Goal: Task Accomplishment & Management: Contribute content

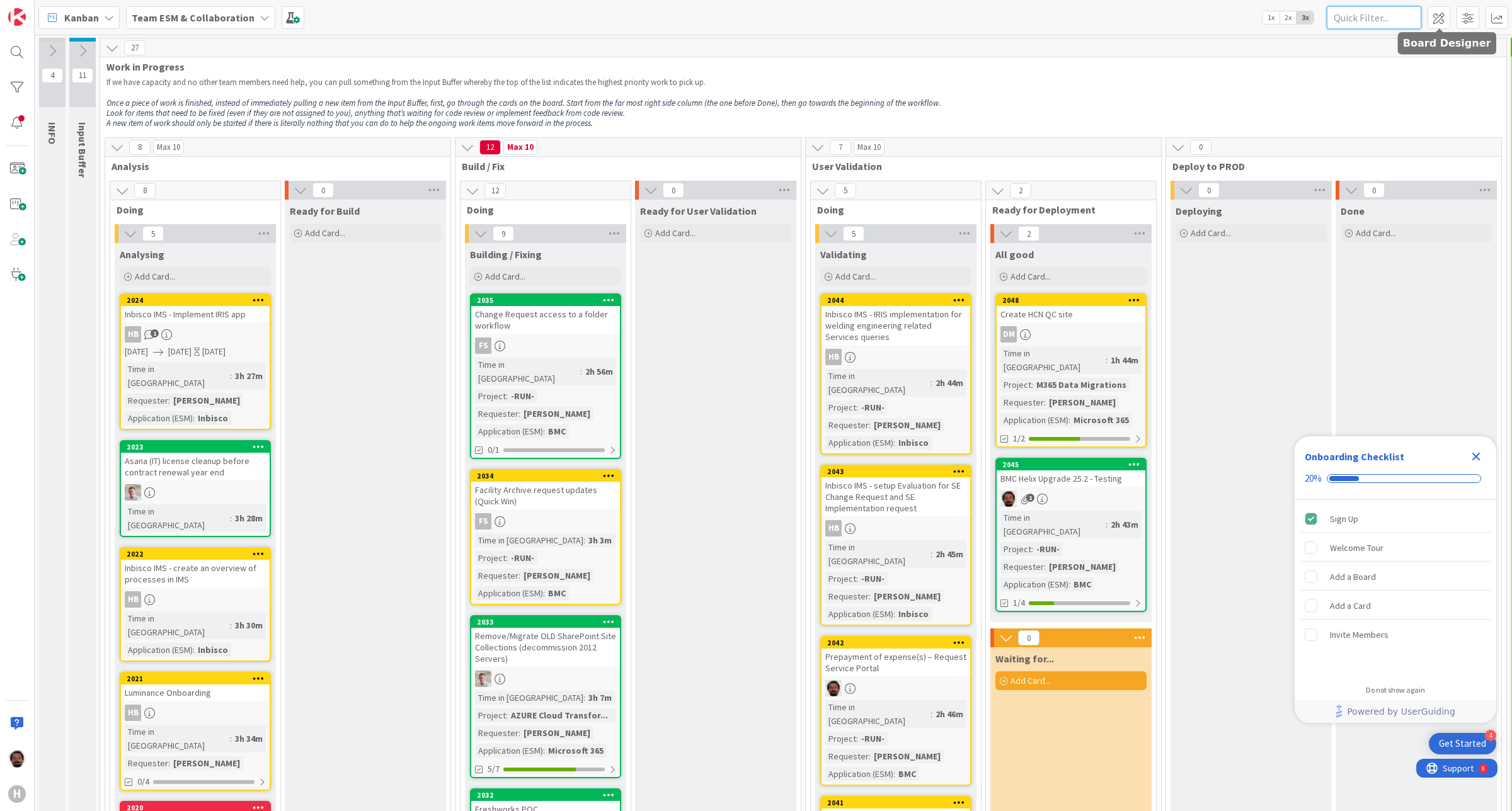
click at [1346, 21] on input "text" at bounding box center [1373, 18] width 94 height 22
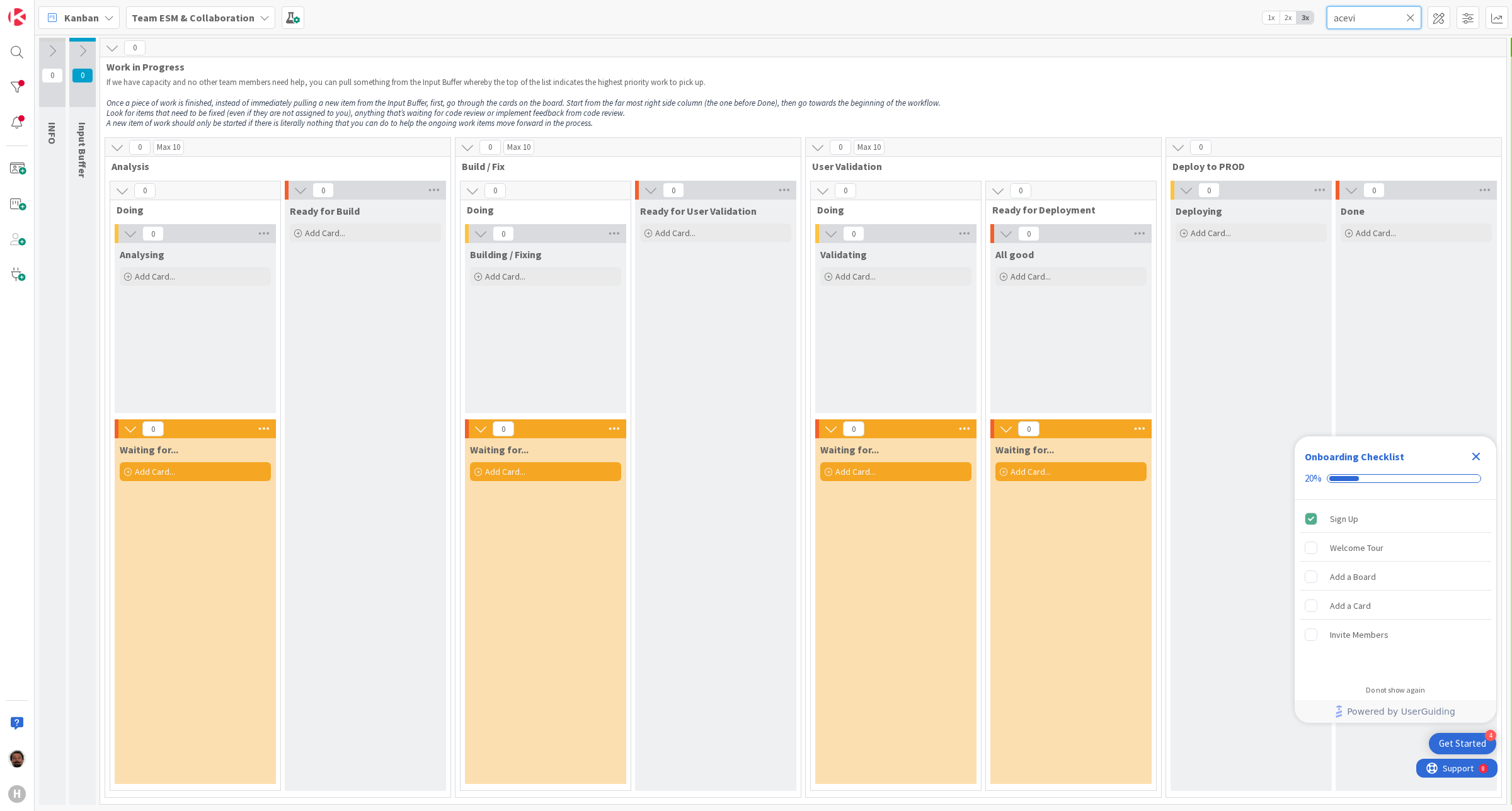
type input "acevik"
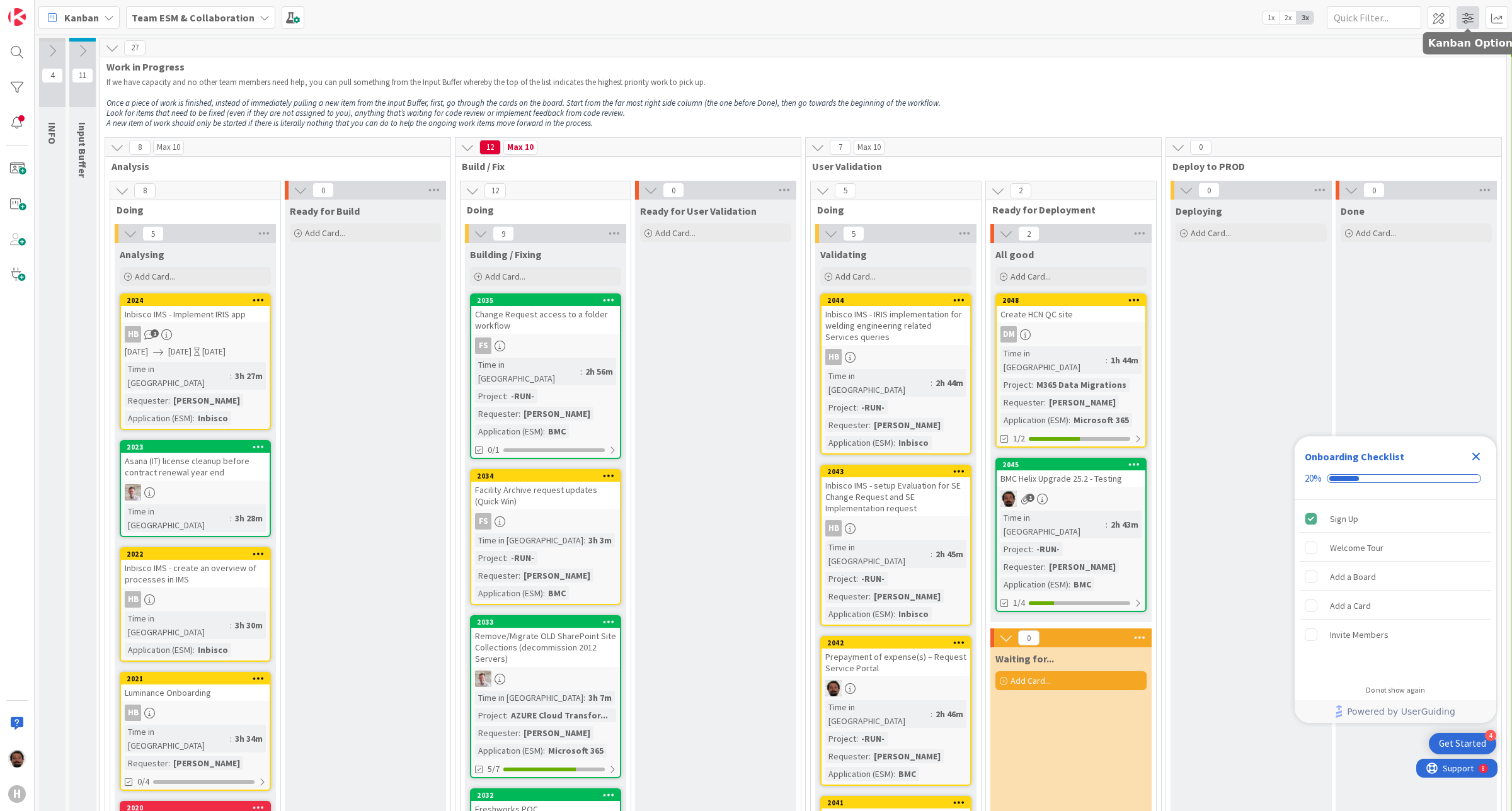
click at [1464, 20] on span at bounding box center [1467, 18] width 22 height 22
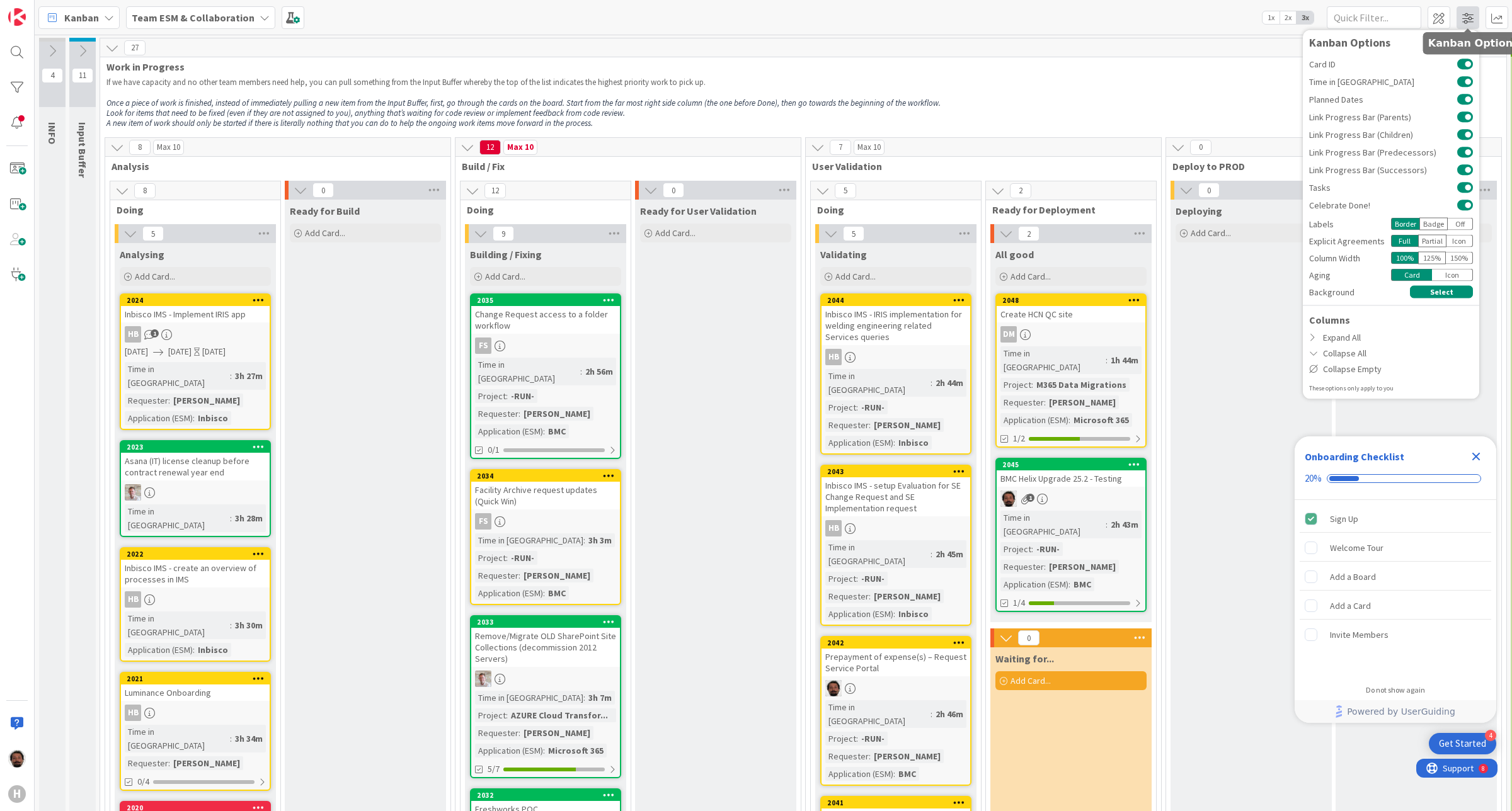
click at [1464, 20] on span at bounding box center [1467, 18] width 22 height 22
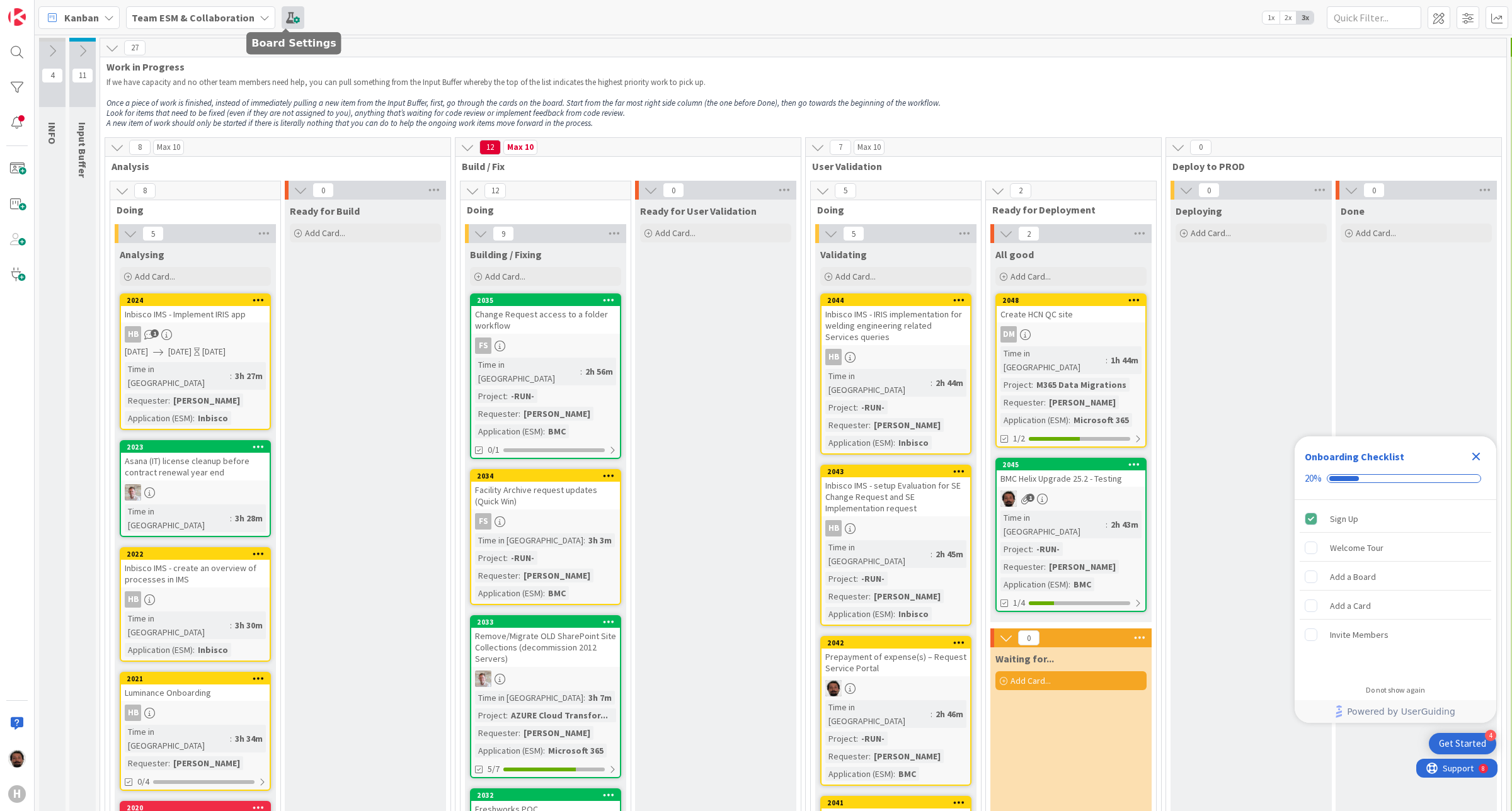
click at [282, 18] on span at bounding box center [293, 18] width 22 height 22
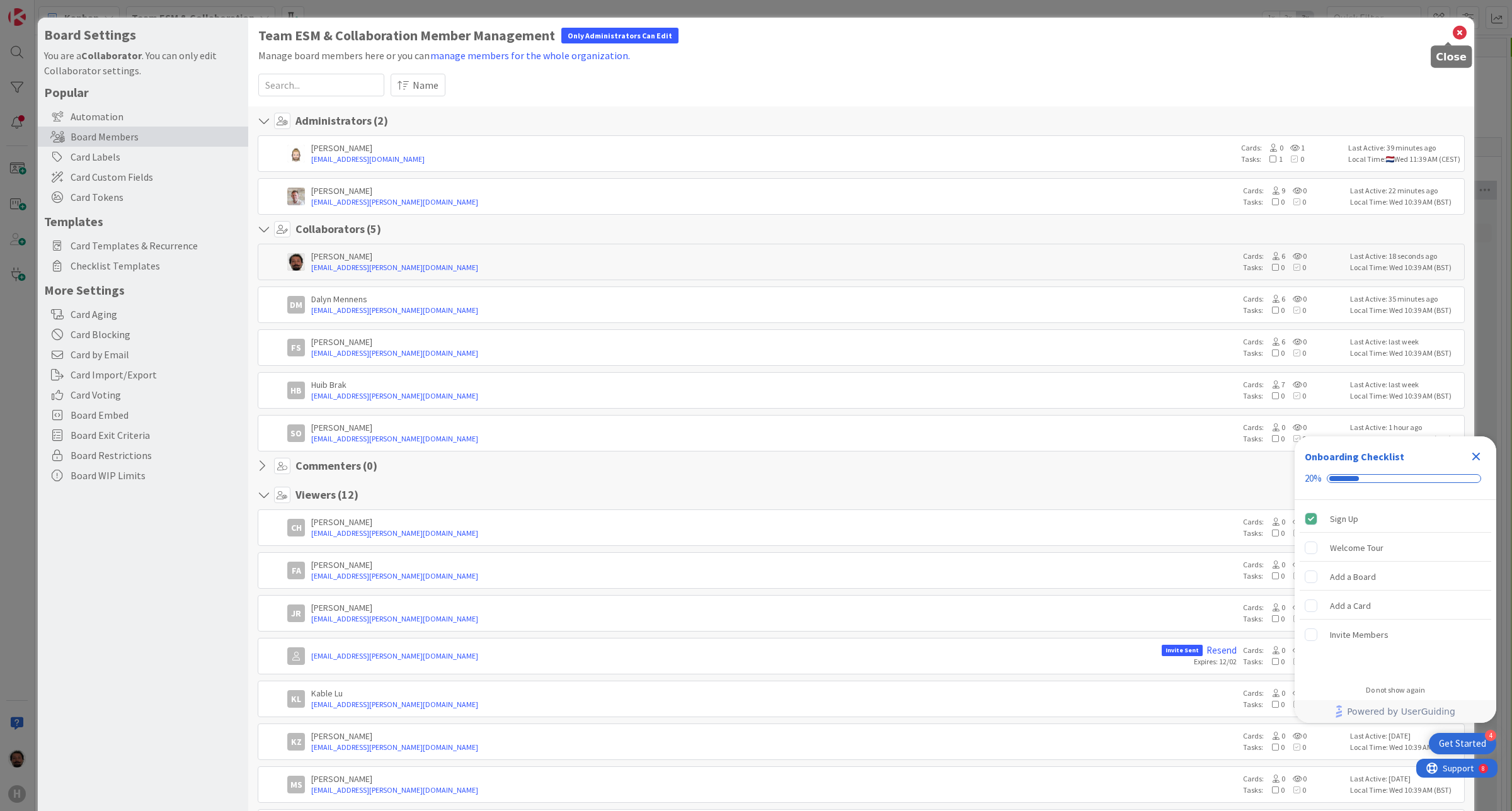
click at [1452, 29] on icon at bounding box center [1460, 33] width 17 height 18
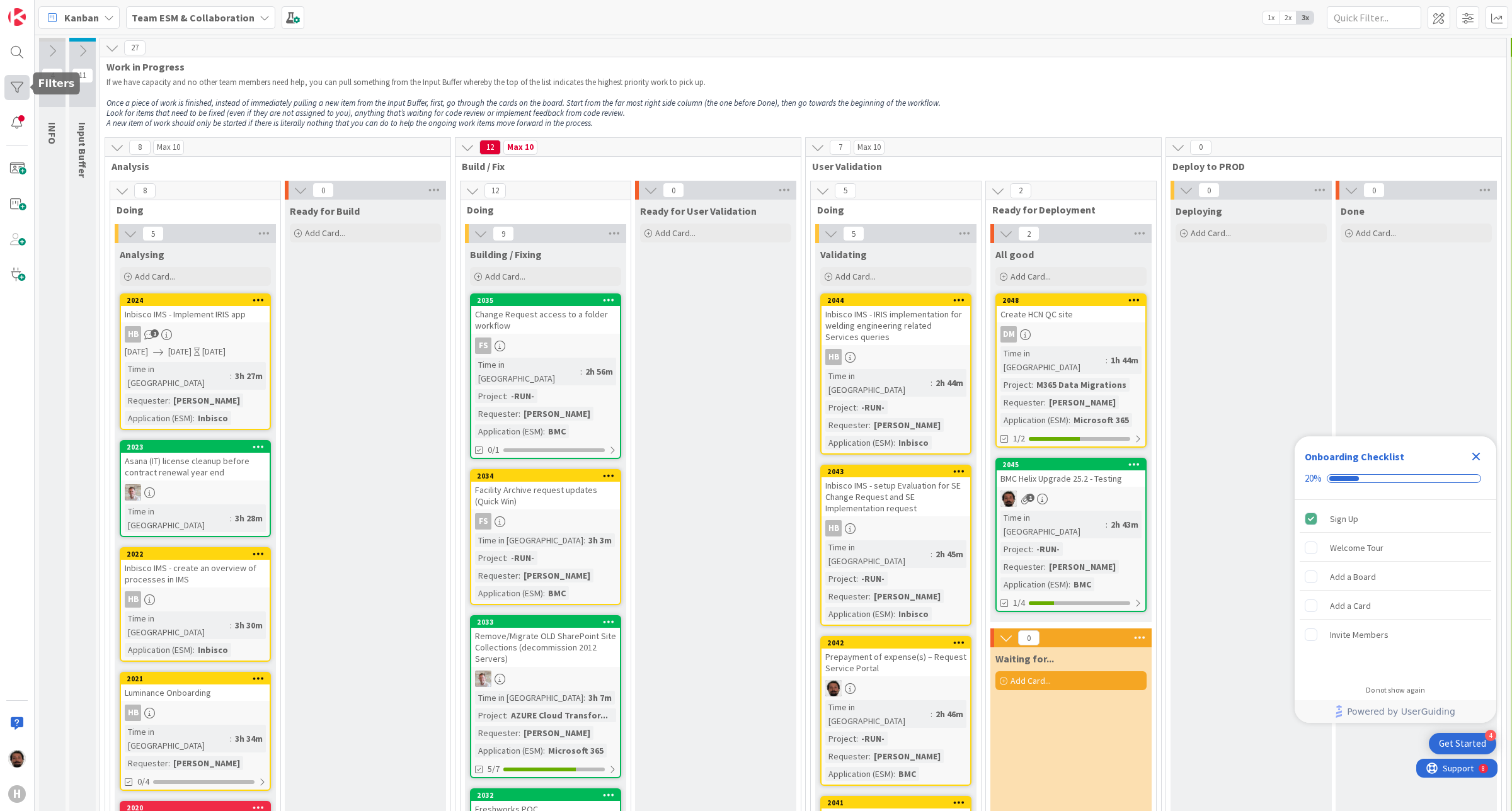
click at [19, 87] on div at bounding box center [17, 87] width 25 height 25
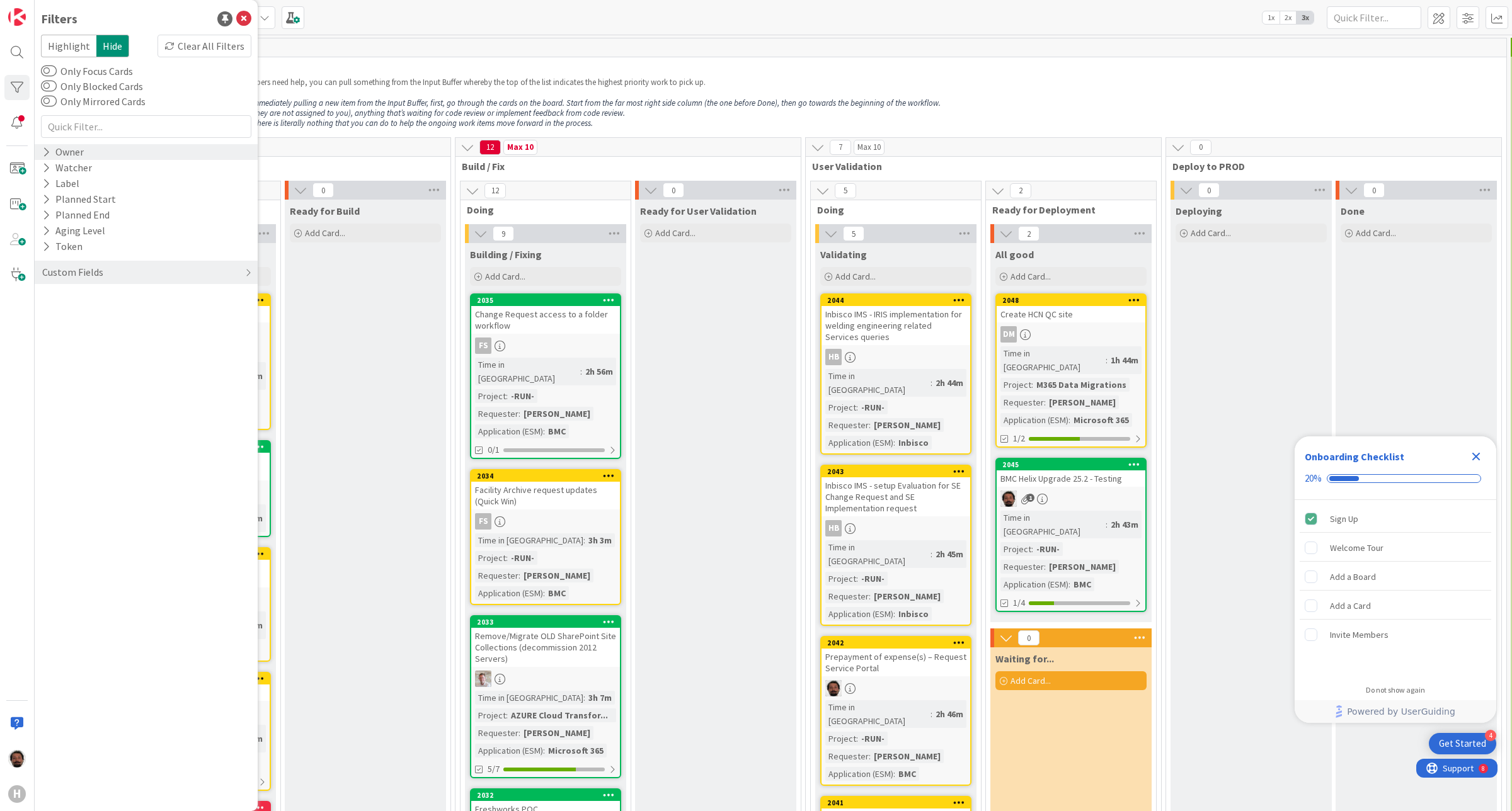
click at [48, 153] on icon at bounding box center [46, 151] width 8 height 10
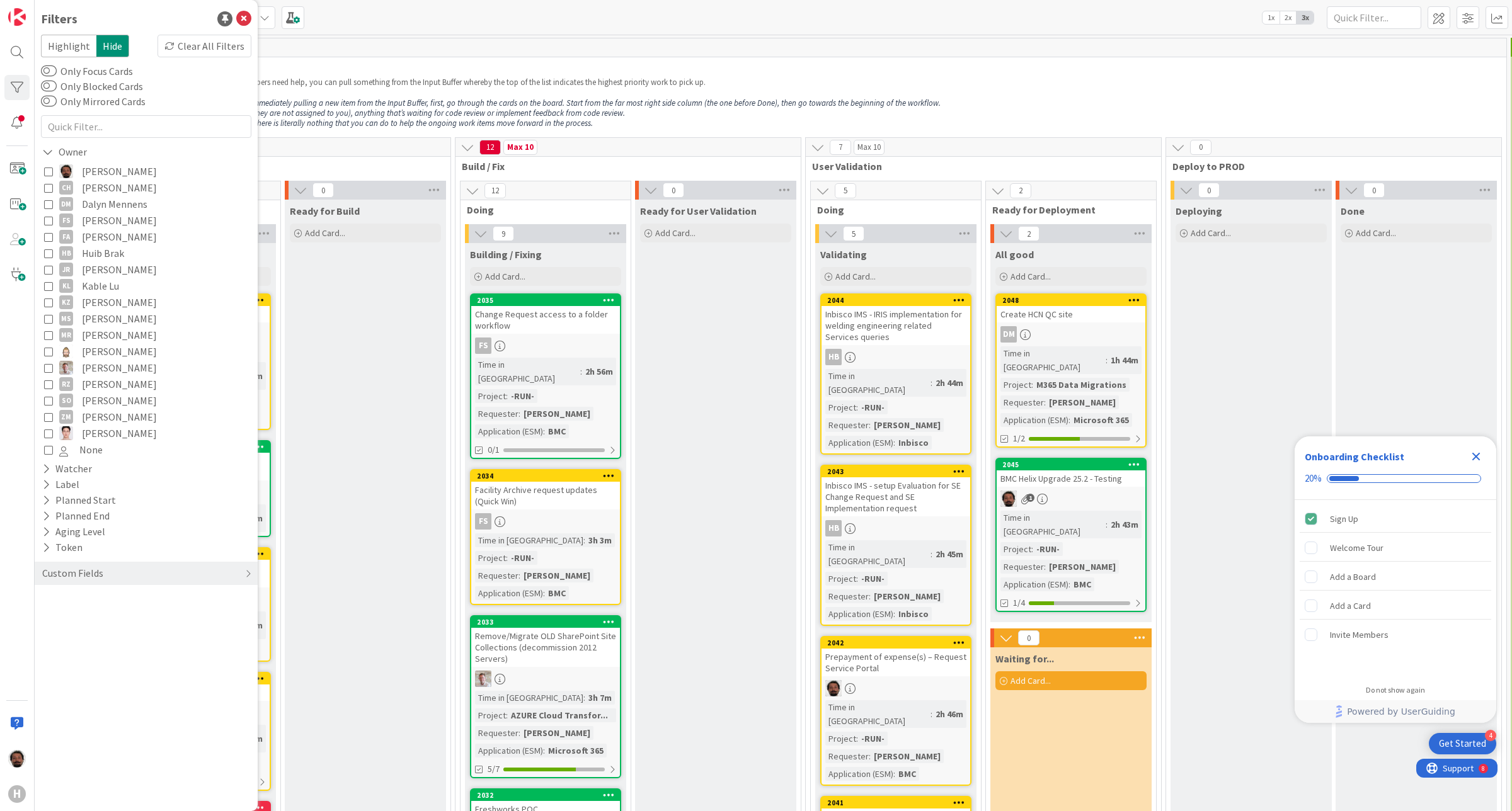
click at [51, 172] on icon at bounding box center [48, 171] width 8 height 8
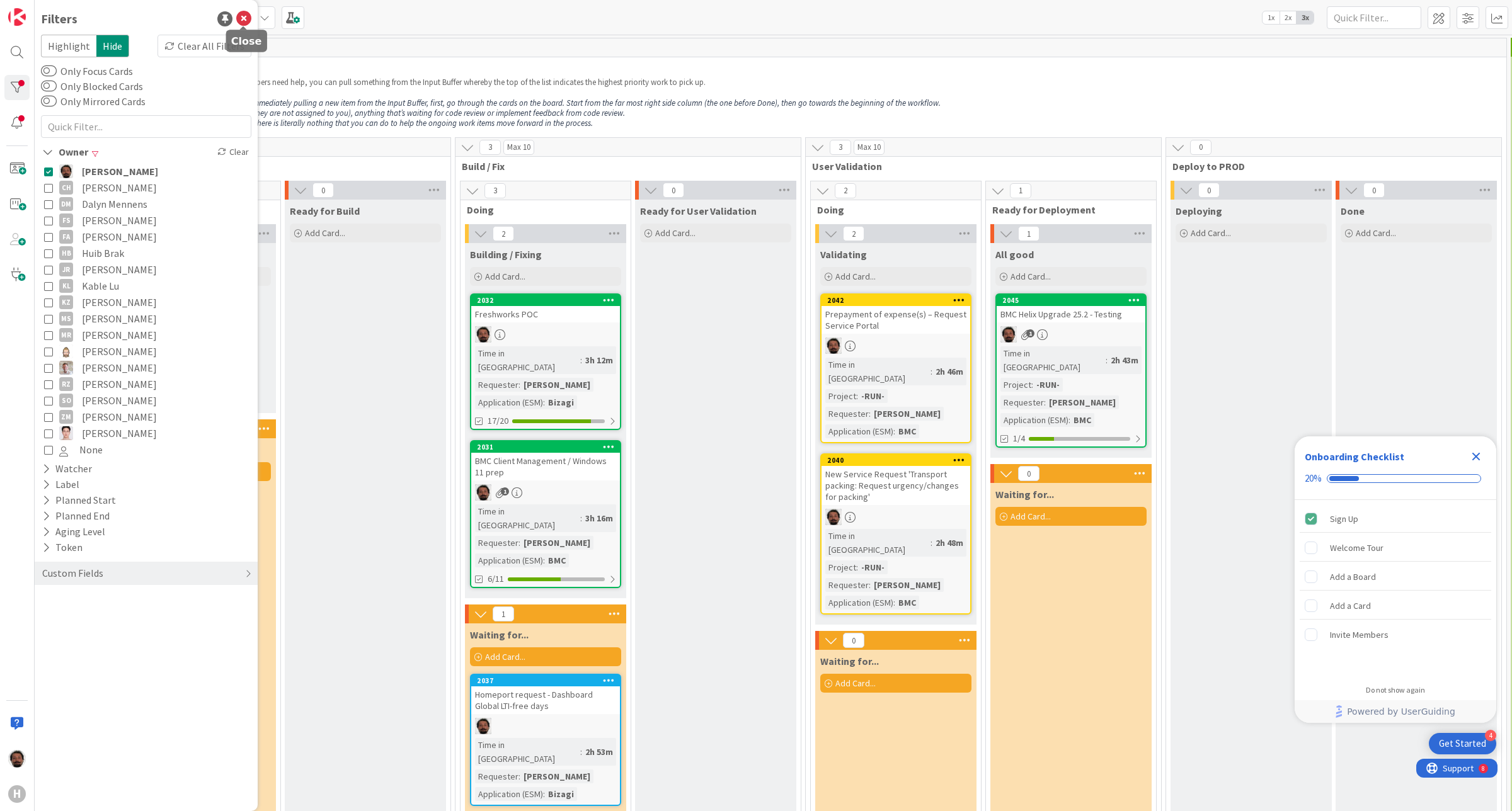
click at [243, 18] on icon at bounding box center [243, 19] width 15 height 15
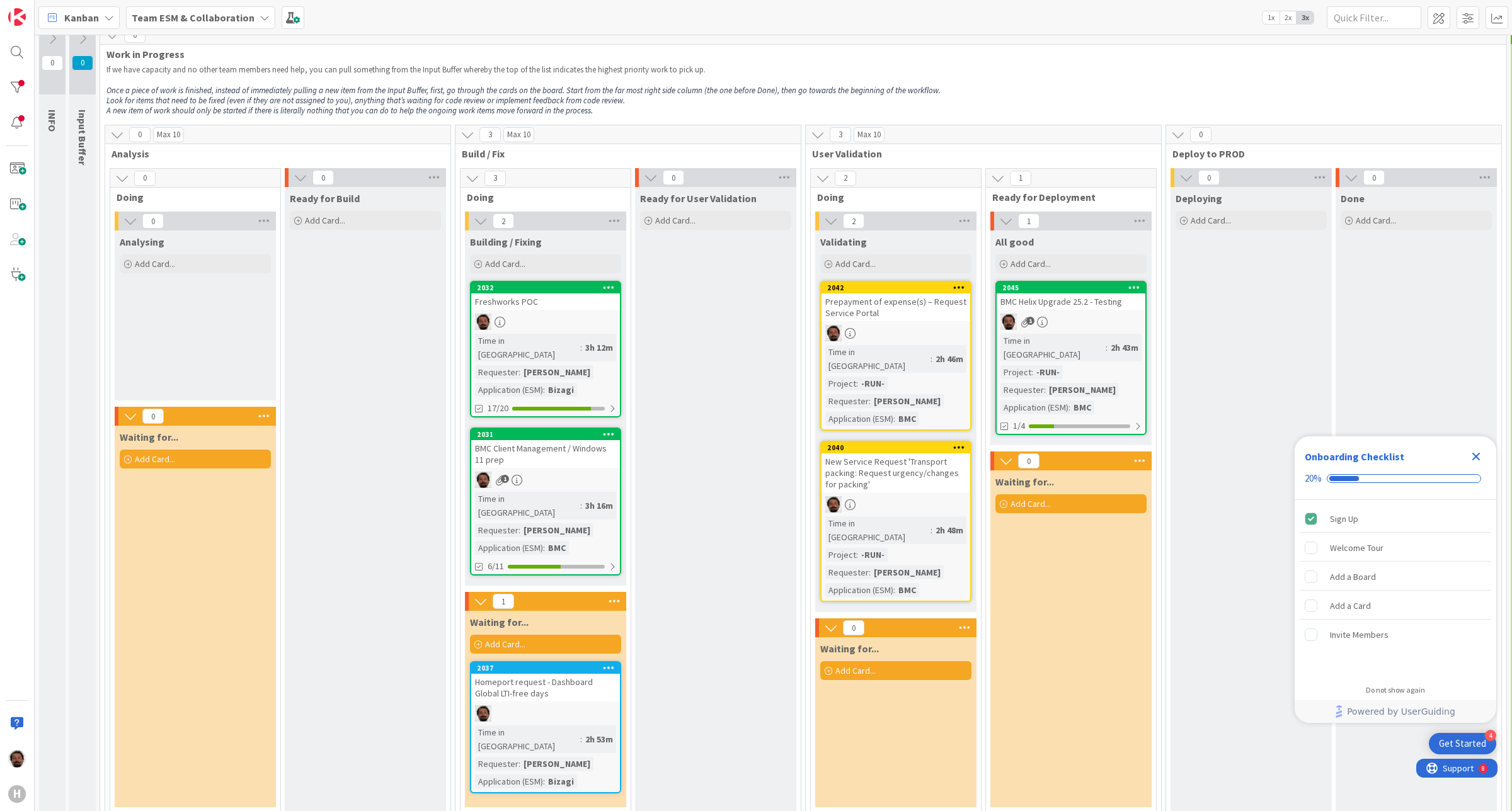
scroll to position [19, 0]
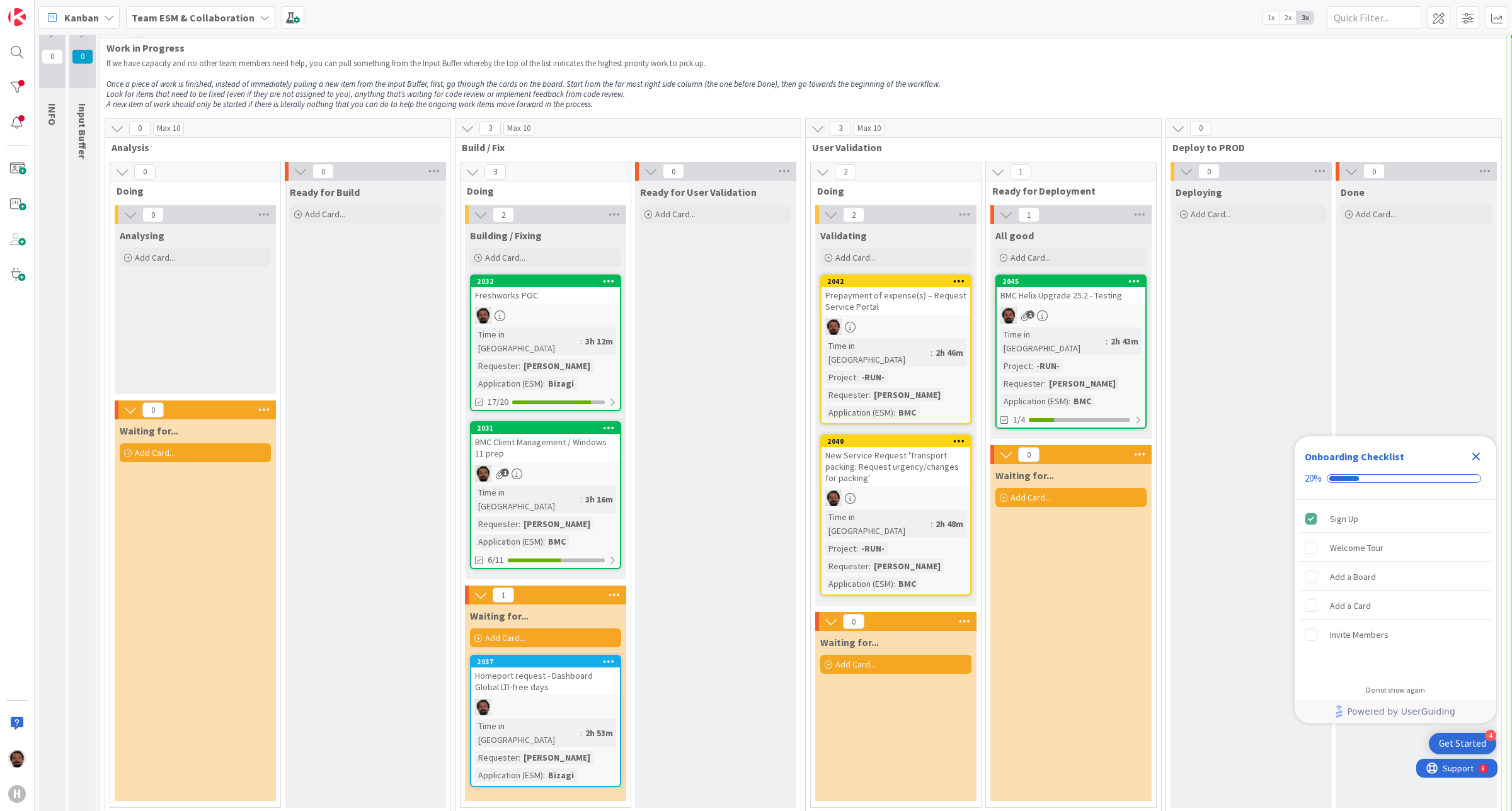
click at [1056, 293] on div "BMC Helix Upgrade 25.2 - Testing" at bounding box center [1070, 296] width 148 height 17
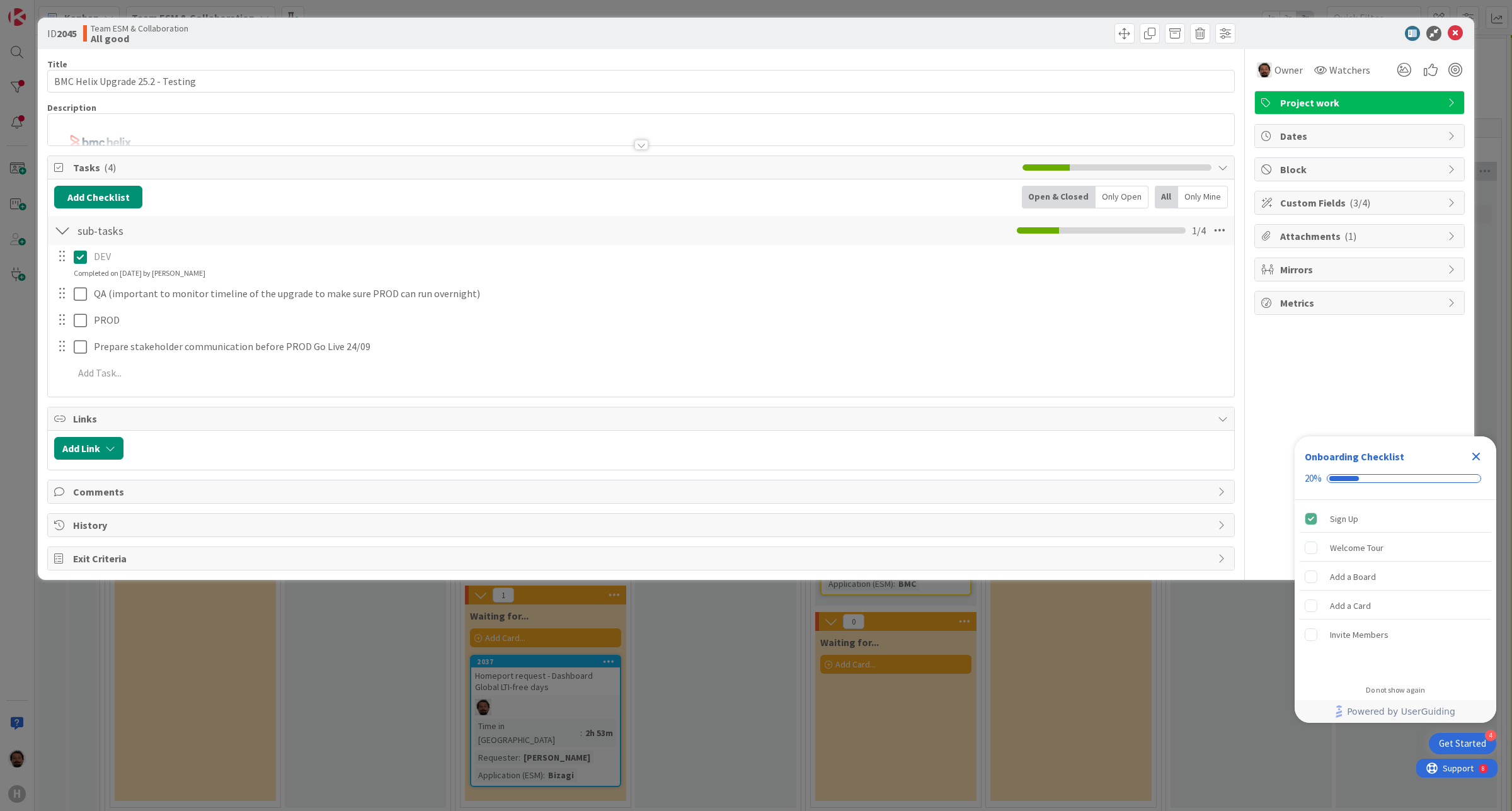
click at [682, 726] on div "ID 2045 Team ESM & Collaboration All good Title 32 / 128 BMC Helix Upgrade 25.2…" at bounding box center [756, 406] width 1512 height 811
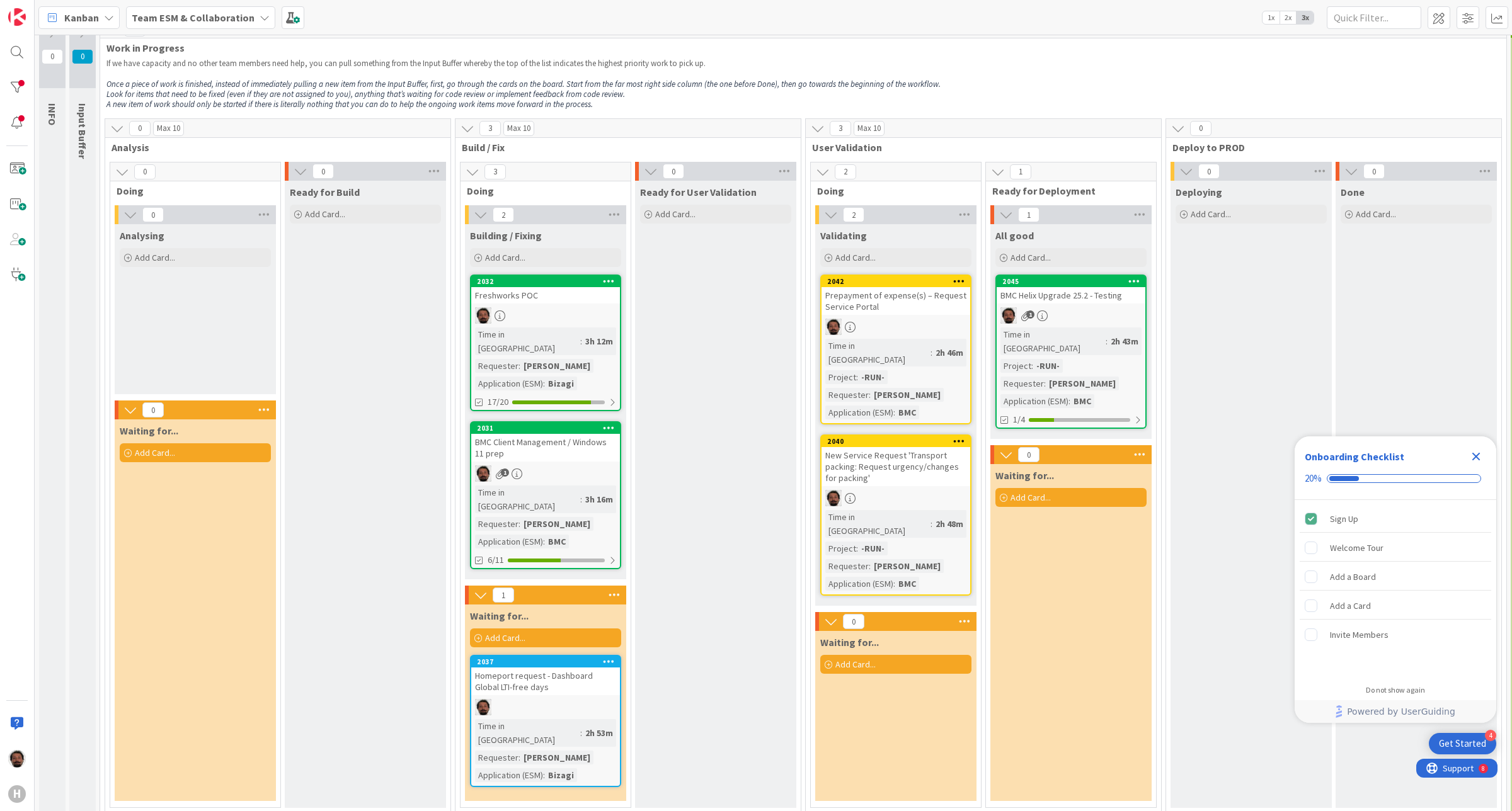
click at [567, 434] on div "BMC Client Management / Windows 11 prep" at bounding box center [545, 447] width 148 height 28
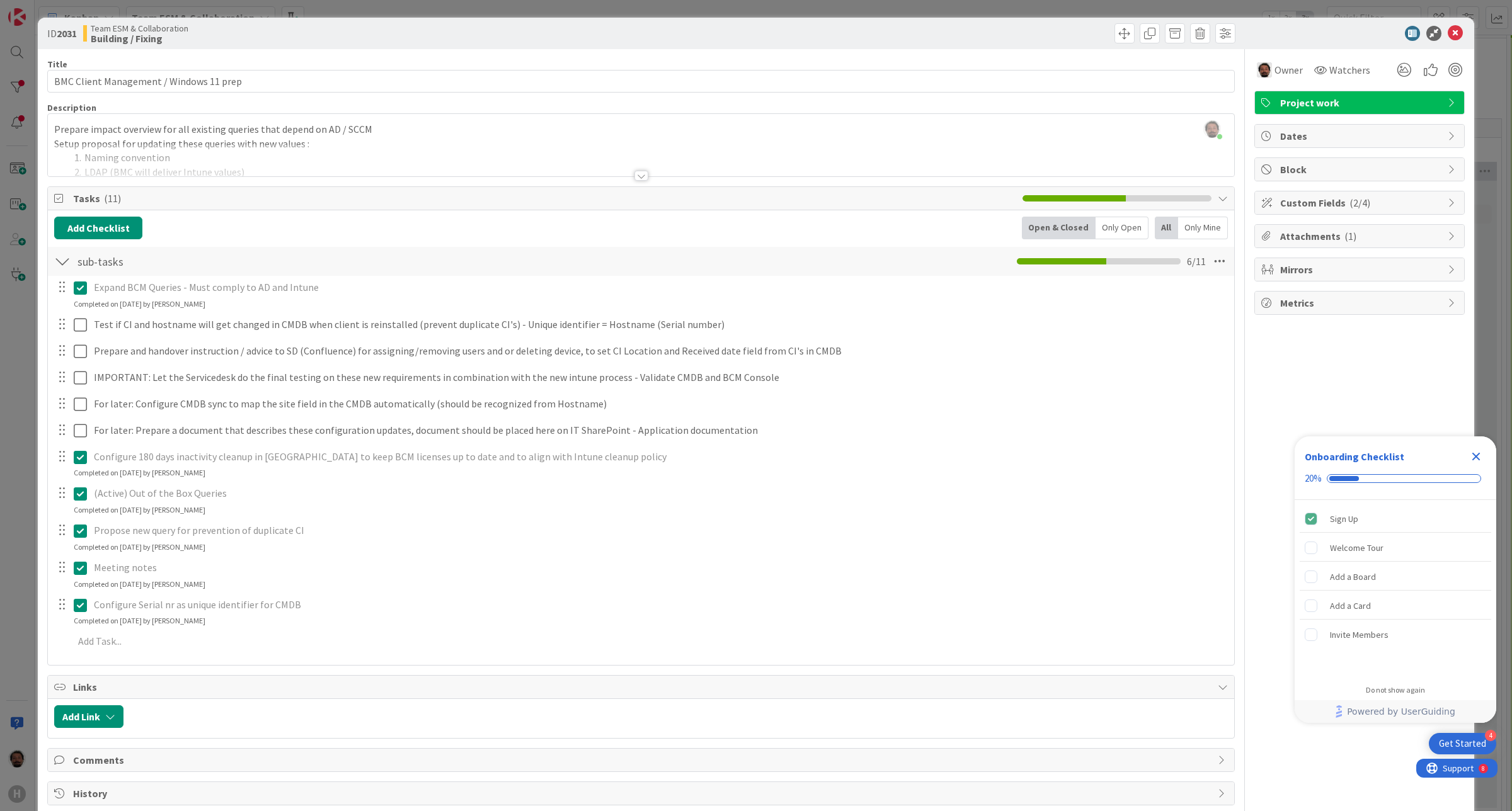
click at [350, 140] on div "[PERSON_NAME] just joined Prepare impact overview for all existing queries that…" at bounding box center [641, 144] width 1186 height 62
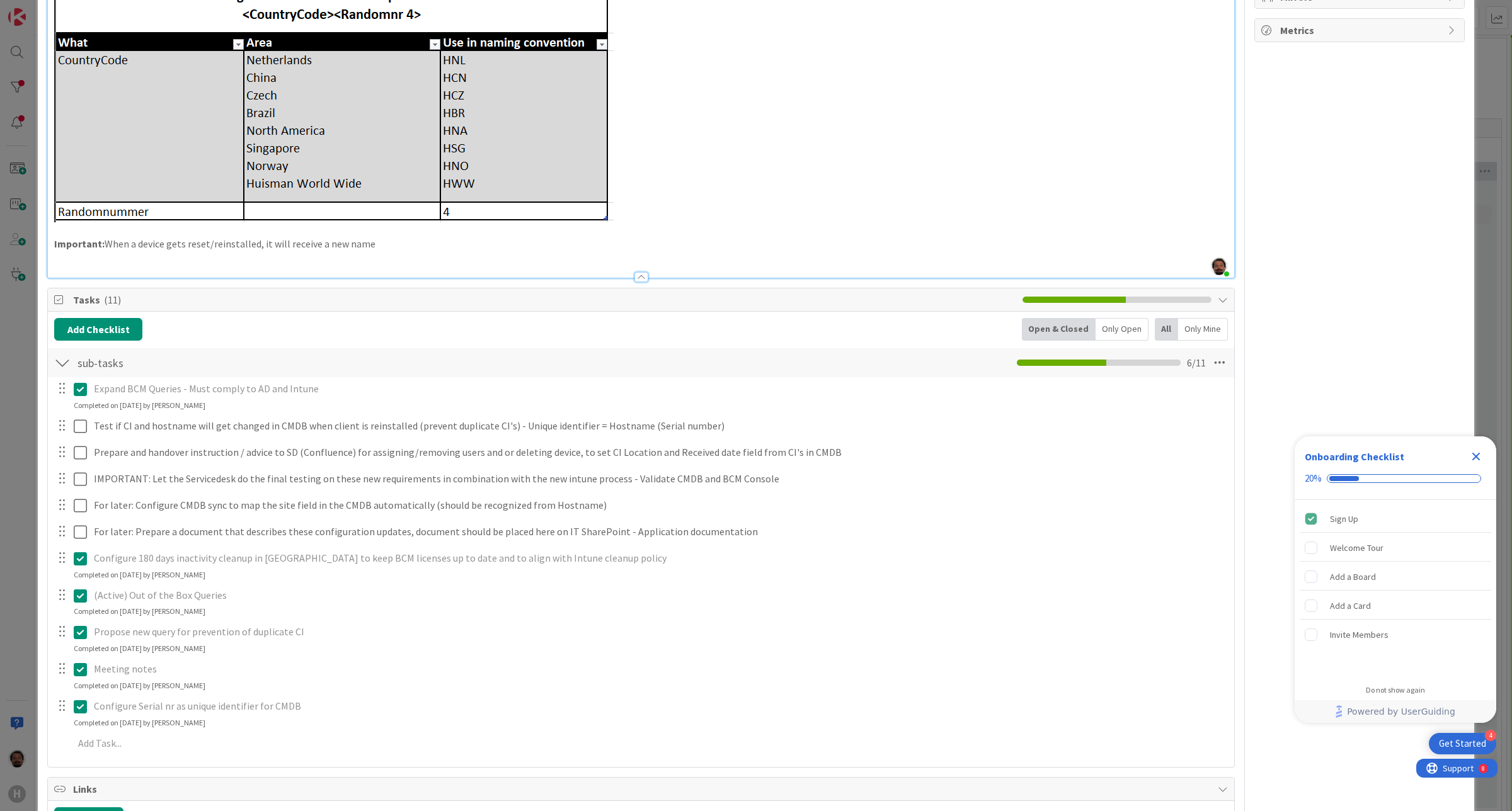
scroll to position [432, 0]
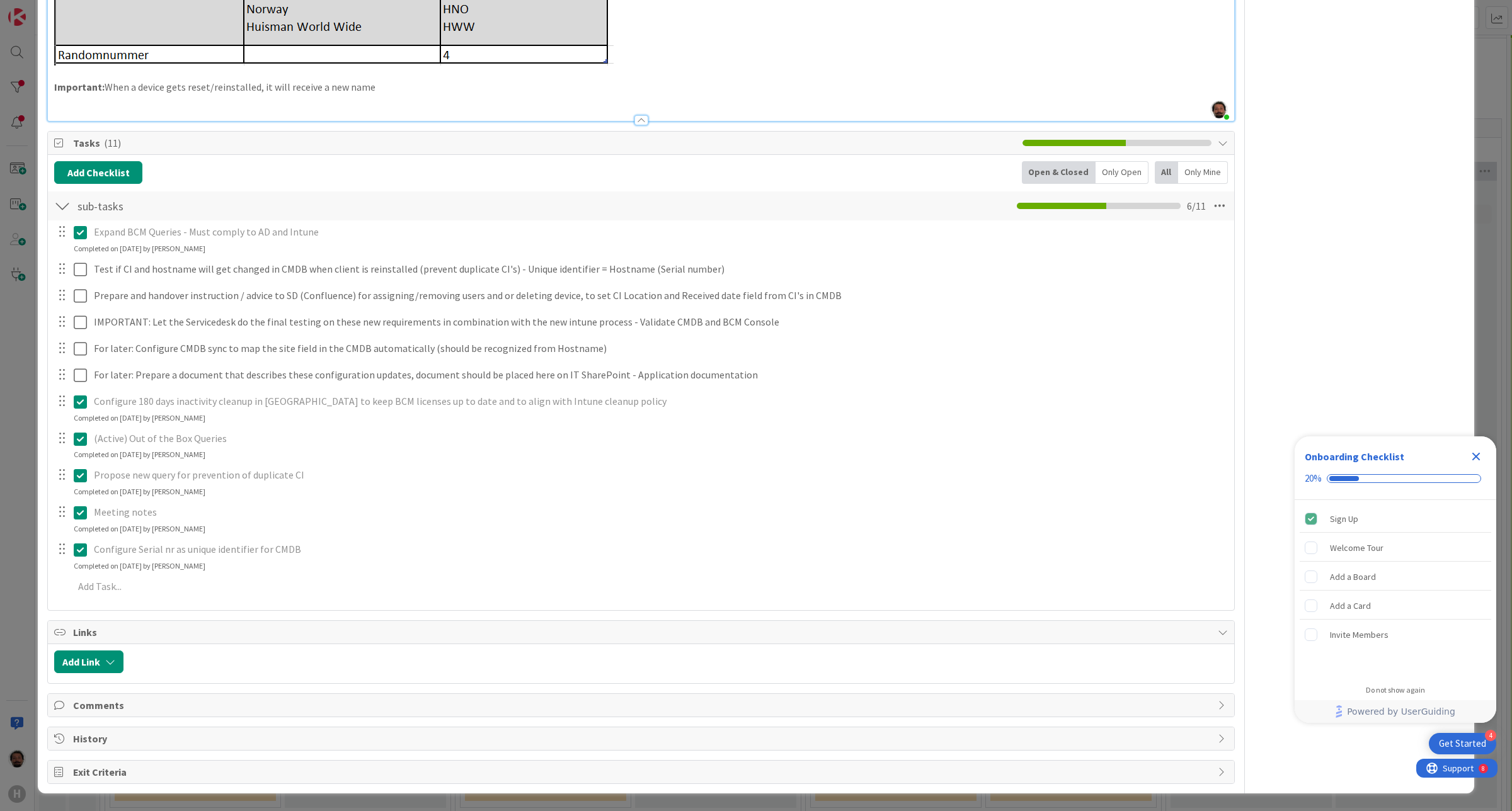
click at [102, 703] on span "Comments" at bounding box center [642, 705] width 1138 height 15
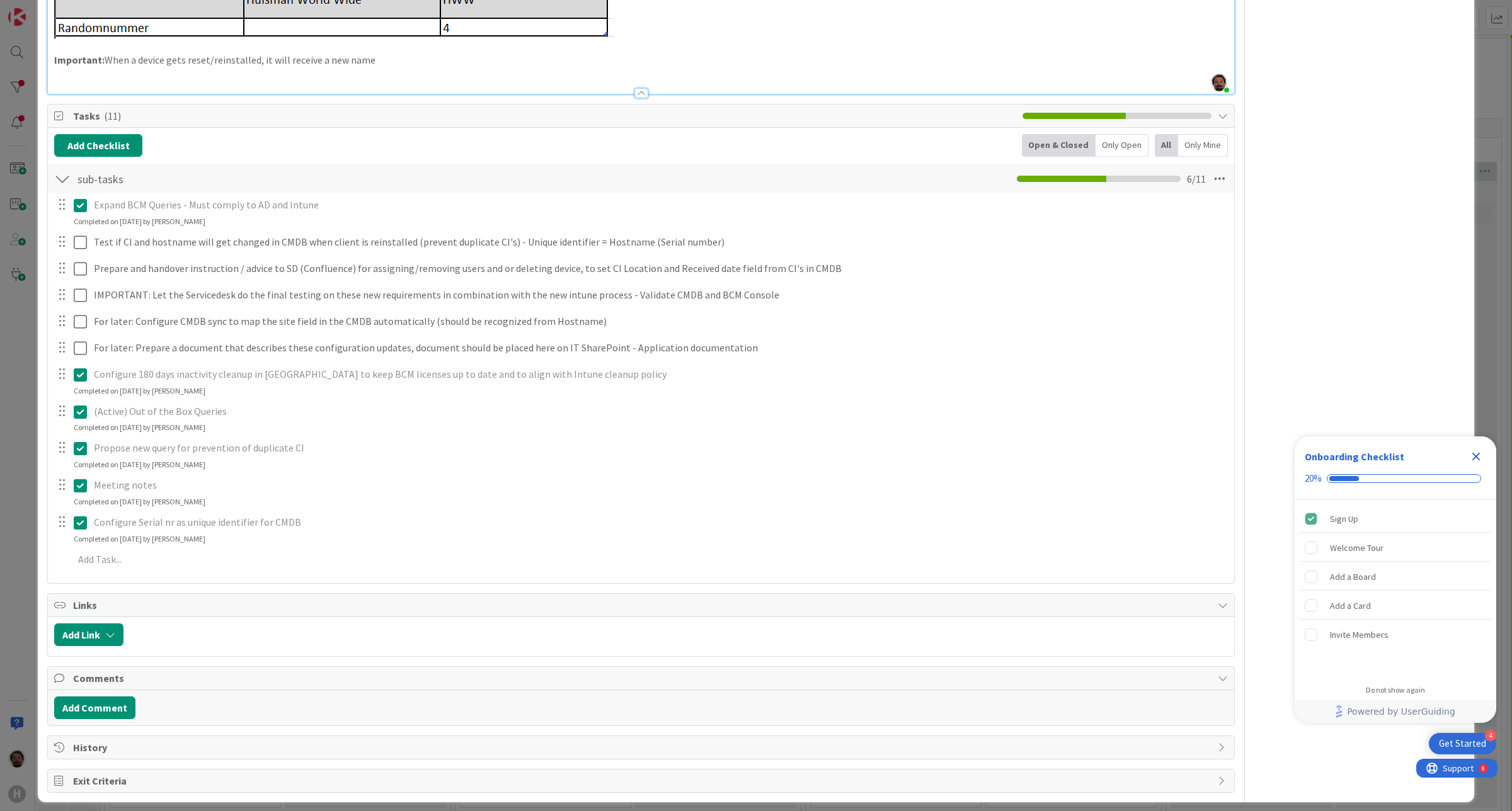
scroll to position [467, 0]
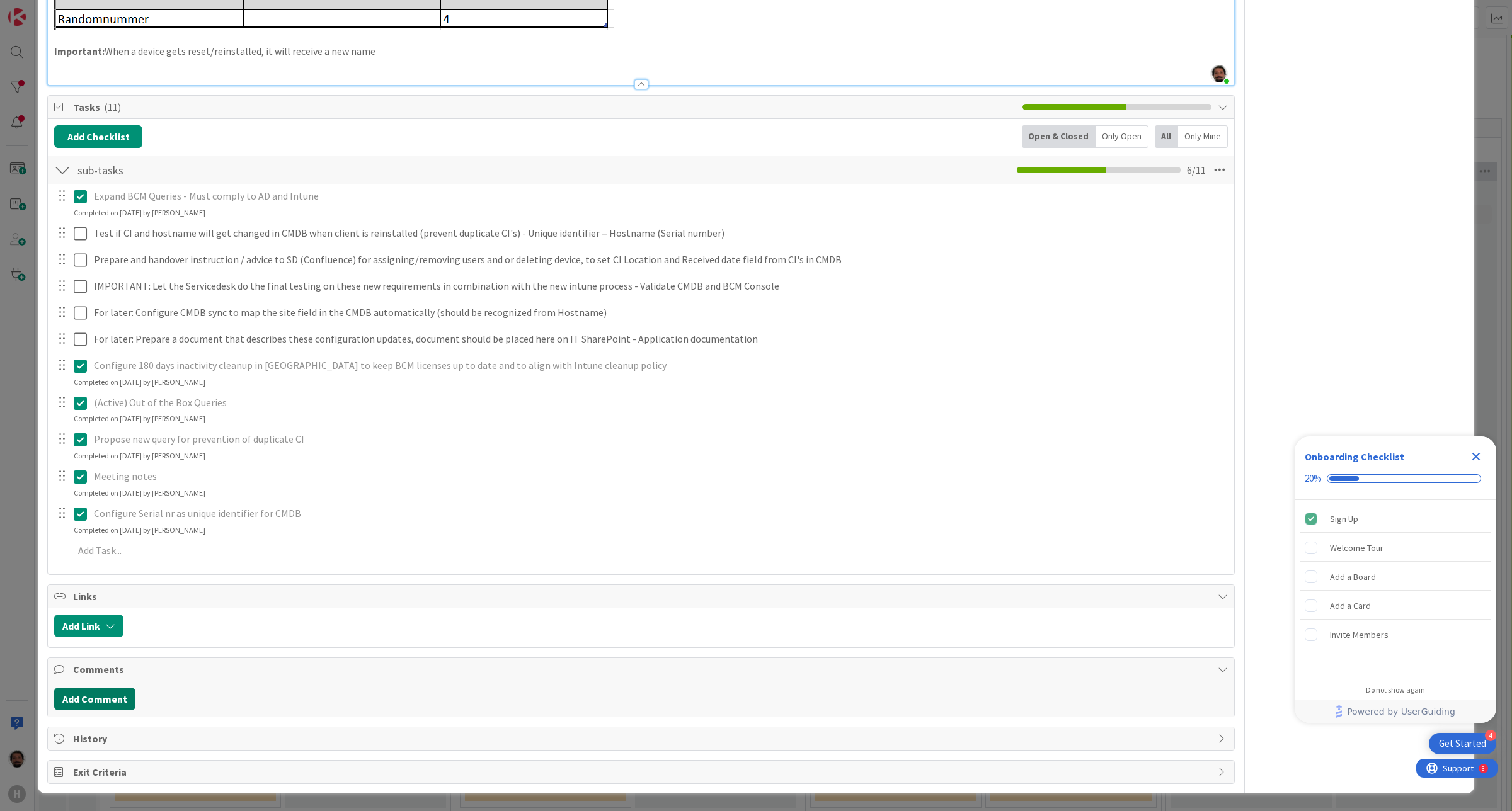
click at [105, 701] on button "Add Comment" at bounding box center [94, 698] width 81 height 22
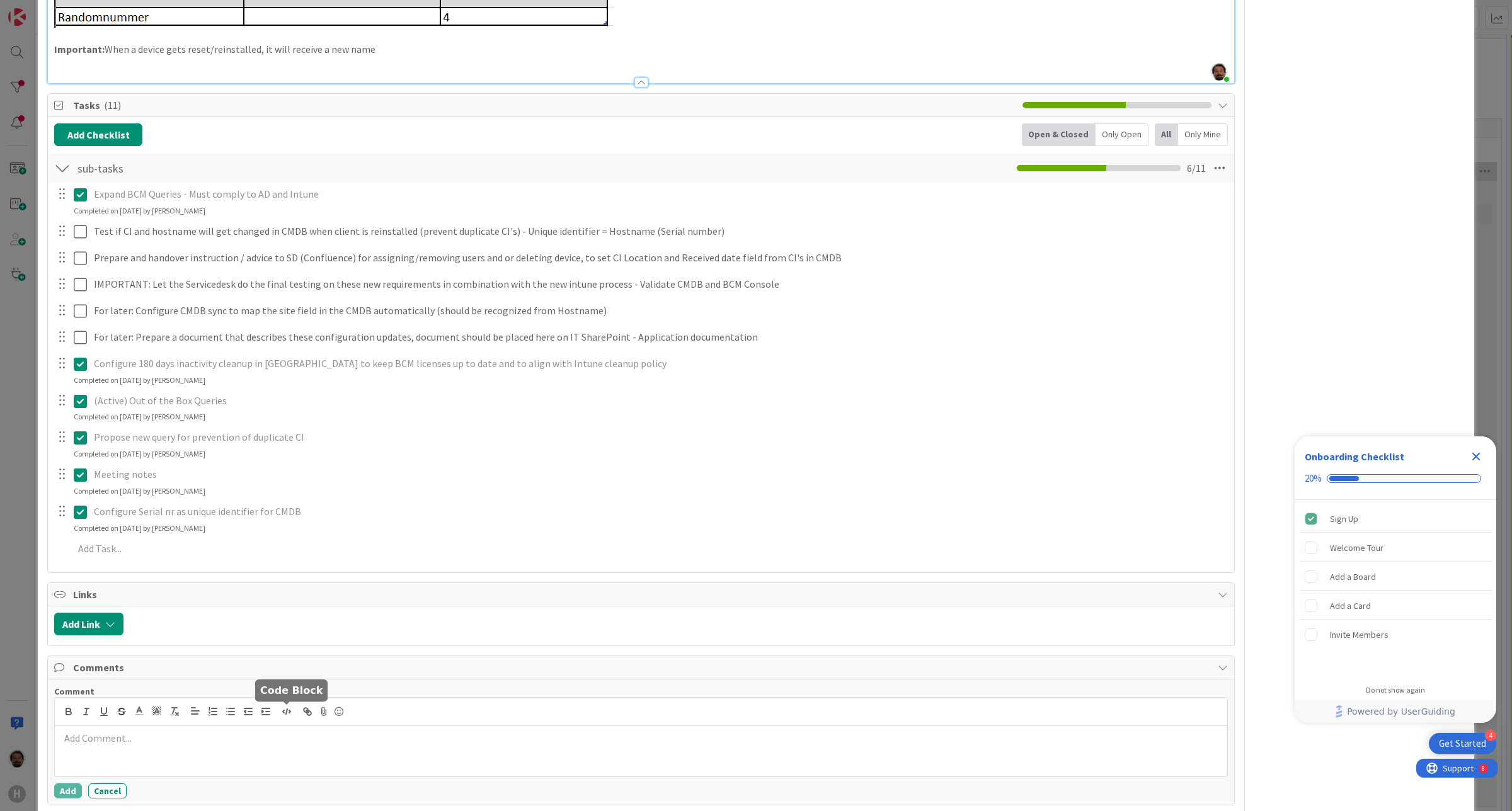
click at [218, 753] on div at bounding box center [641, 751] width 1172 height 50
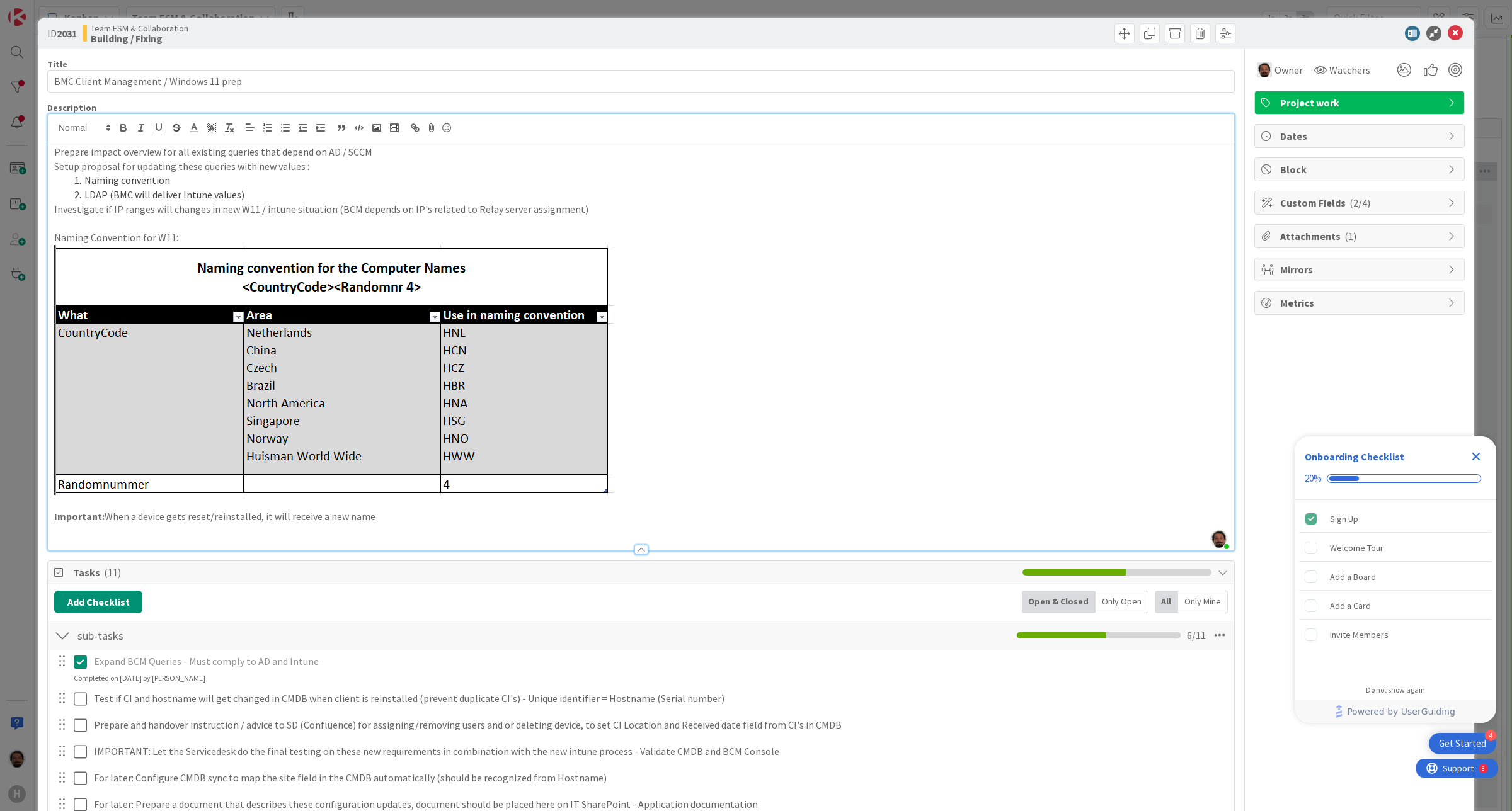
scroll to position [472, 0]
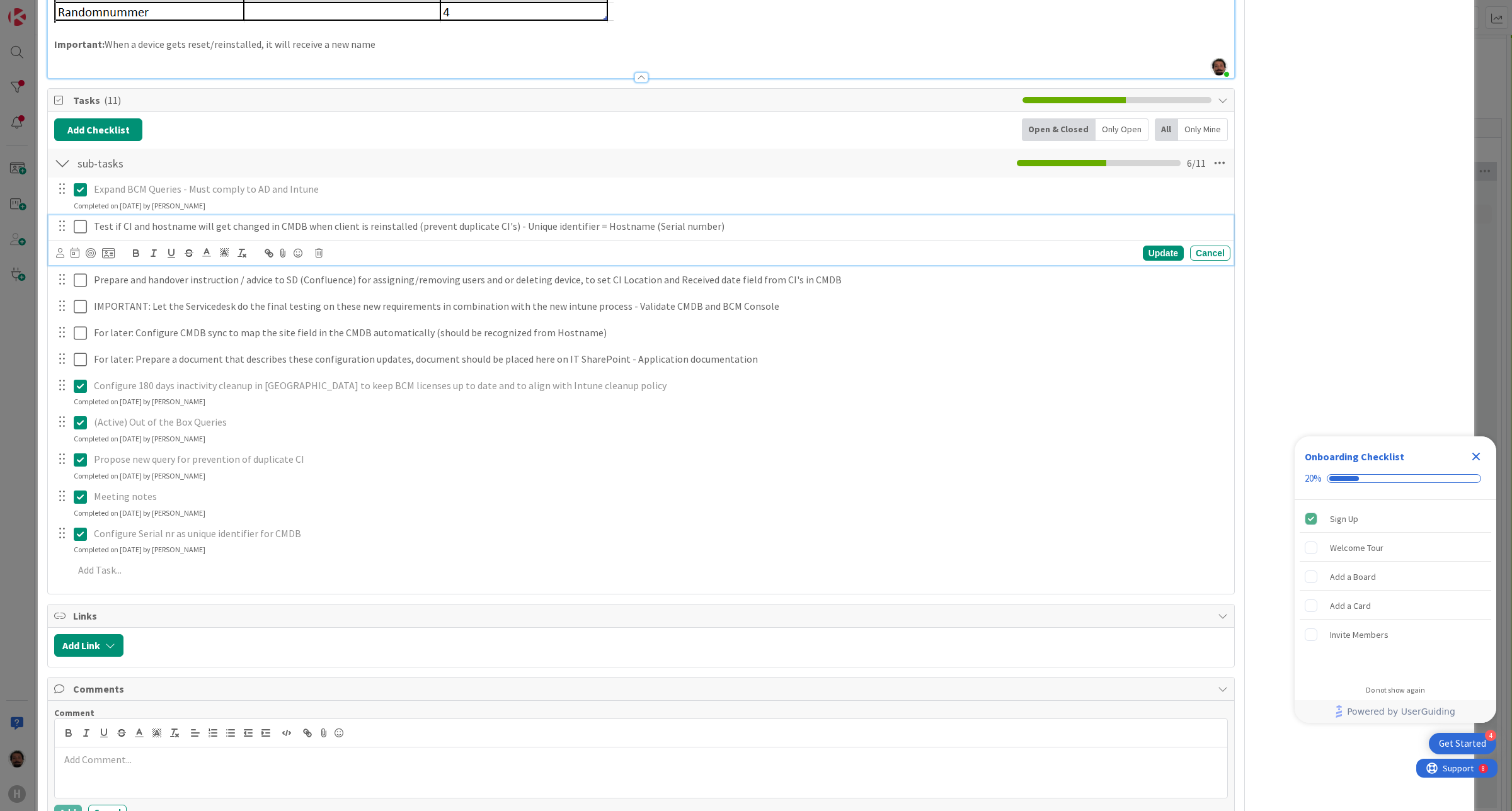
click at [80, 228] on div "Test if CI and hostname will get changed in CMDB when client is reinstalled (pr…" at bounding box center [641, 240] width 1185 height 49
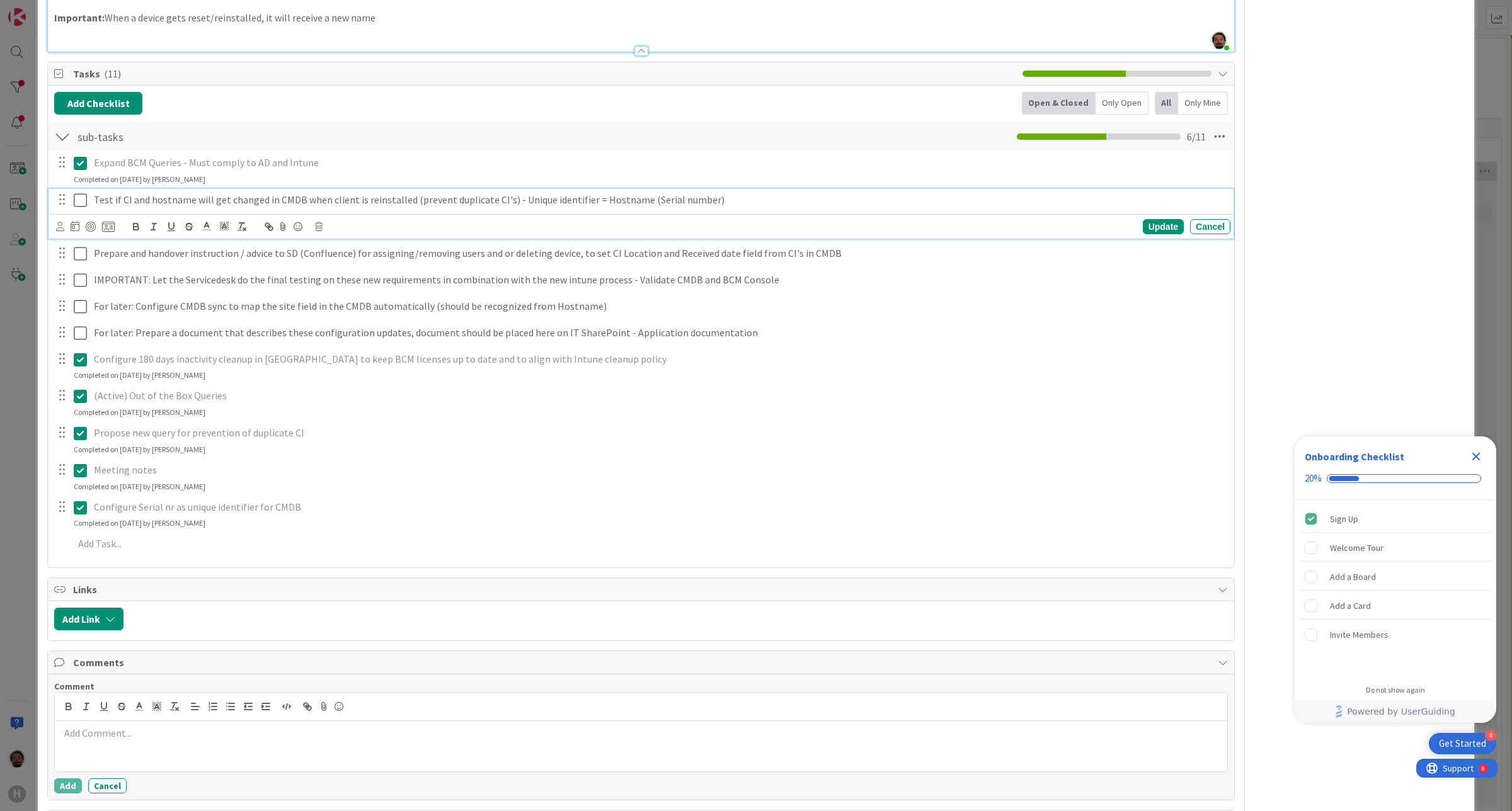
click at [80, 200] on icon at bounding box center [80, 200] width 13 height 15
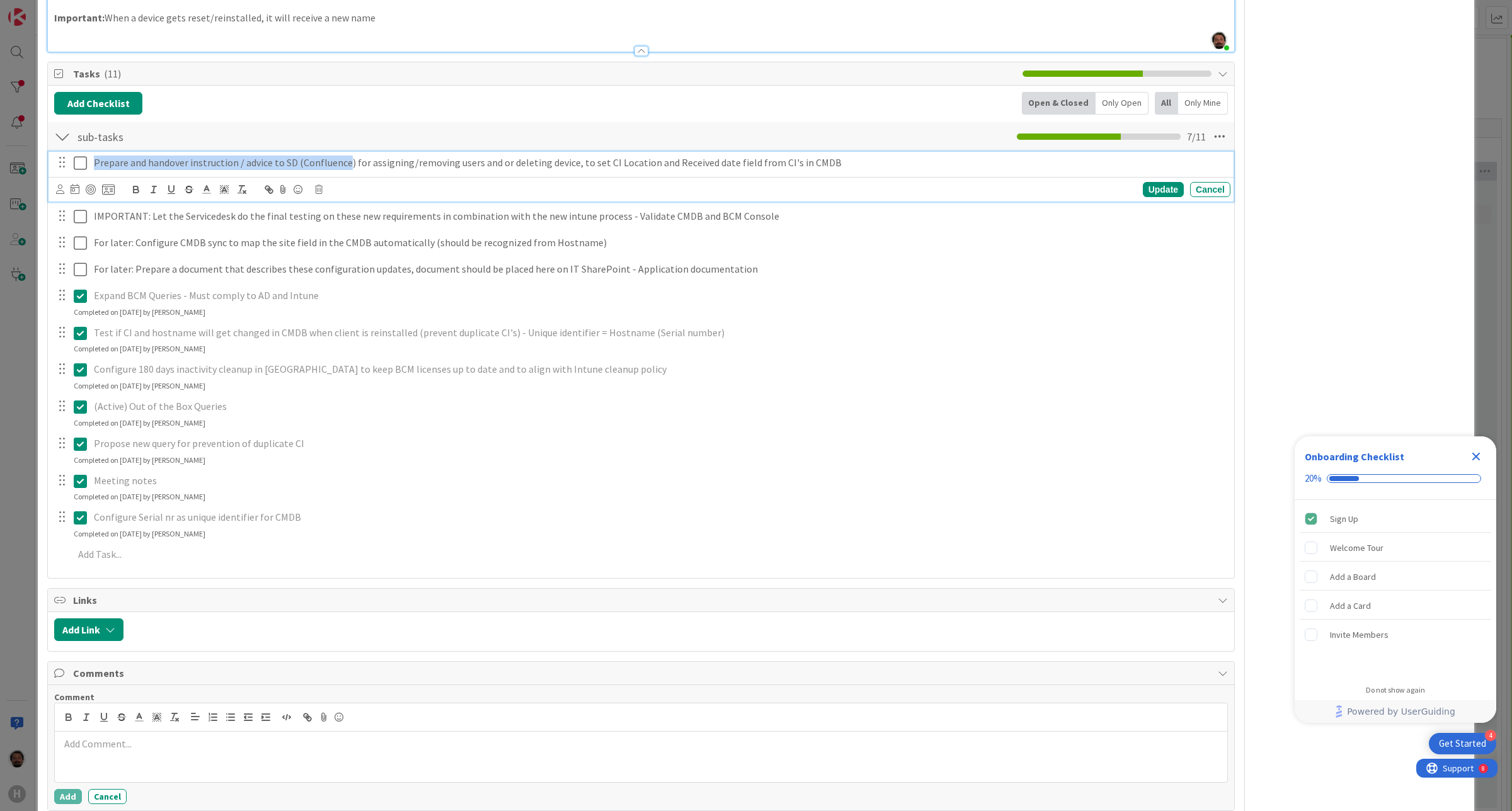
drag, startPoint x: 95, startPoint y: 167, endPoint x: 348, endPoint y: 177, distance: 253.2
click at [348, 177] on div "Prepare and handover instruction / advice to SD (Confluence) for assigning/remo…" at bounding box center [641, 176] width 1185 height 49
click at [347, 161] on p "Prepare and handover instruction / advice to SD (Confluence) for assigning/remo…" at bounding box center [659, 163] width 1131 height 15
click at [369, 117] on div "Add Checklist Open & Closed Only Open All Only Mine sub-tasks Checklist Name 9 …" at bounding box center [641, 332] width 1173 height 480
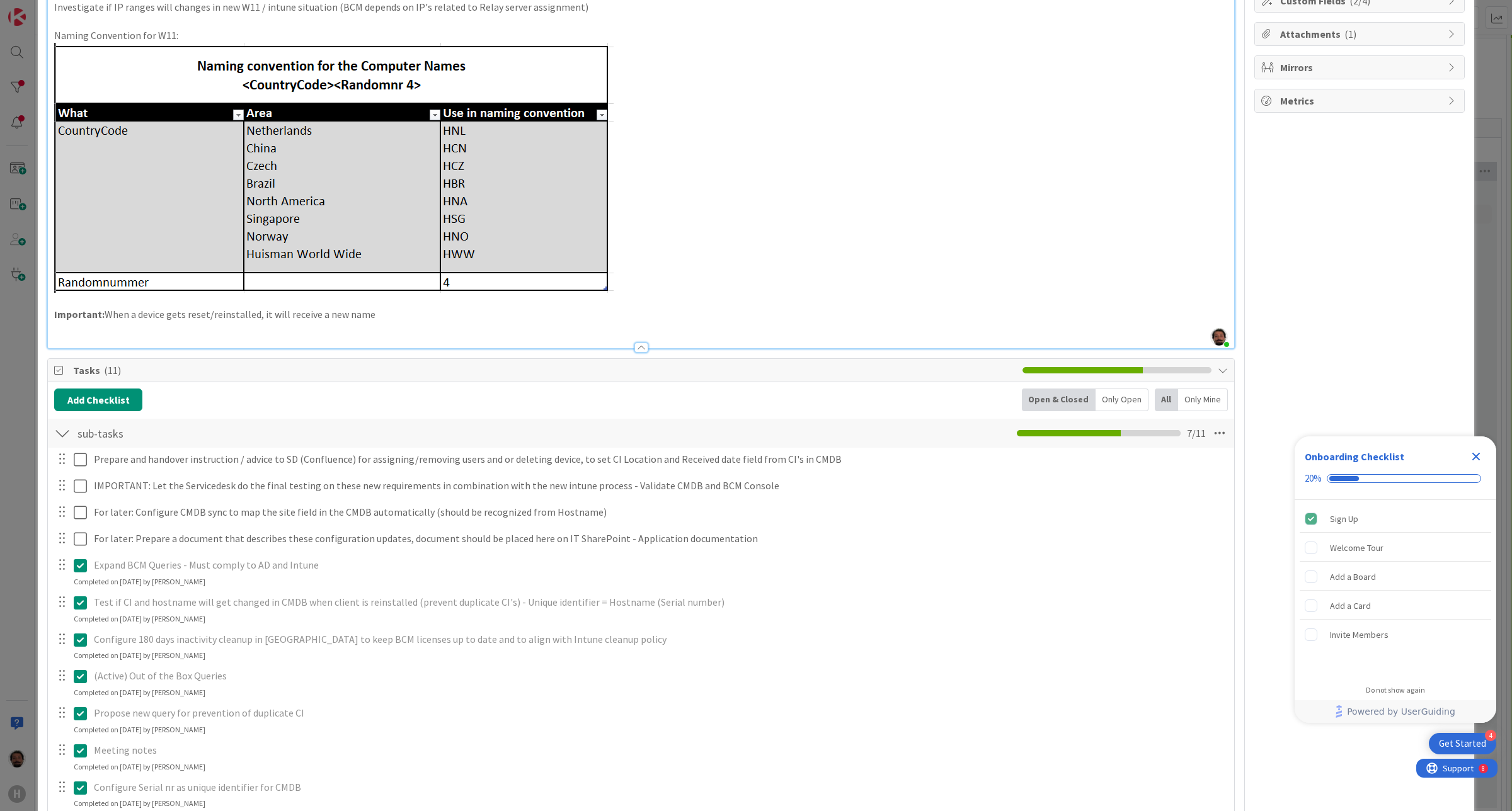
scroll to position [17, 0]
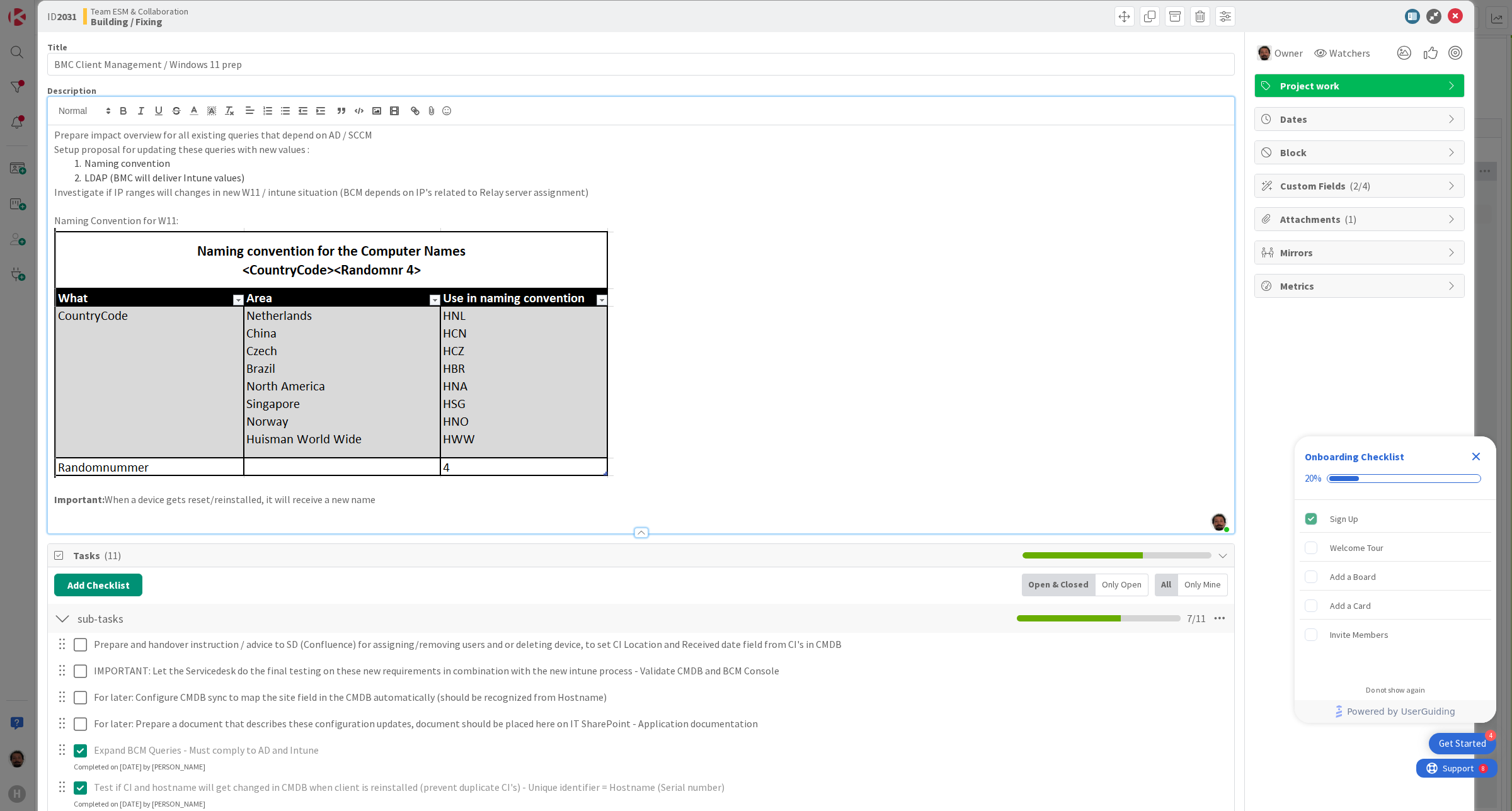
click at [1128, 594] on div "Only Open" at bounding box center [1121, 584] width 53 height 22
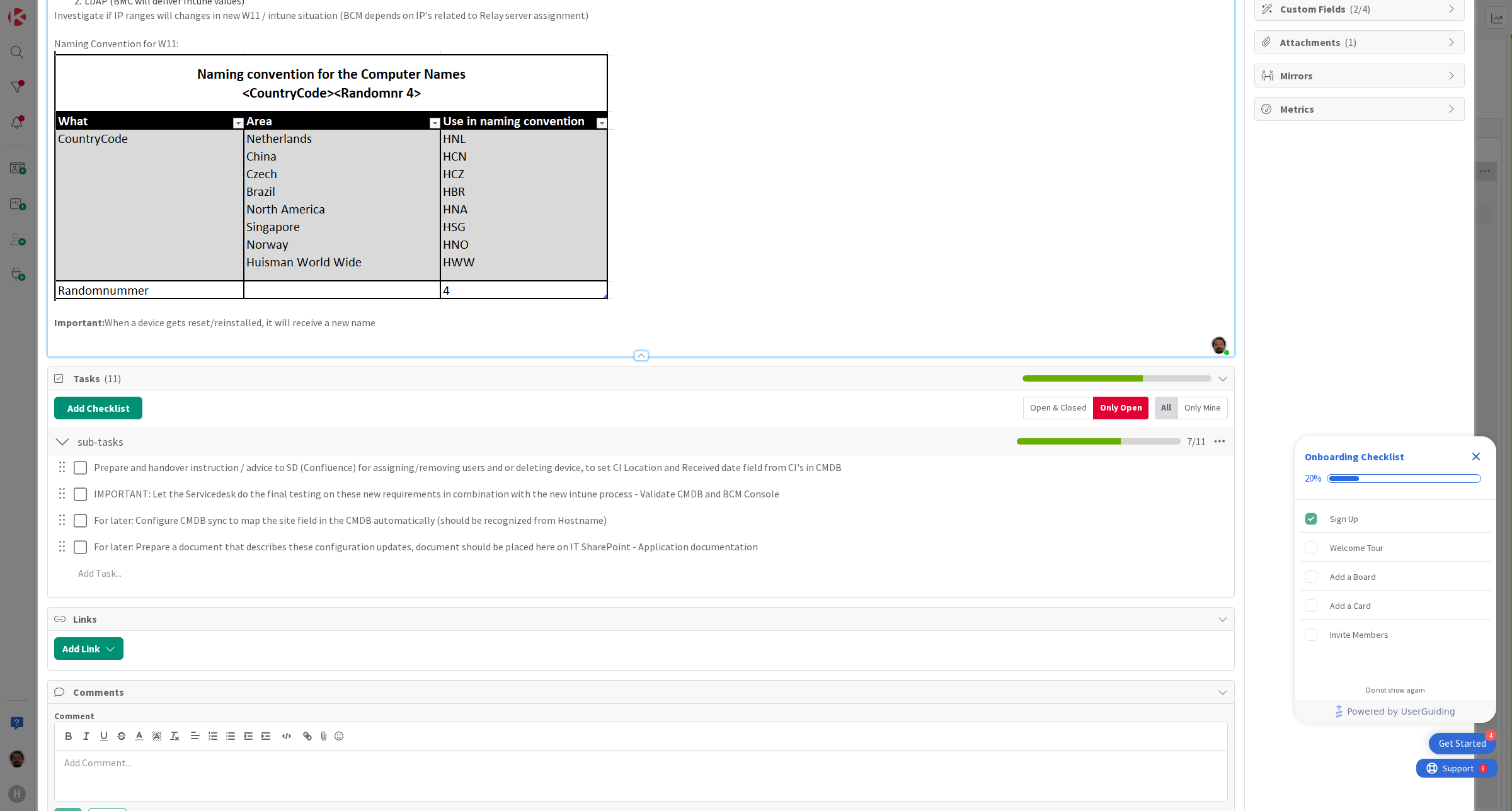
scroll to position [309, 0]
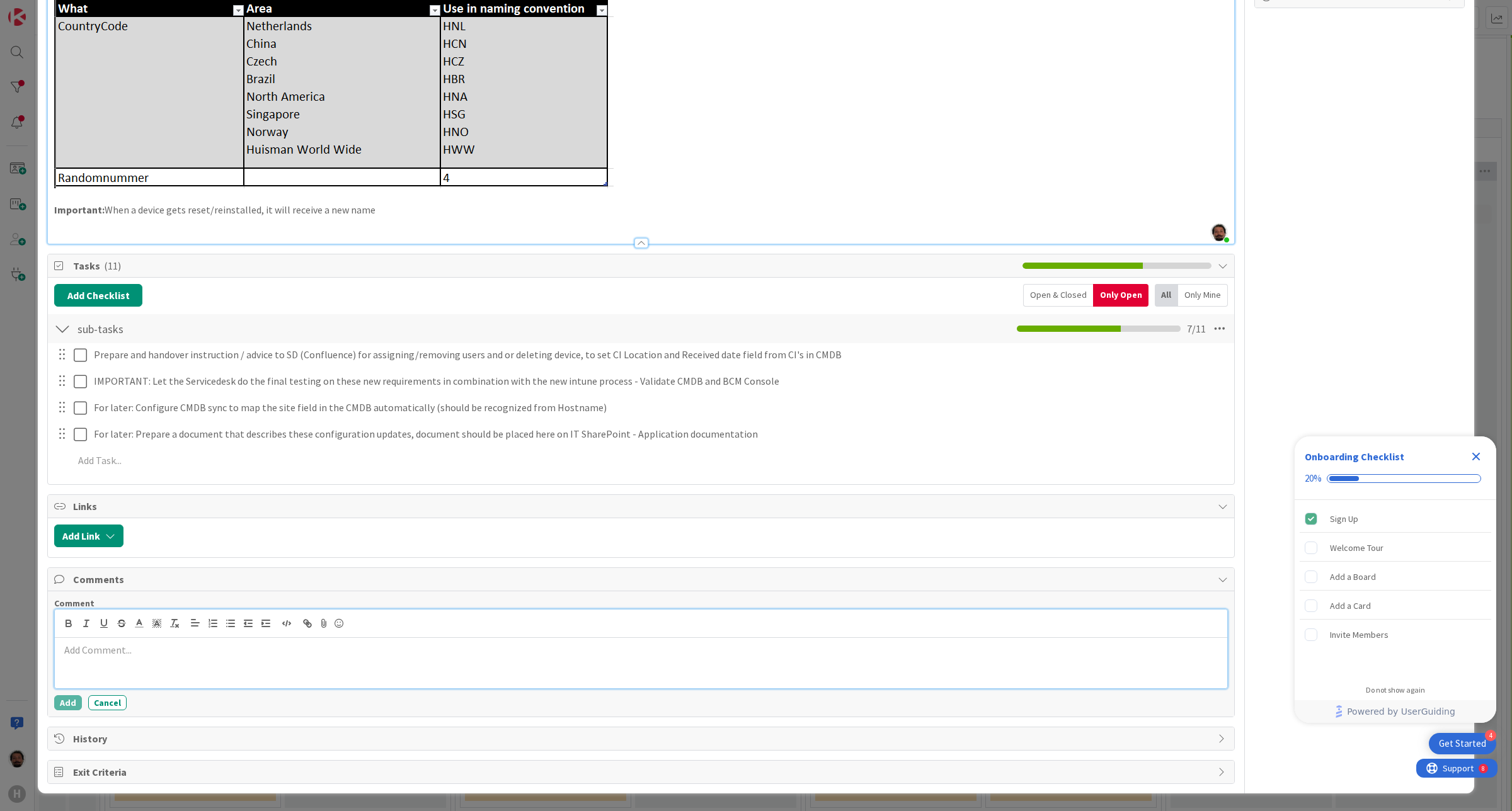
click at [194, 664] on div at bounding box center [641, 663] width 1172 height 50
click at [164, 662] on div at bounding box center [641, 663] width 1172 height 50
click at [195, 654] on p at bounding box center [641, 650] width 1162 height 15
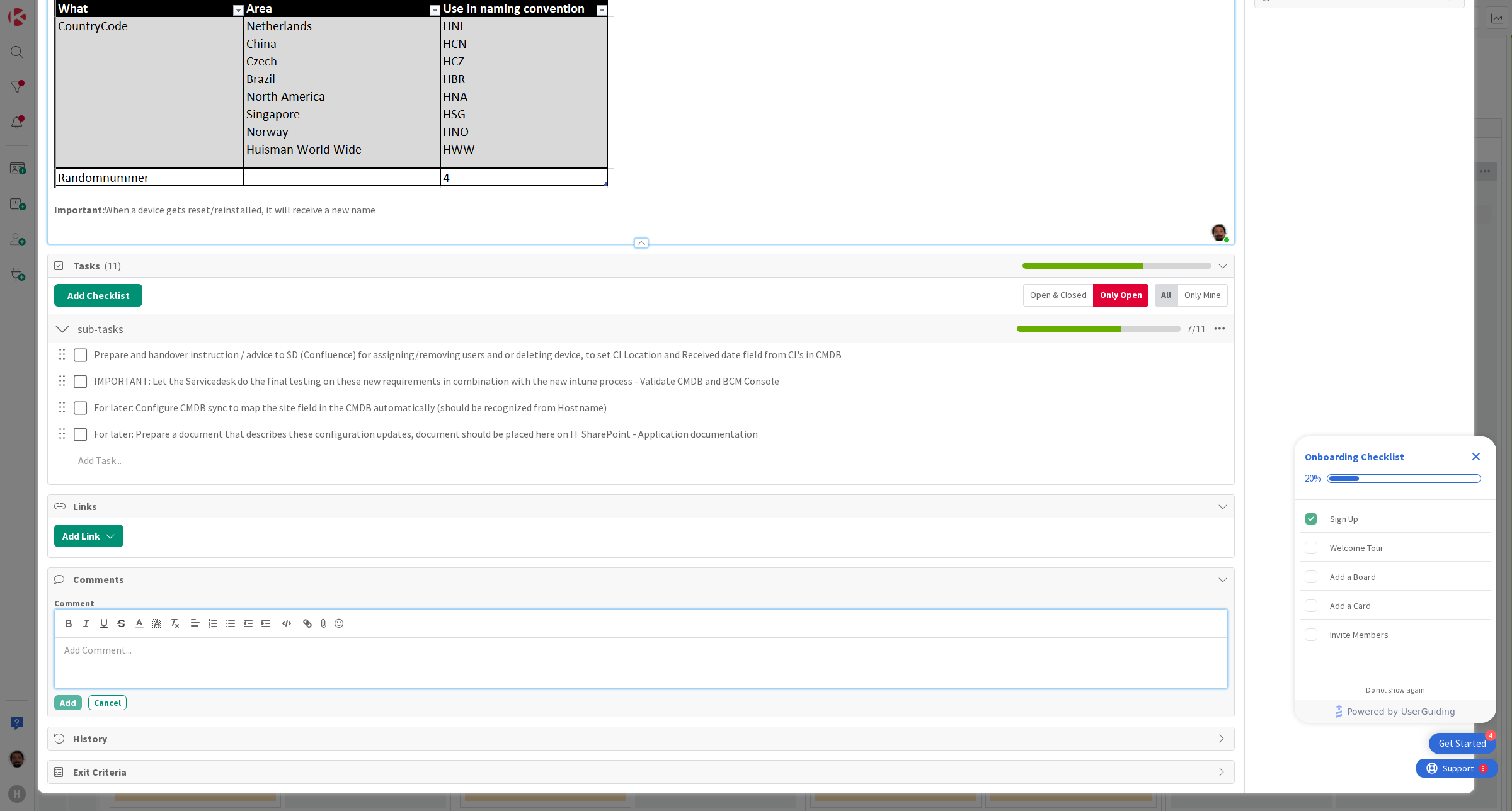
click at [195, 654] on p at bounding box center [641, 650] width 1162 height 15
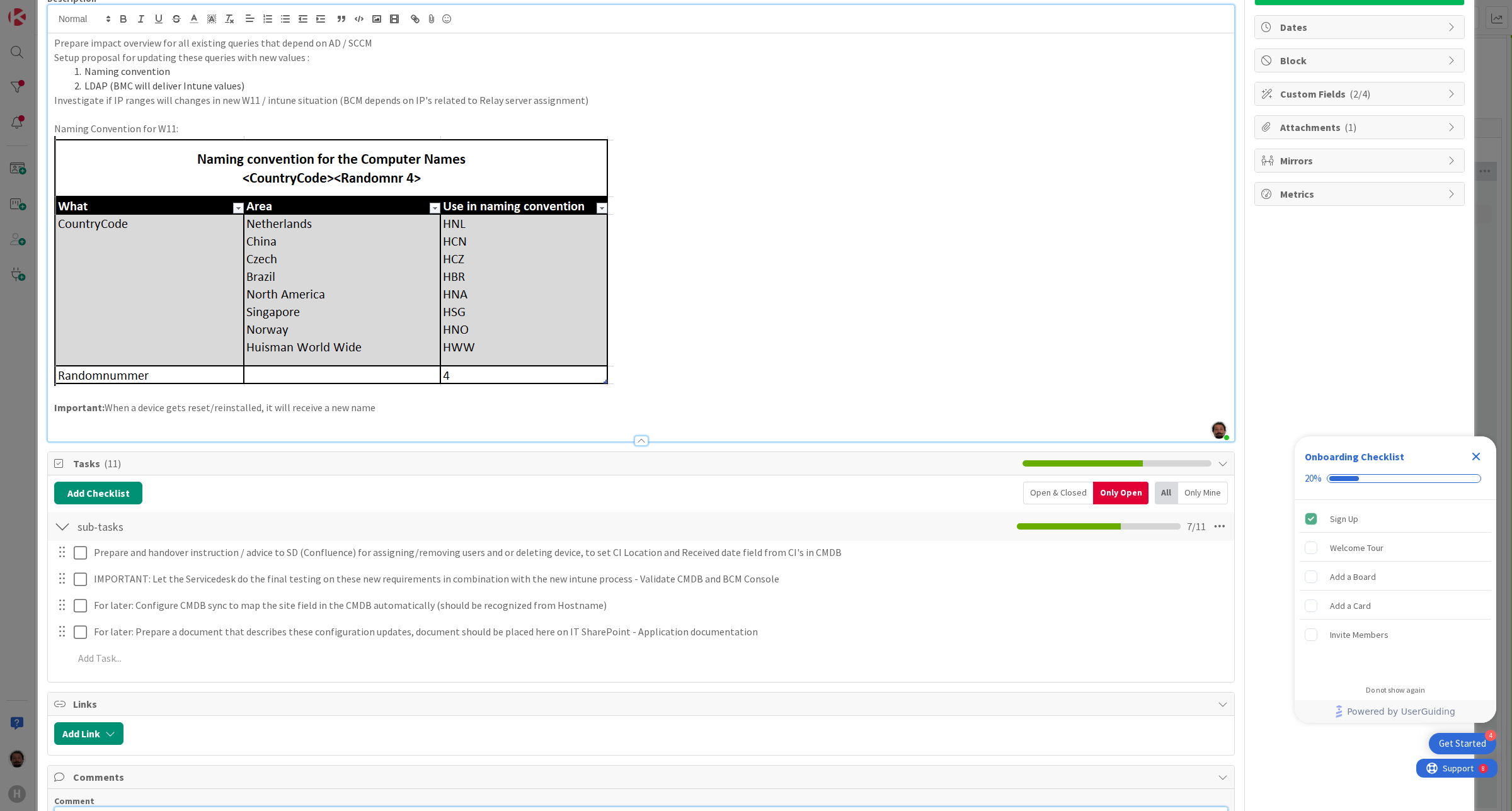
scroll to position [0, 0]
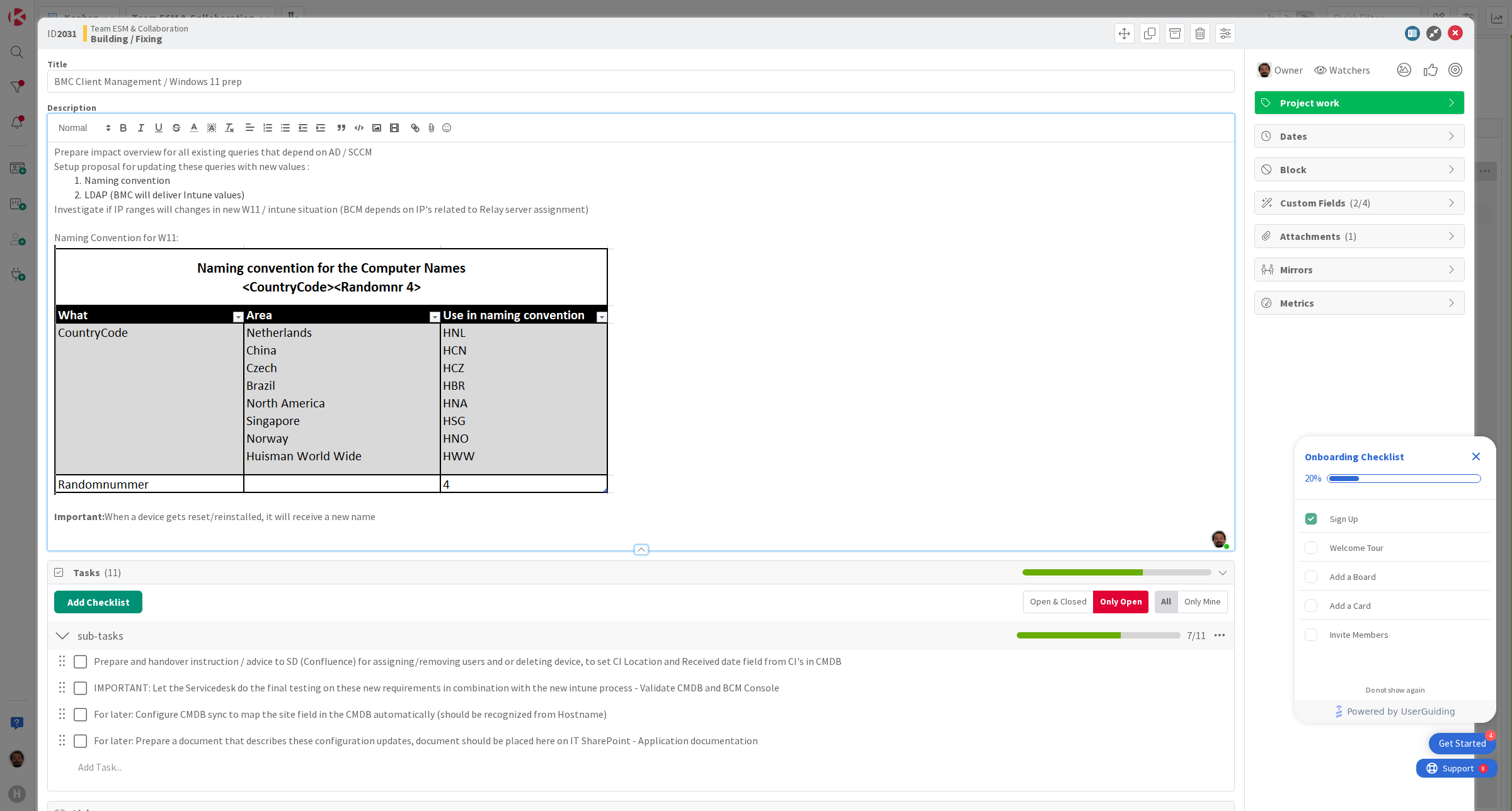
click at [1343, 237] on span "Attachments ( 1 )" at bounding box center [1360, 236] width 161 height 15
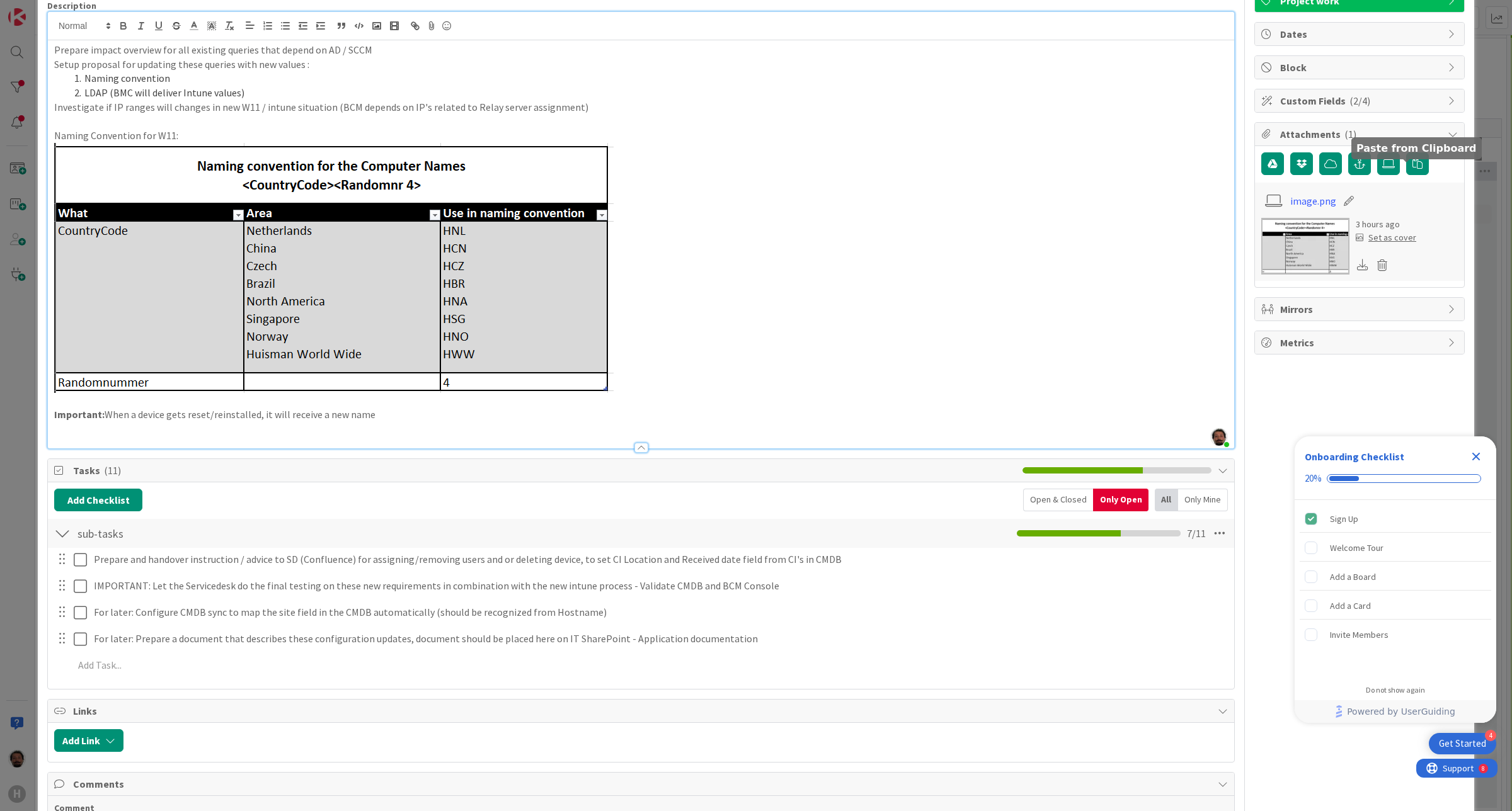
scroll to position [78, 0]
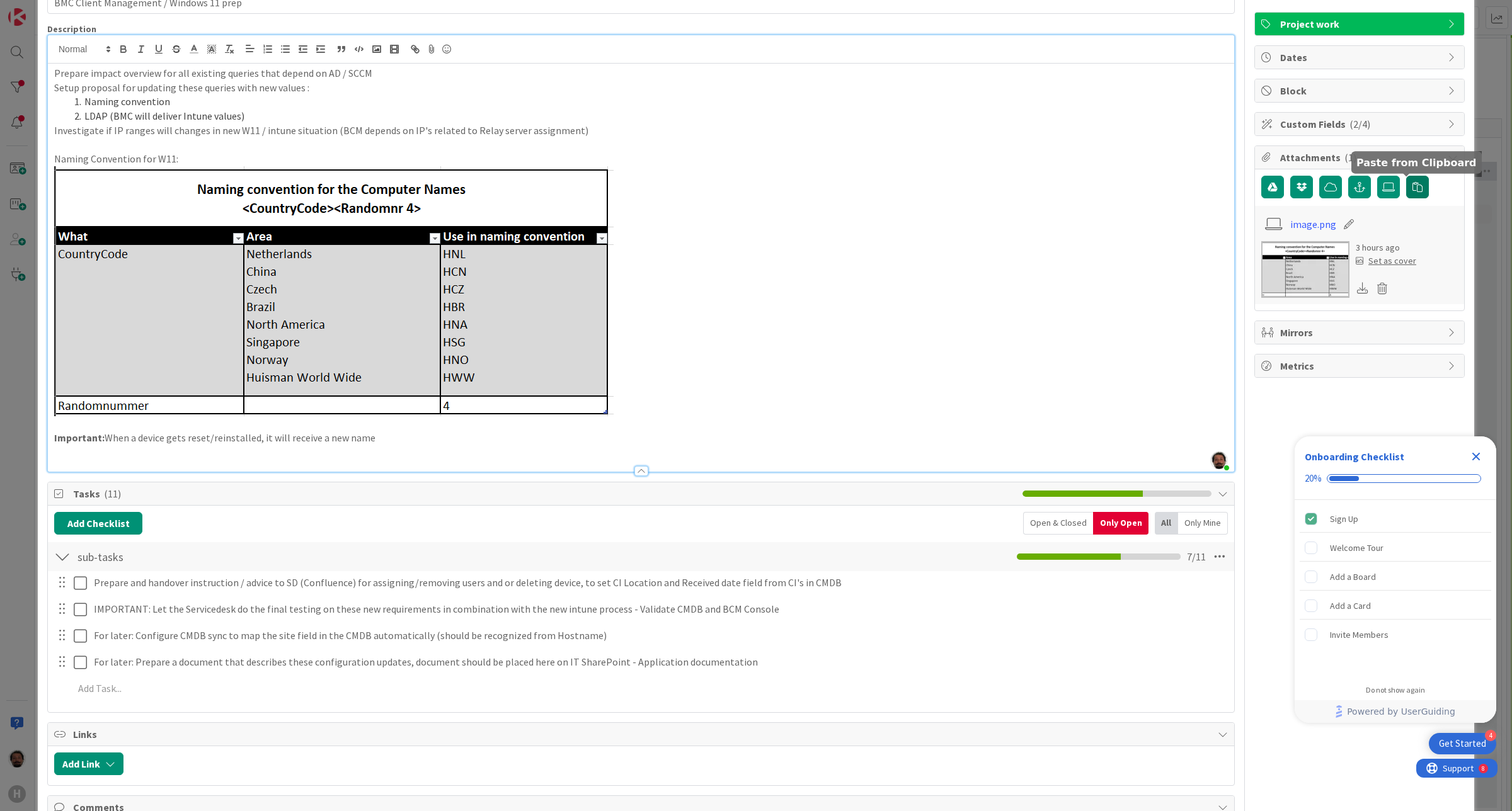
click at [1406, 195] on button "button" at bounding box center [1417, 186] width 22 height 22
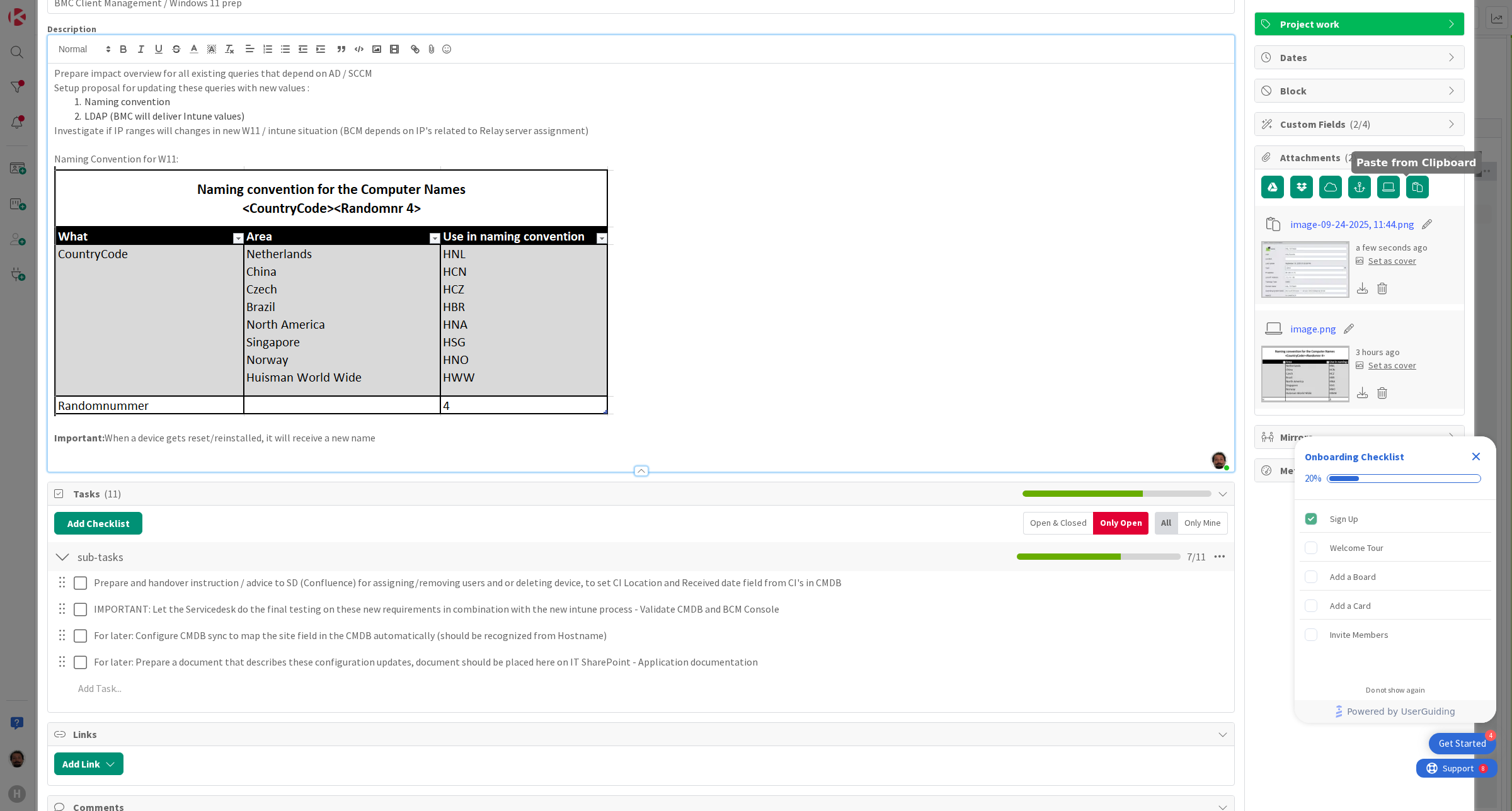
click at [384, 444] on p "Important: When a device gets reset/reinstalled, it will receive a new name" at bounding box center [641, 438] width 1173 height 15
click at [429, 441] on p "Important: When a device gets reset/reinstalled, it will receive a new name" at bounding box center [641, 438] width 1173 height 15
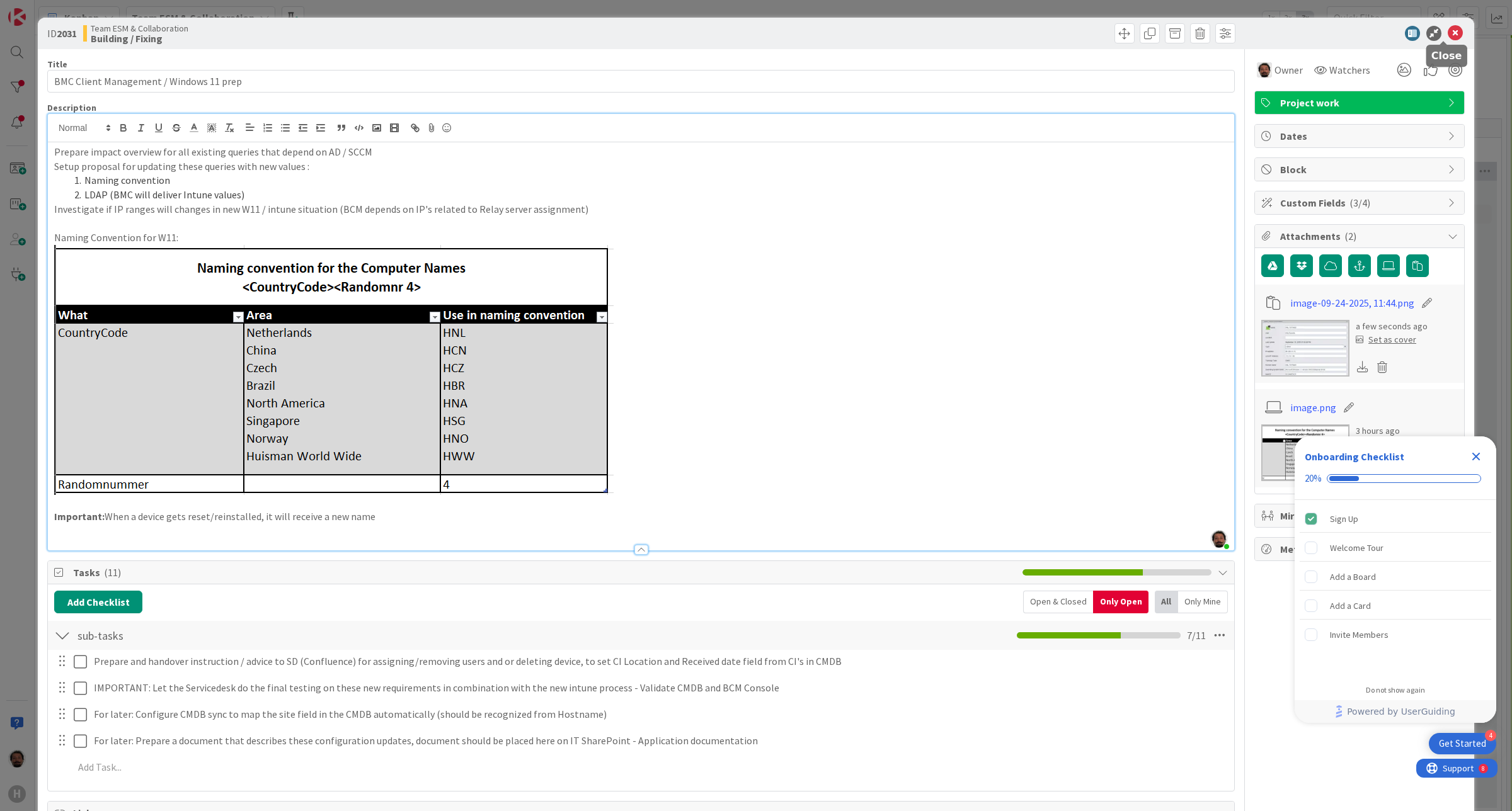
click at [1448, 29] on icon at bounding box center [1455, 34] width 15 height 15
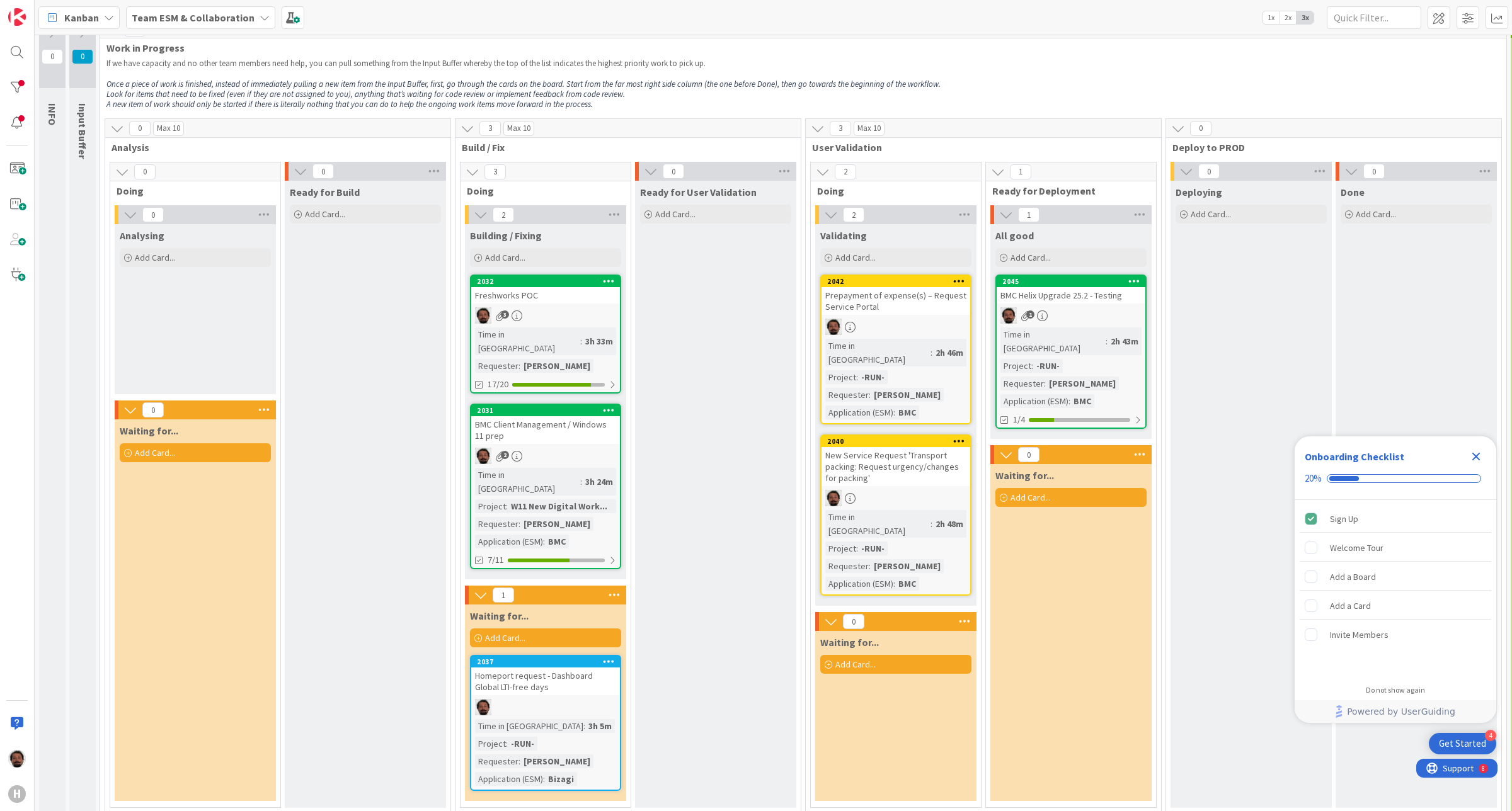
click at [235, 17] on b "Team ESM & Collaboration" at bounding box center [193, 18] width 123 height 13
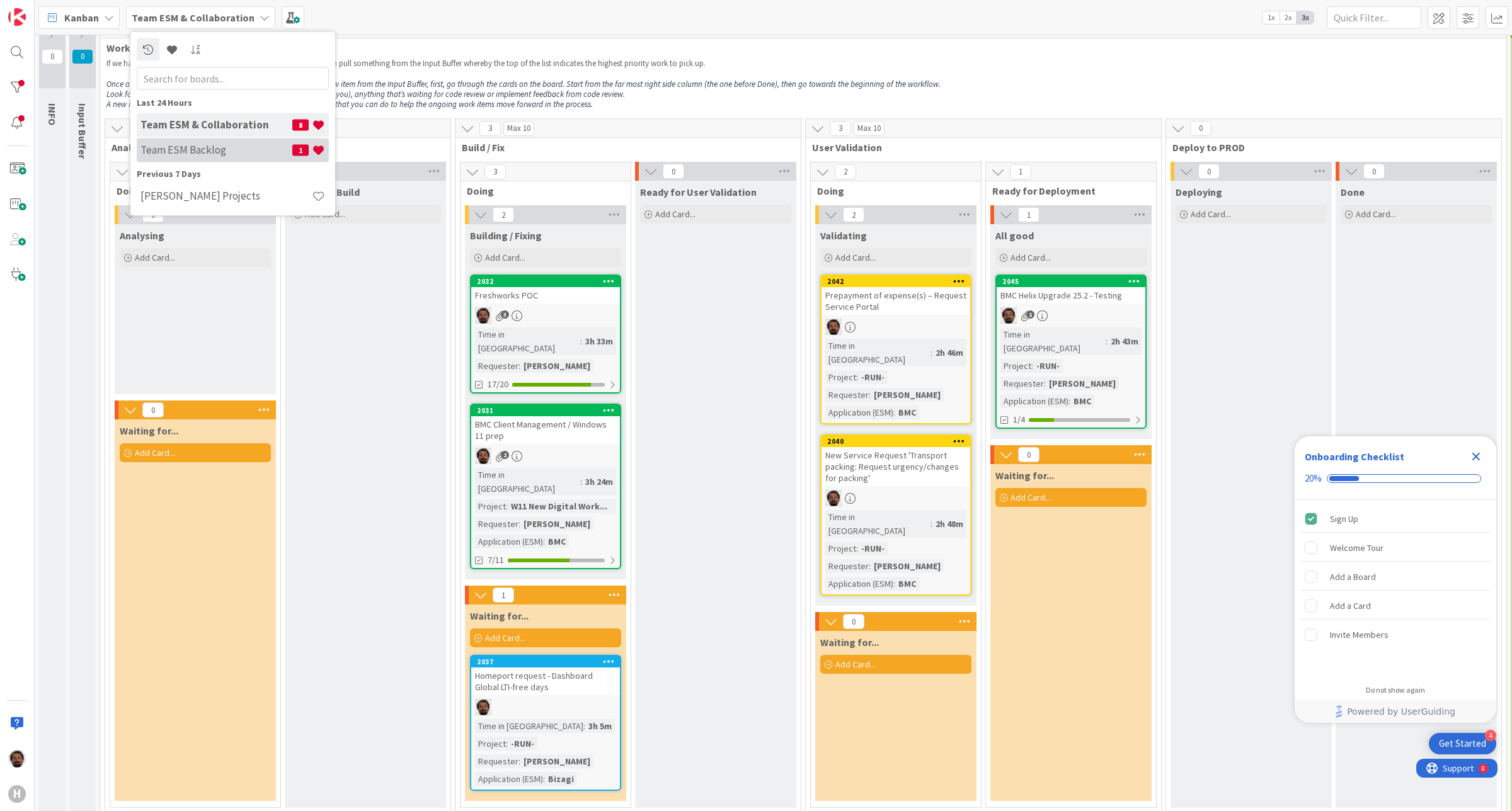
click at [201, 151] on h4 "Team ESM Backlog" at bounding box center [216, 150] width 152 height 13
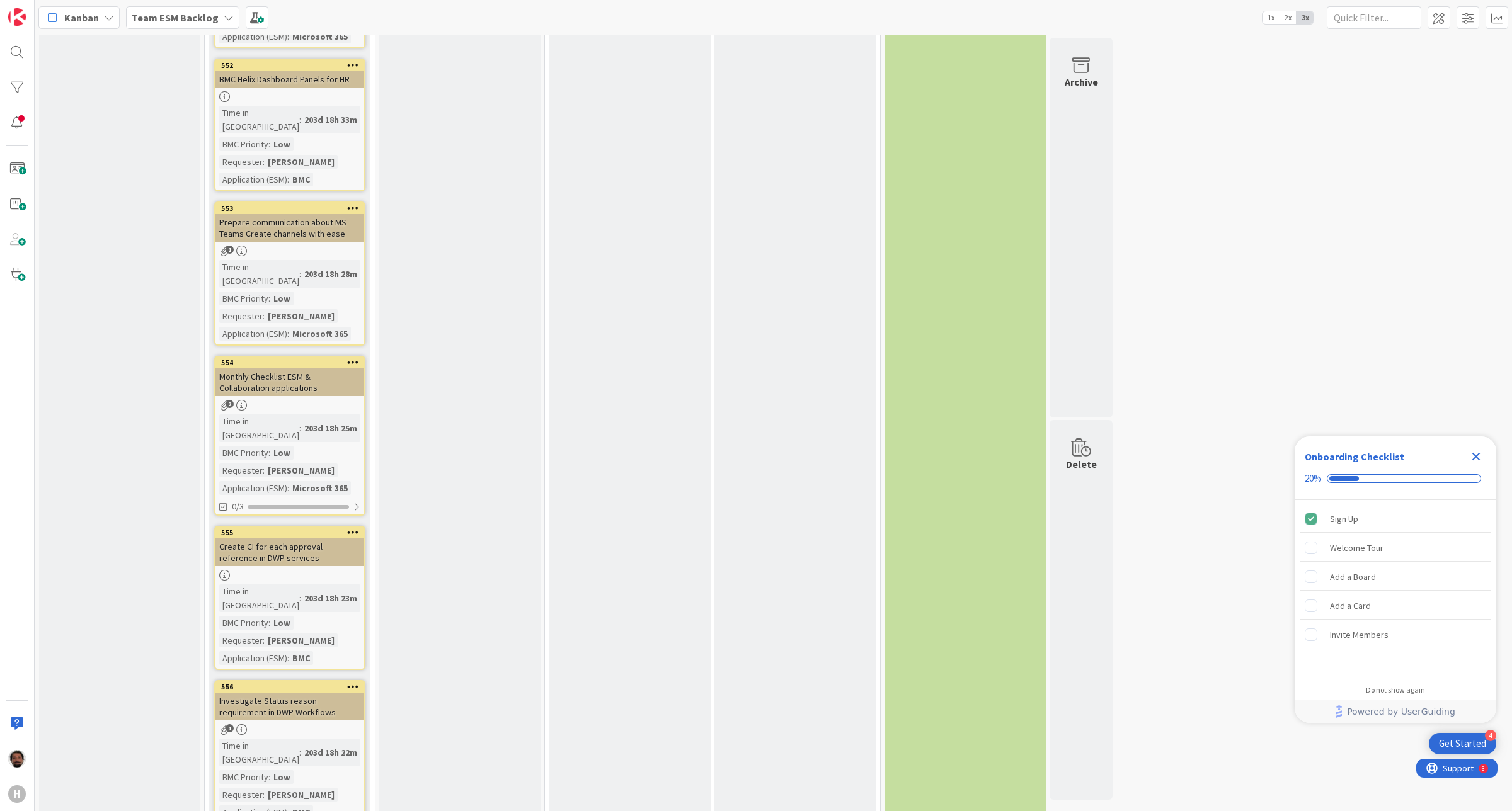
scroll to position [1188, 0]
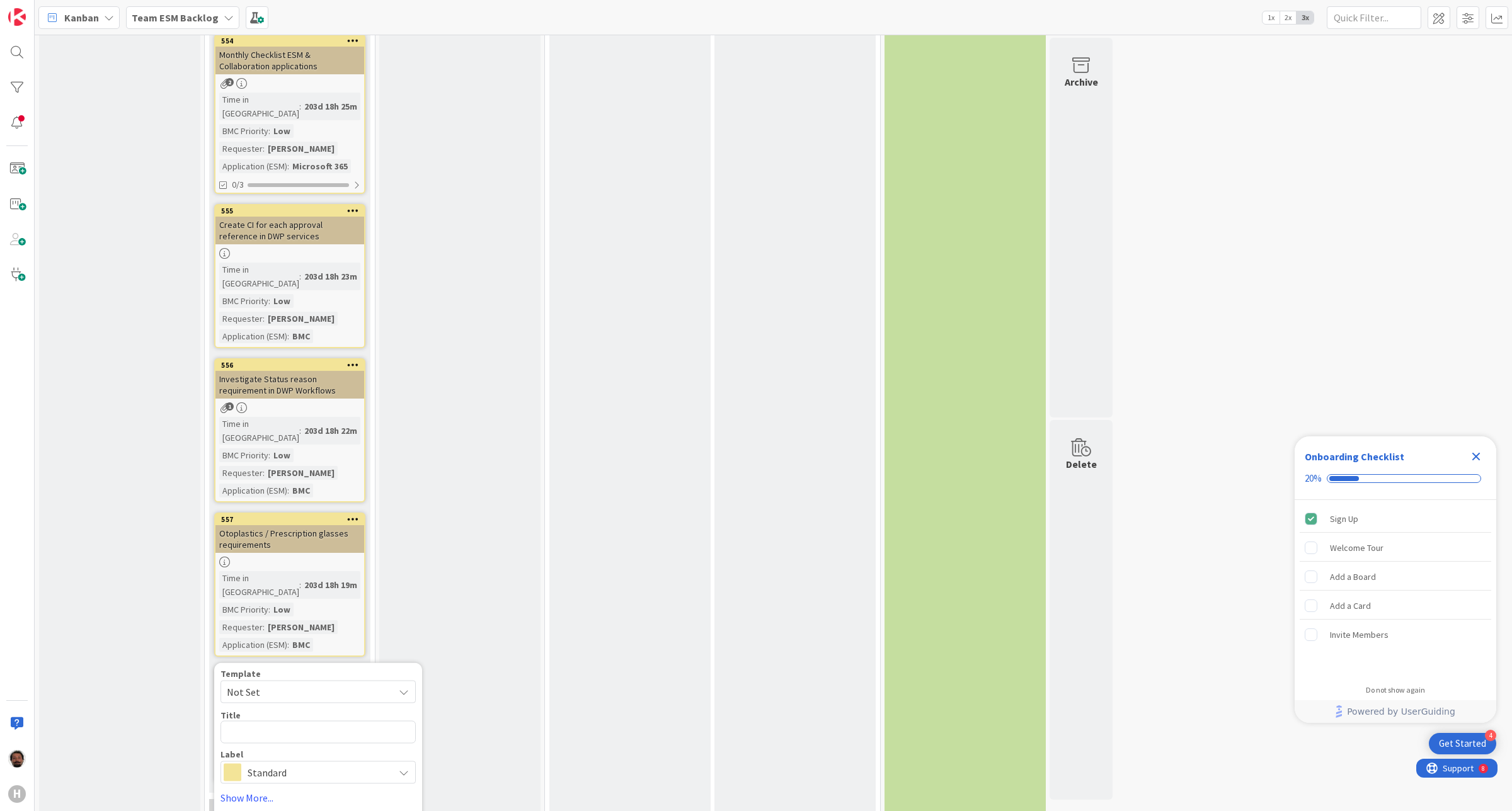
click at [281, 708] on div "Title 0 / 128" at bounding box center [317, 714] width 195 height 11
click at [272, 721] on textarea at bounding box center [317, 732] width 195 height 23
click at [19, 570] on div "H" at bounding box center [17, 406] width 35 height 811
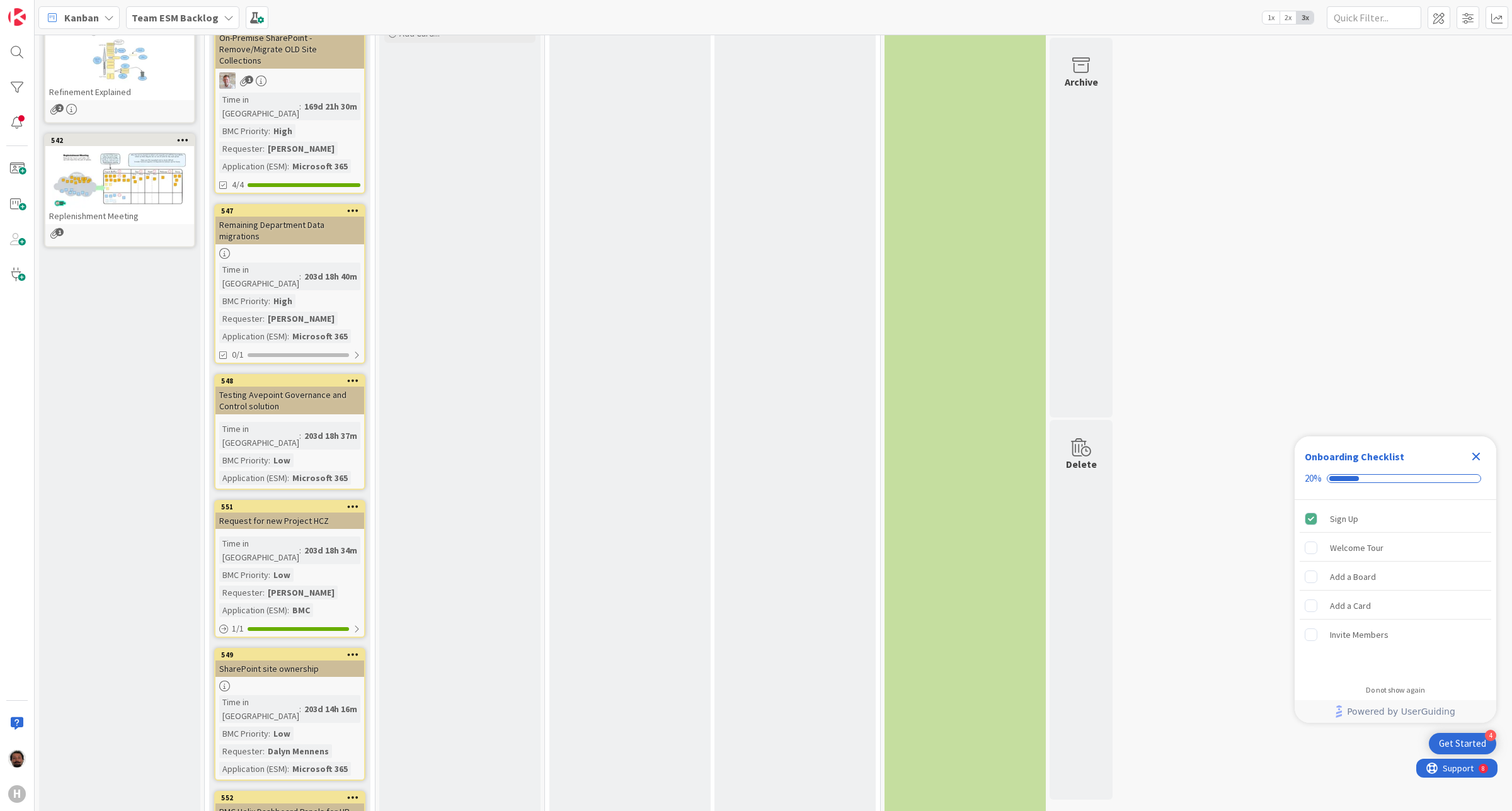
scroll to position [0, 0]
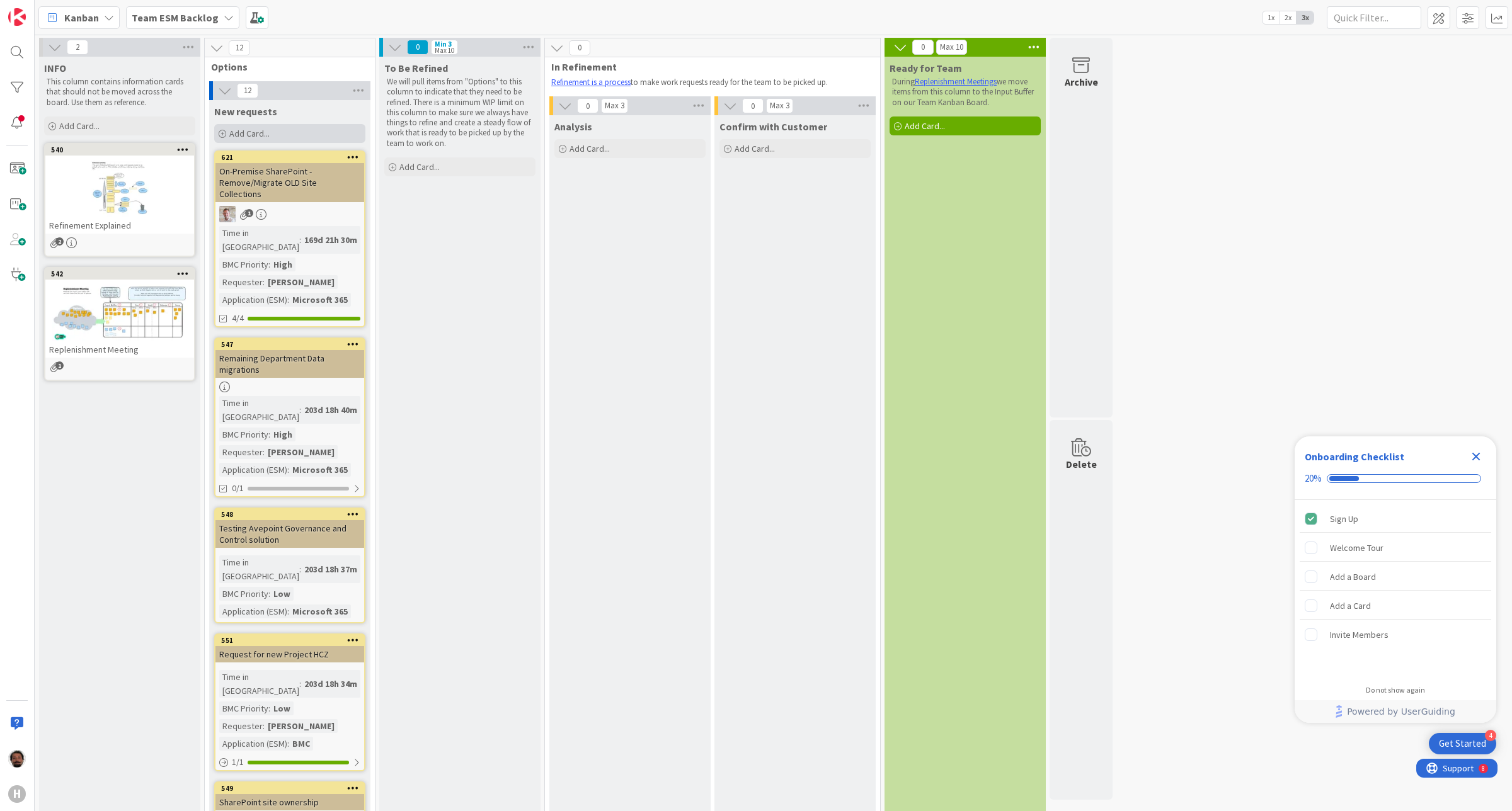
click at [259, 131] on span "Add Card..." at bounding box center [249, 133] width 40 height 11
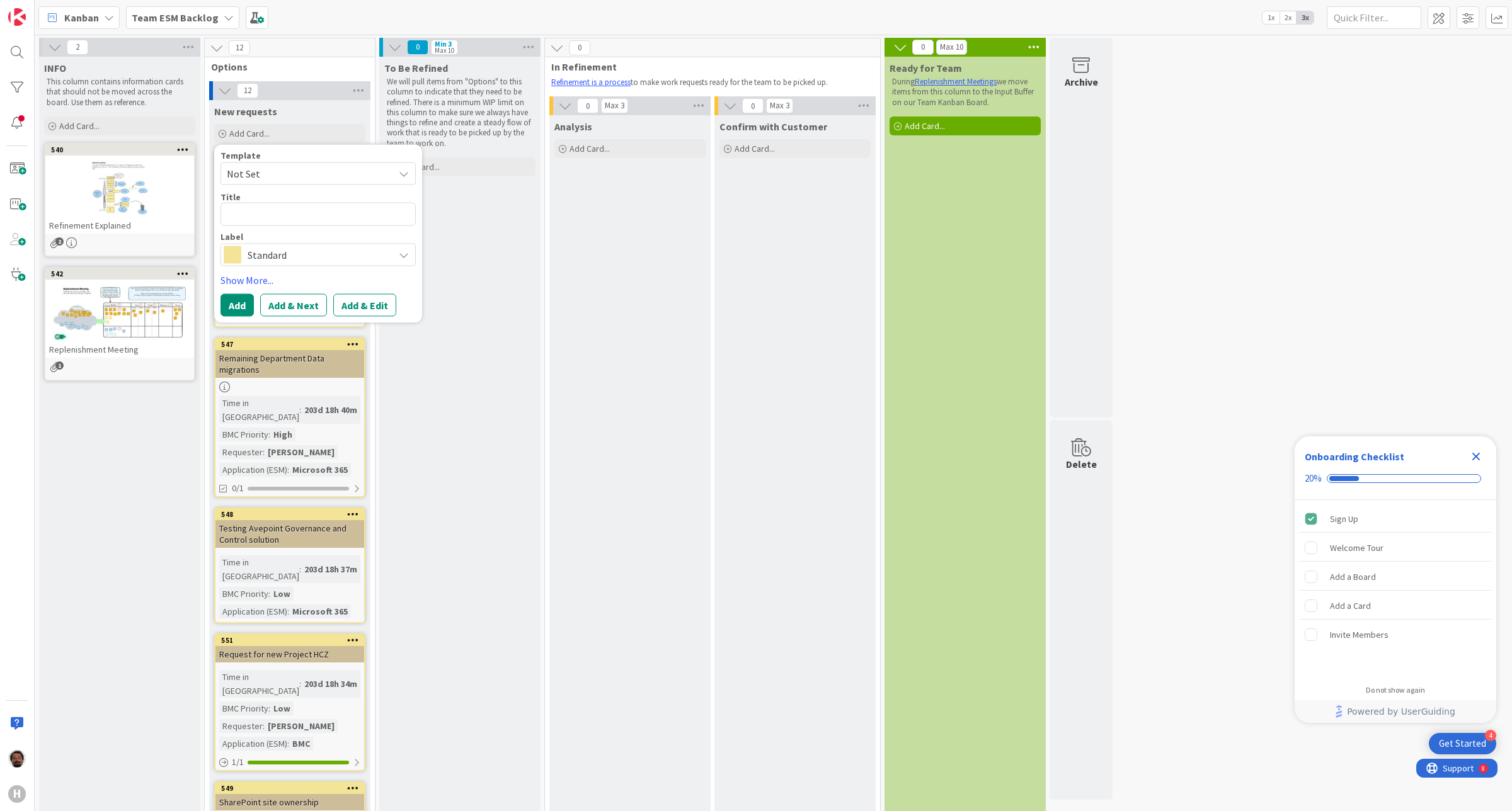
click at [271, 177] on span "Not Set" at bounding box center [305, 174] width 158 height 17
click at [316, 167] on span "Not Set" at bounding box center [305, 174] width 158 height 17
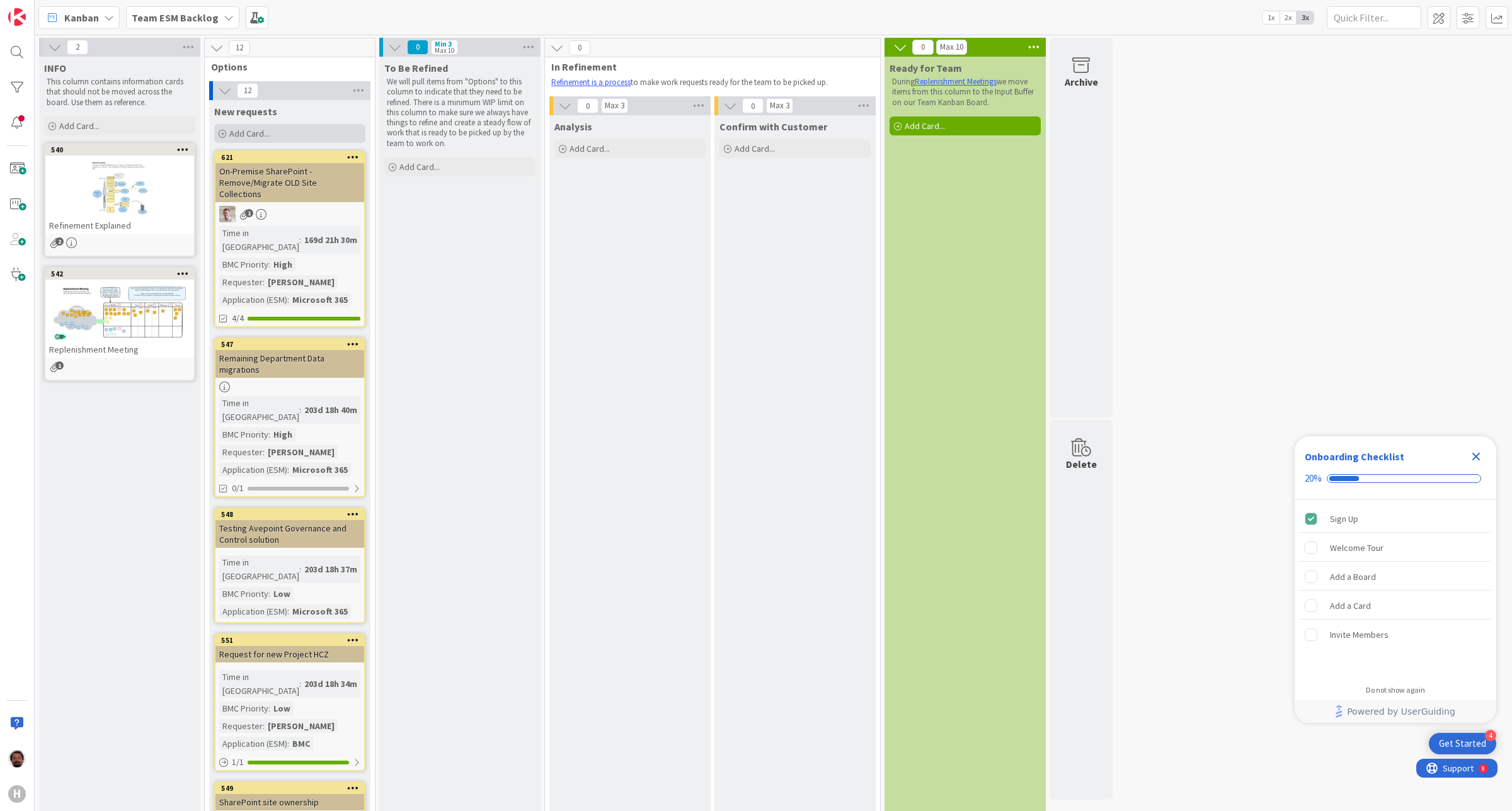
click at [232, 130] on span "Add Card..." at bounding box center [249, 133] width 40 height 11
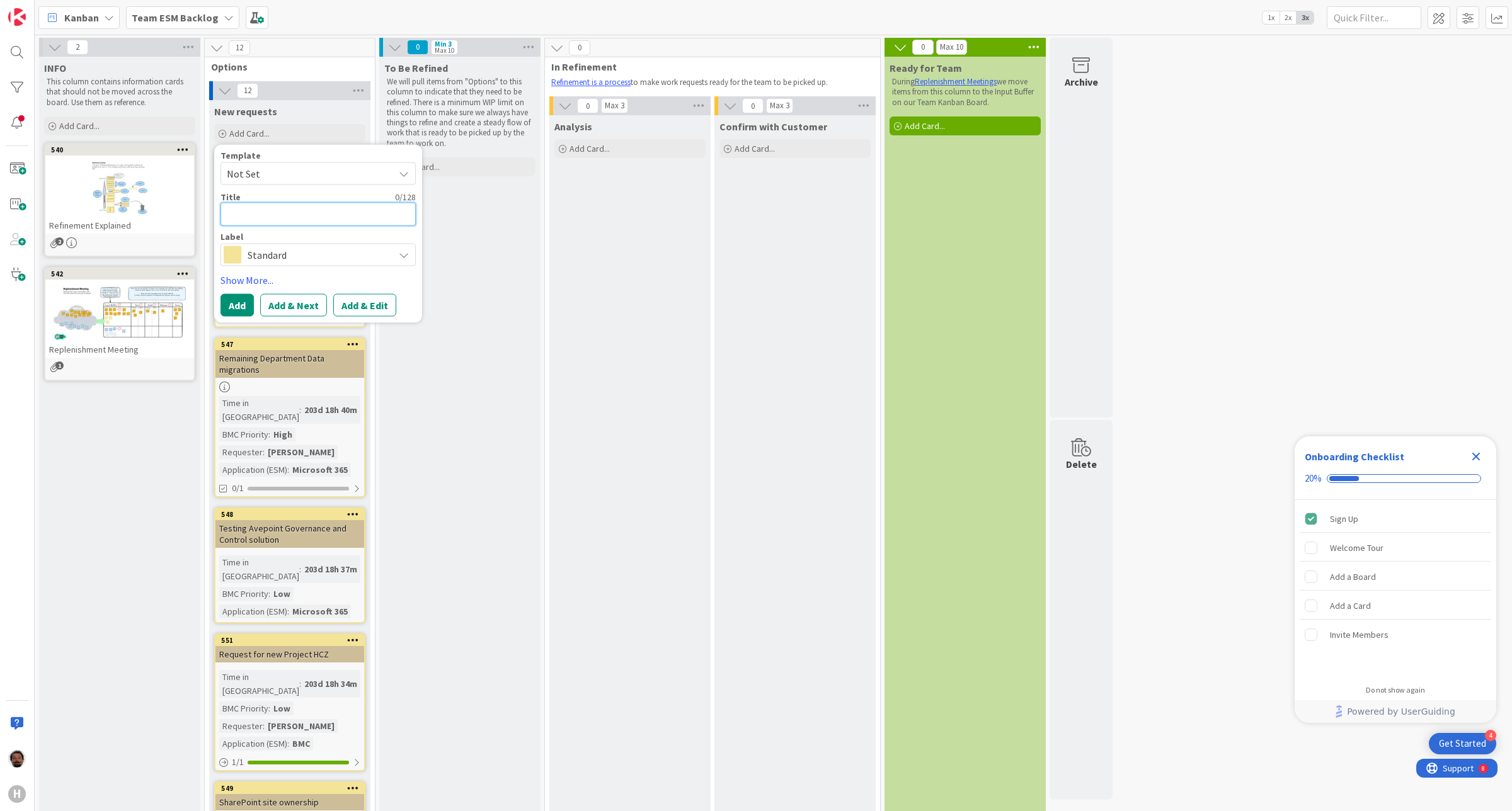
click at [240, 213] on textarea at bounding box center [317, 213] width 195 height 23
paste textarea "Request Change Support Portal: add a Windows 10 - Windows 11 selector"
type textarea "x"
type textarea "Request Change Support Portal: add a Windows 10 - Windows 11 selector"
drag, startPoint x: 362, startPoint y: 217, endPoint x: 344, endPoint y: 216, distance: 18.0
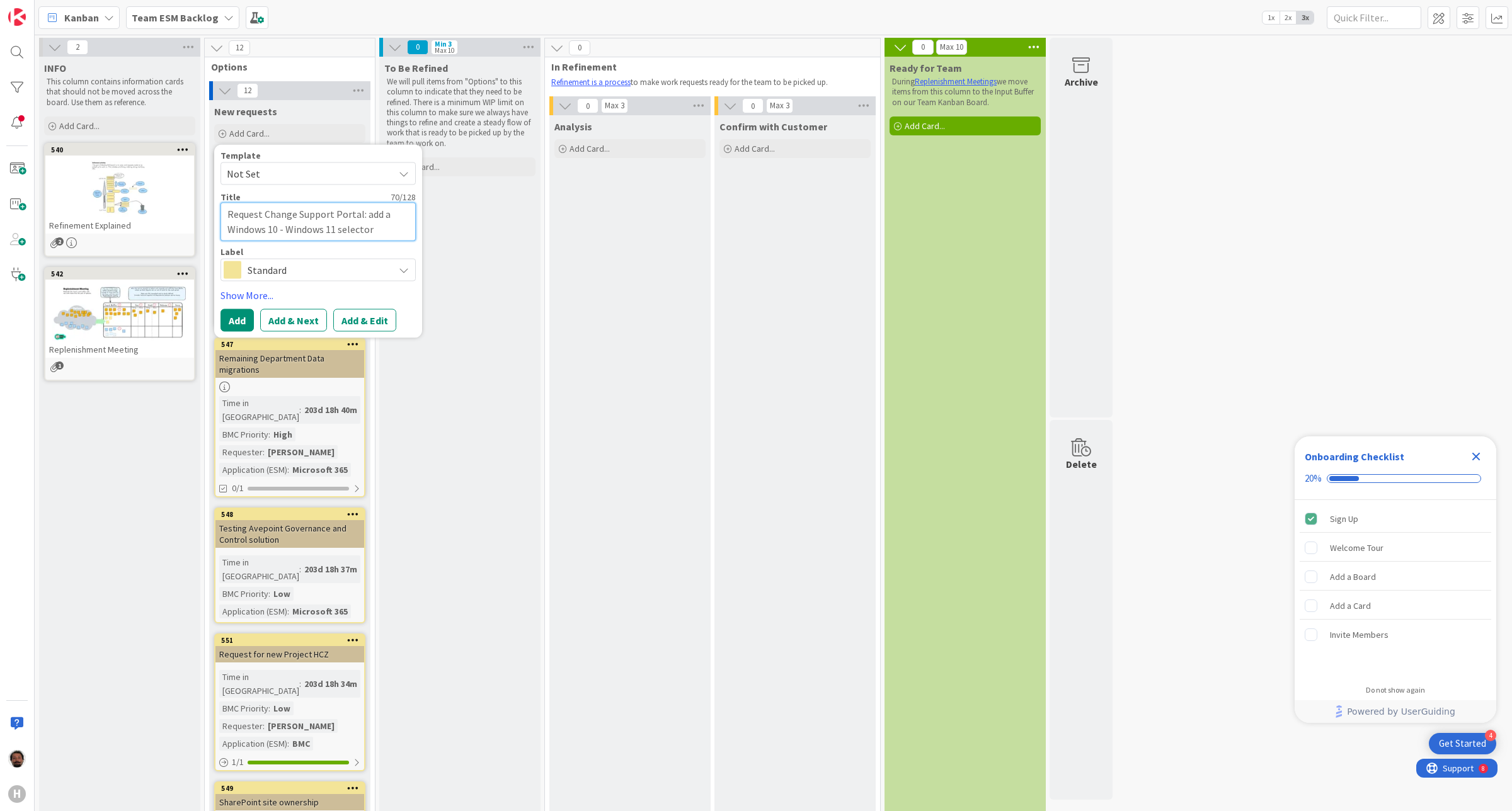
click at [342, 216] on textarea "Request Change Support Portal: add a Windows 10 - Windows 11 selector" at bounding box center [317, 221] width 195 height 38
click at [344, 216] on textarea "Request Change Support Portal: add a Windows 10 - Windows 11 selector" at bounding box center [317, 221] width 195 height 38
drag, startPoint x: 382, startPoint y: 227, endPoint x: 362, endPoint y: 232, distance: 20.6
click at [362, 232] on textarea "Request Change Support Portal: add a Windows 10 - Windows 11 selector" at bounding box center [317, 221] width 195 height 38
click at [391, 228] on textarea "Request Change Support Portal: add a Windows 10 - Windows 11 selector" at bounding box center [317, 221] width 195 height 38
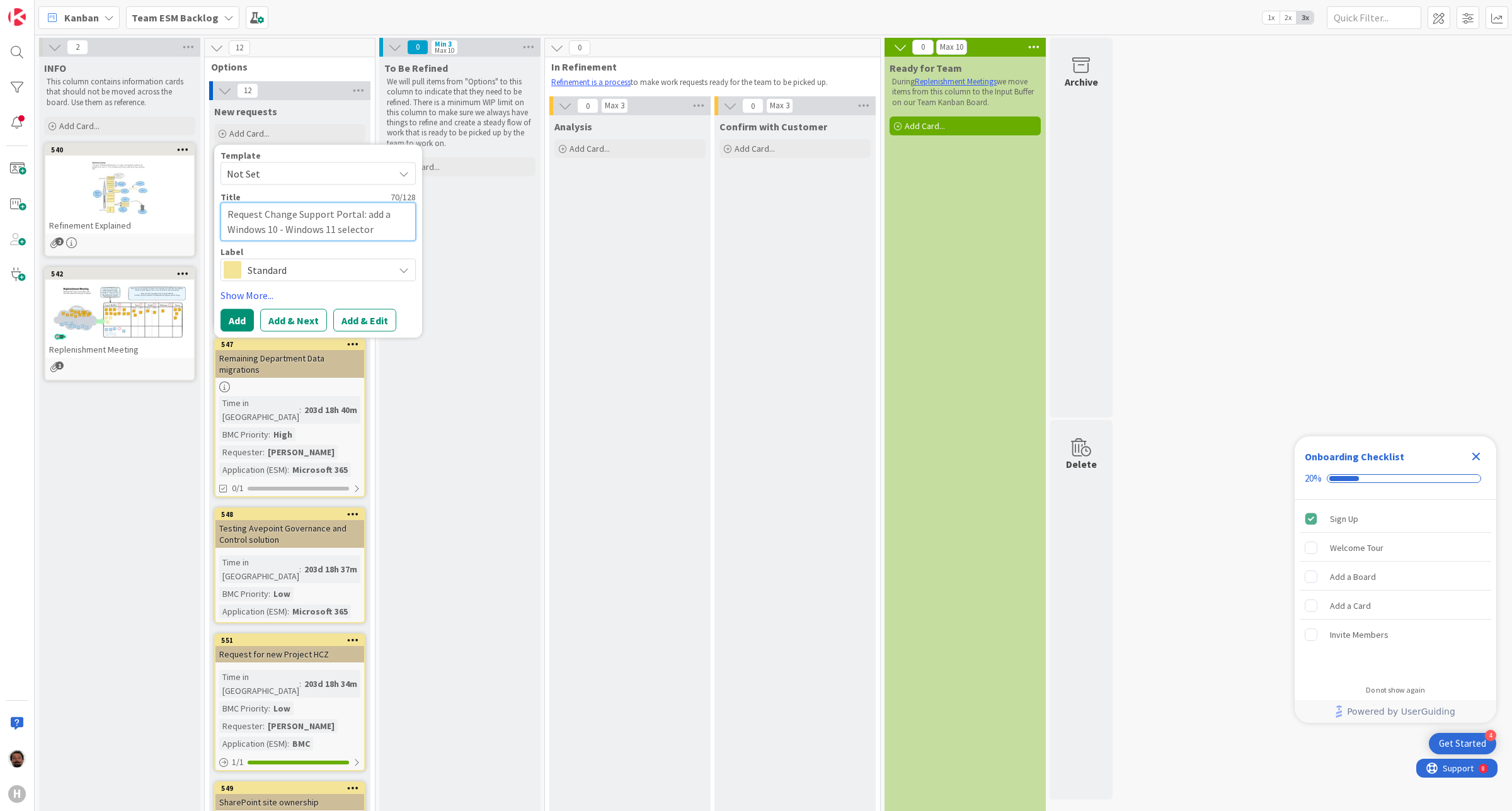
drag, startPoint x: 395, startPoint y: 214, endPoint x: 362, endPoint y: 217, distance: 33.1
click at [362, 217] on textarea "Request Change Support Portal: add a Windows 10 - Windows 11 selector" at bounding box center [317, 221] width 195 height 38
type textarea "x"
type textarea "Request Change Support Portal:Windows 10 - Windows 11 selector"
type textarea "x"
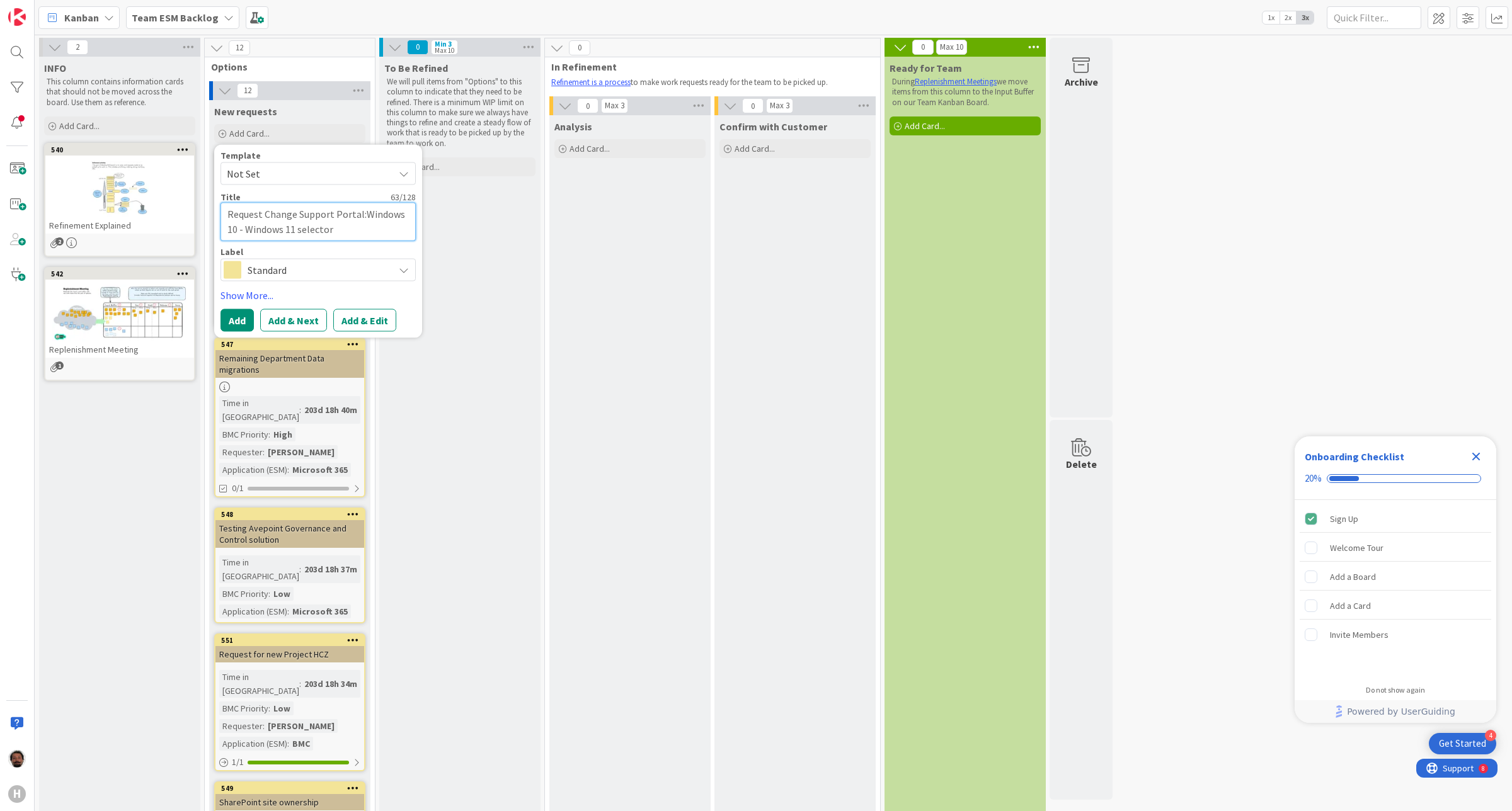
type textarea "Request Change Support Portal: Windows 10 - Windows 11 selector"
drag, startPoint x: 373, startPoint y: 227, endPoint x: 298, endPoint y: 236, distance: 75.5
click at [298, 236] on textarea "Request Change Support Portal: Windows 10 - Windows 11 selector" at bounding box center [317, 221] width 195 height 38
type textarea "x"
type textarea "Request Change Support Portal: Windows 10 - Windows 11"
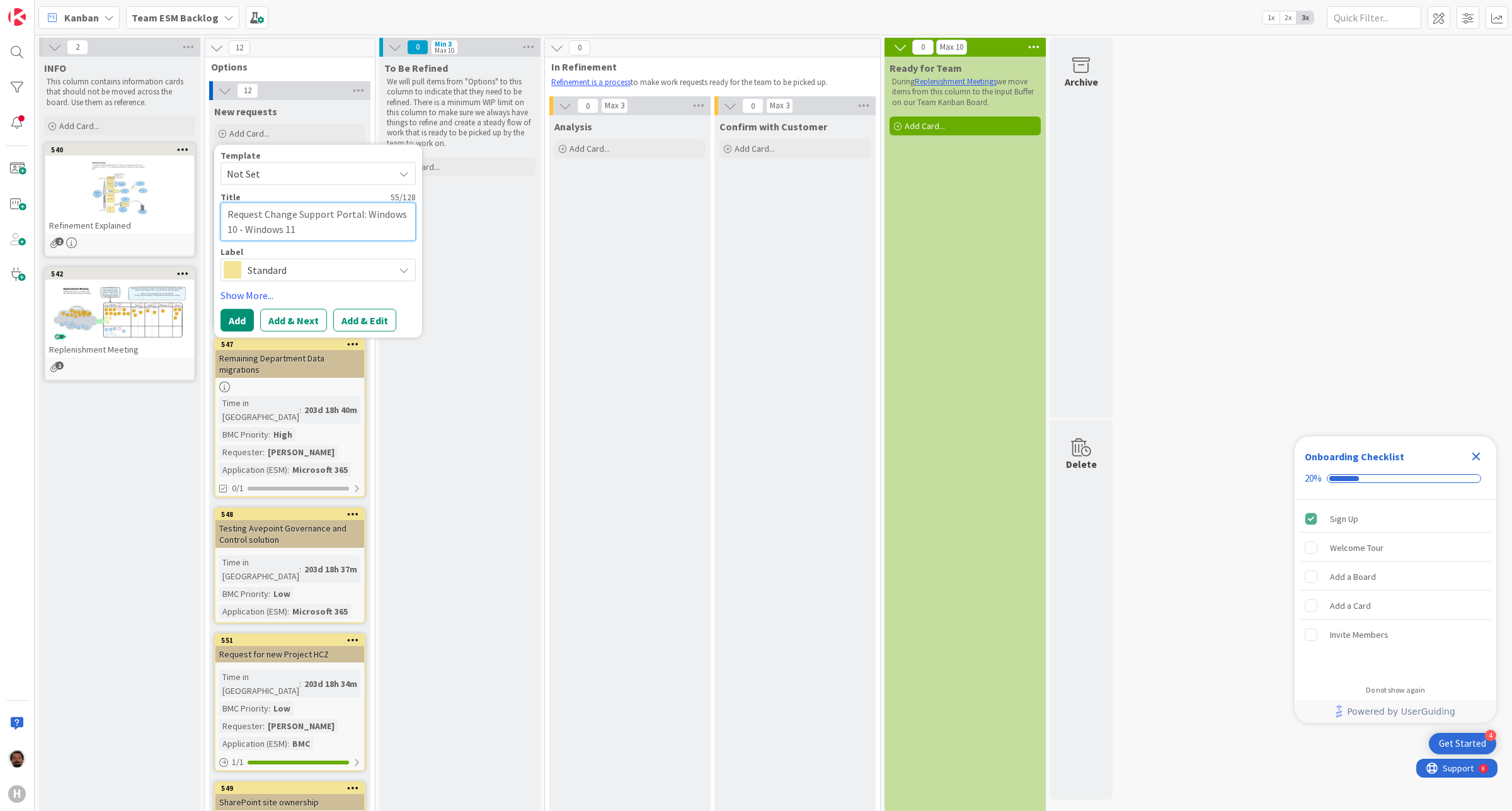
type textarea "x"
type textarea "Request Change Support Portal: Windows 10 - Windows 11"
click at [284, 213] on textarea "Request Change Support Portal: Windows 10 - Windows 11" at bounding box center [317, 221] width 195 height 38
type textarea "x"
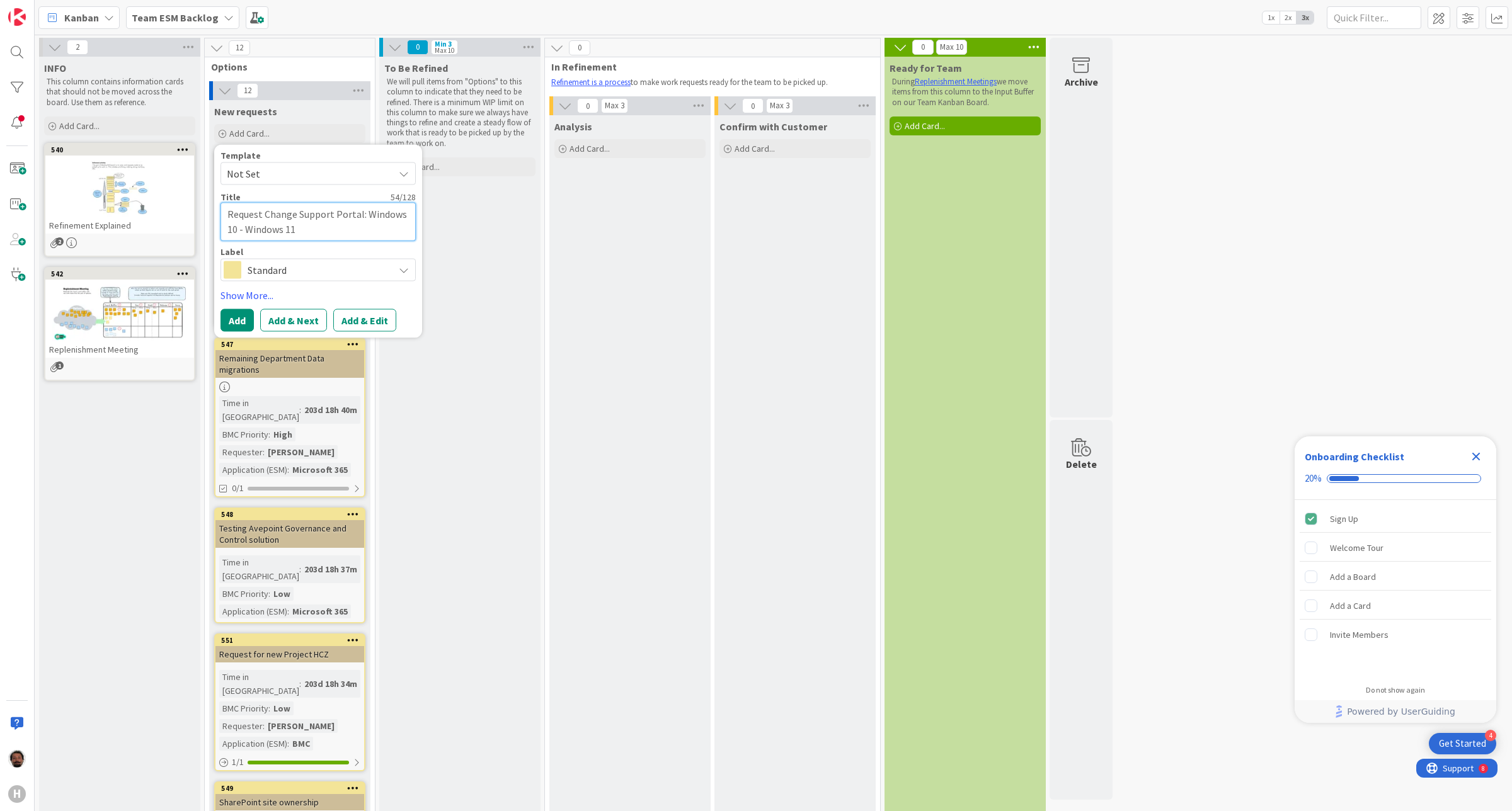
type textarea "Request oSupport Portal: Windows 10 - Windows 11"
type textarea "x"
type textarea "Request opSupport Portal: Windows 10 - Windows 11"
type textarea "x"
type textarea "Request optSupport Portal: Windows 10 - Windows 11"
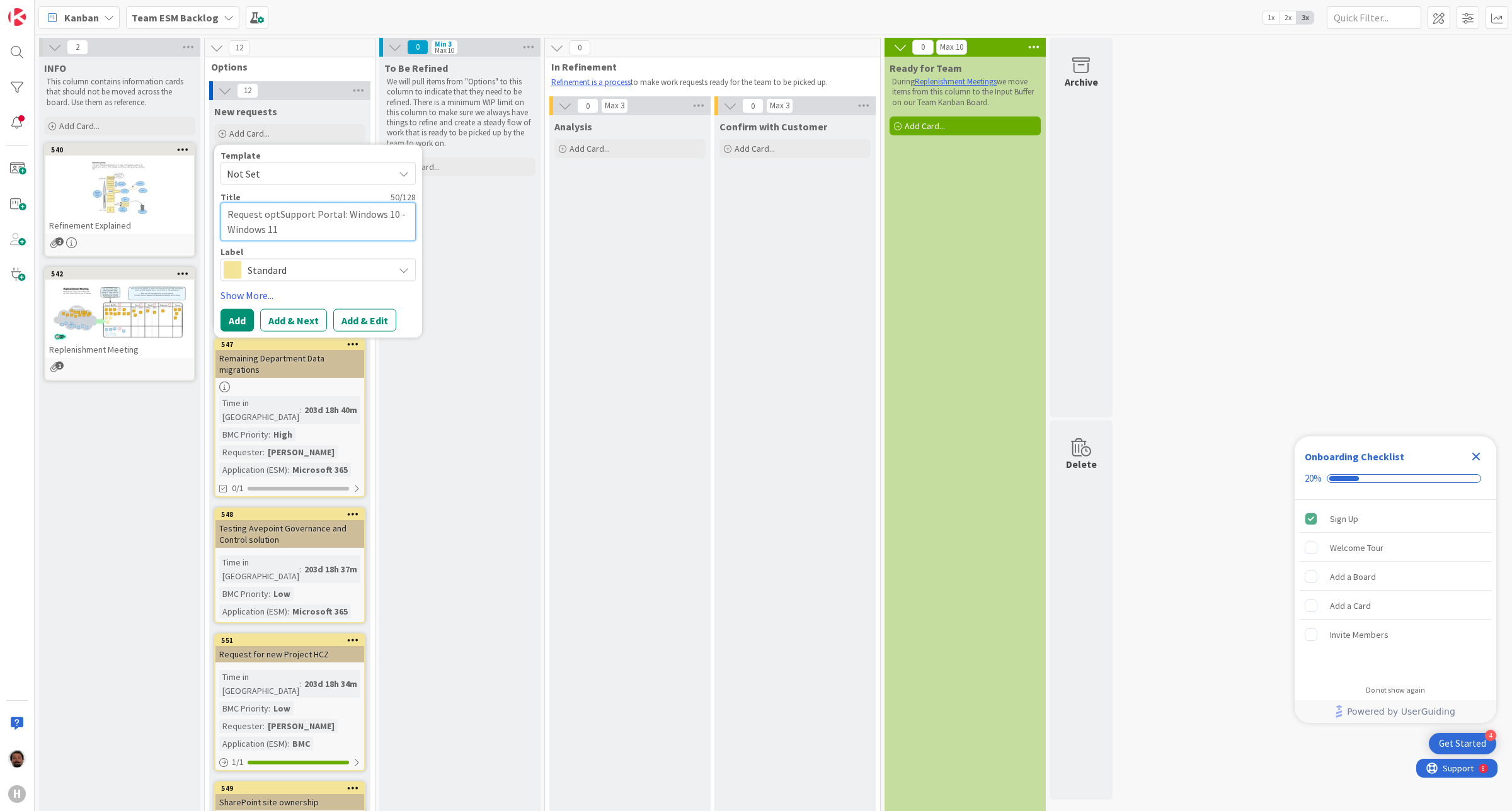
type textarea "x"
type textarea "Request optoSupport Portal: Windows 10 - Windows 11"
type textarea "x"
type textarea "Request optSupport Portal: Windows 10 - Windows 11"
type textarea "x"
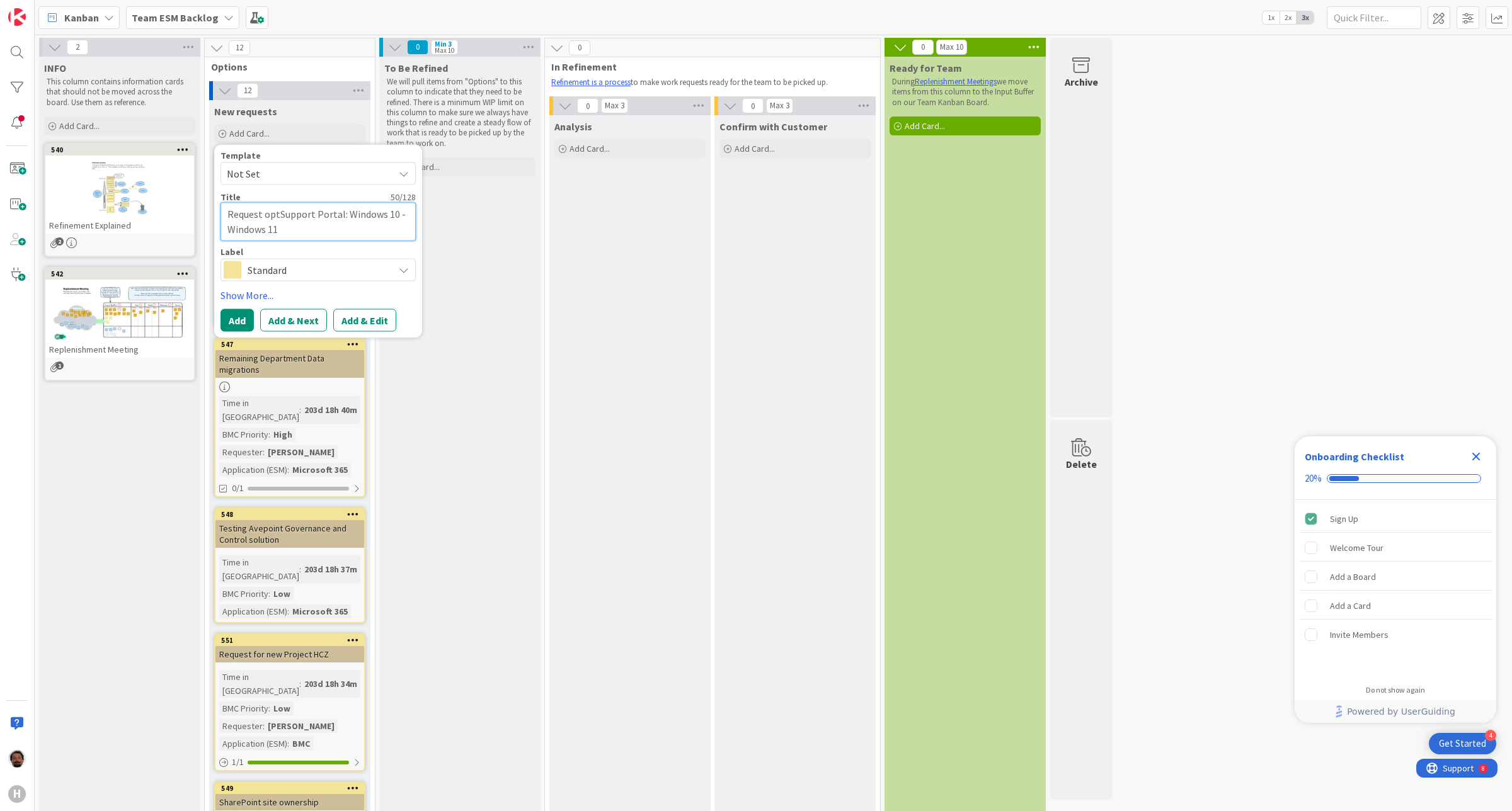
type textarea "Request opSupport Portal: Windows 10 - Windows 11"
type textarea "x"
type textarea "Request optSupport Portal: Windows 10 - Windows 11"
type textarea "x"
type textarea "Request optiSupport Portal: Windows 10 - Windows 11"
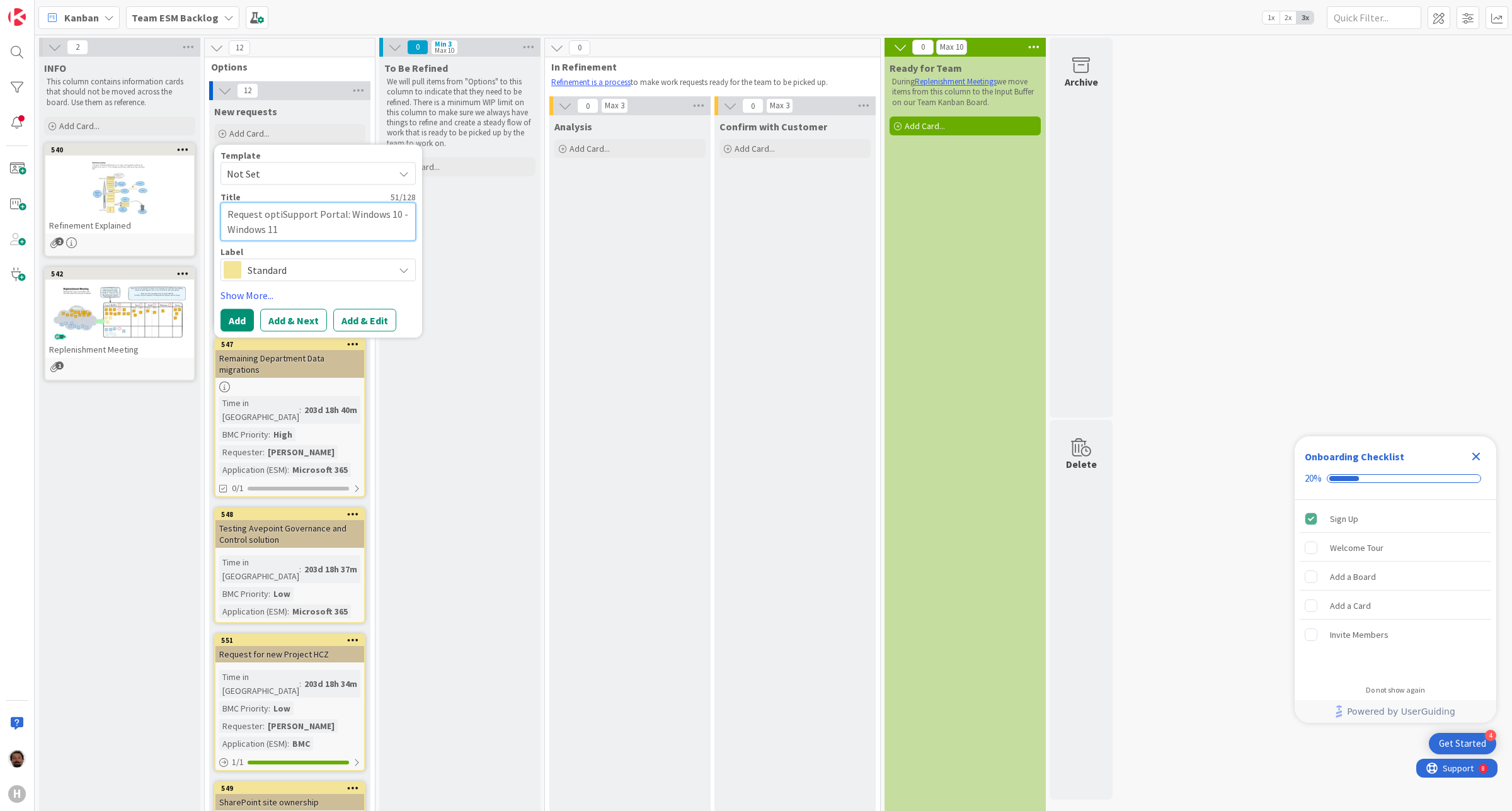
type textarea "x"
type textarea "Request optioSupport Portal: Windows 10 - Windows 11"
type textarea "x"
type textarea "Request optio Support Portal: Windows 10 - Windows 11"
type textarea "x"
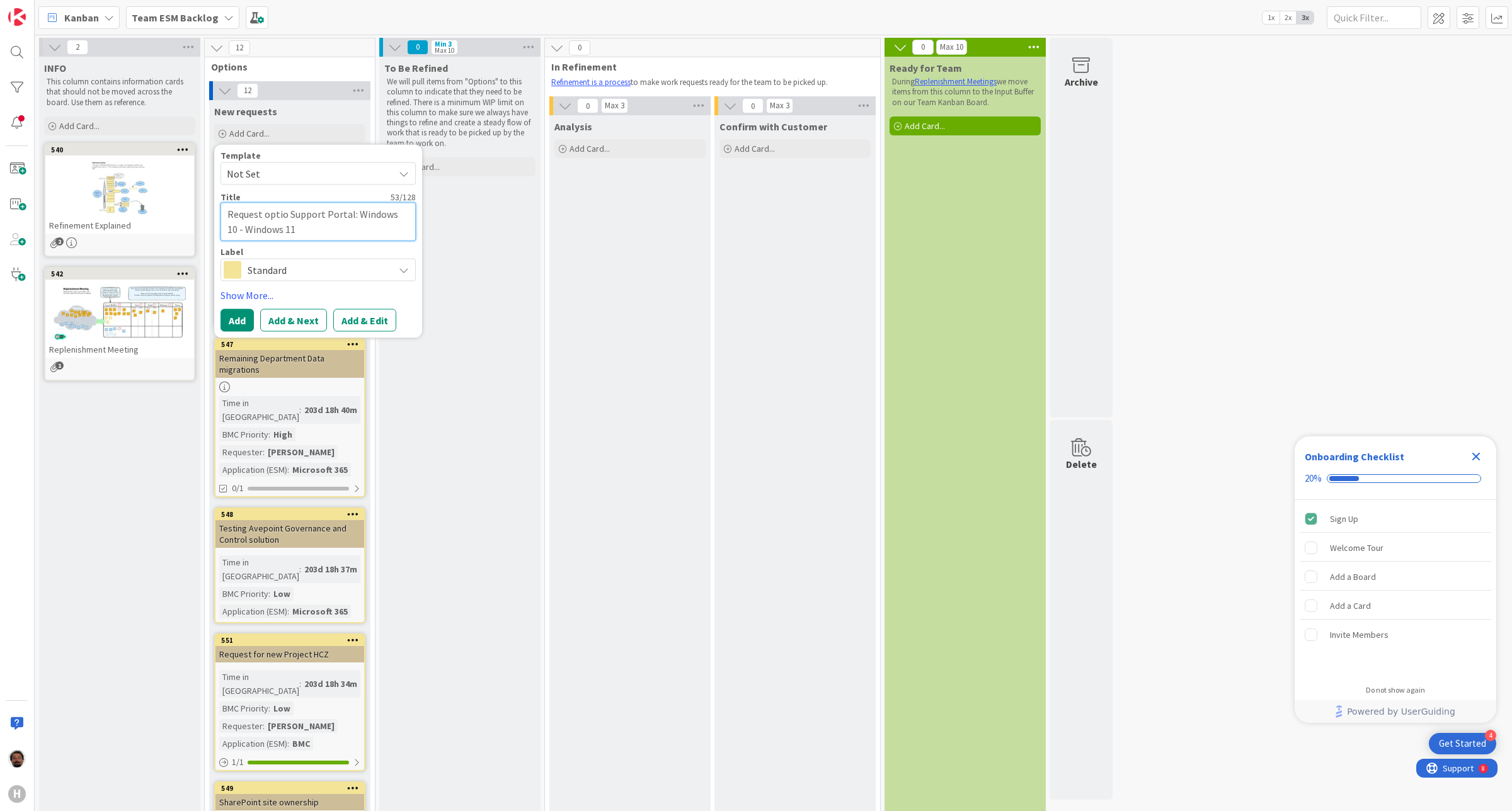
type textarea "Request optioSupport Portal: Windows 10 - Windows 11"
type textarea "x"
type textarea "Request optionSupport Portal: Windows 10 - Windows 11"
type textarea "x"
type textarea "Request option Support Portal: Windows 10 - Windows 11"
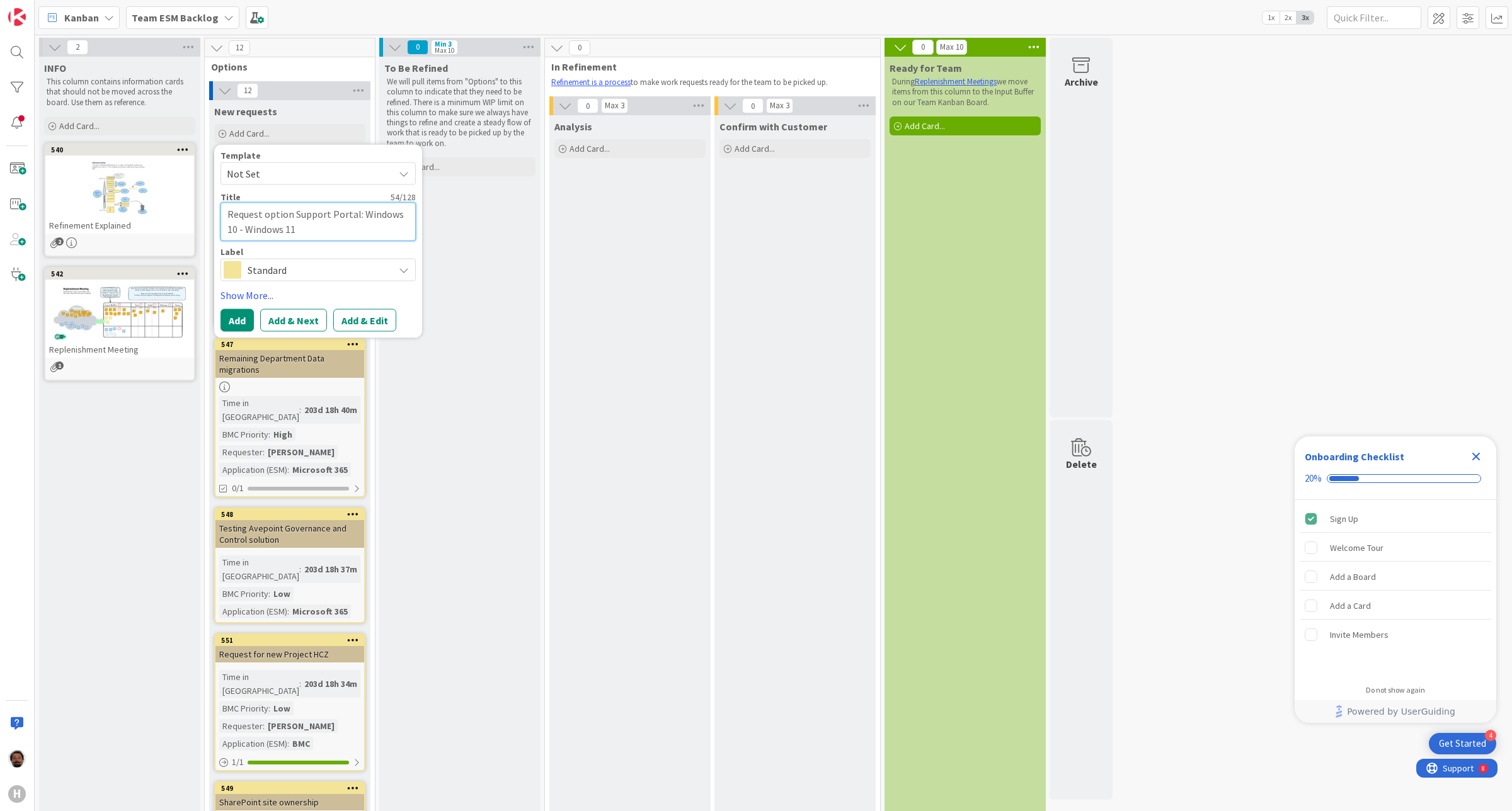
type textarea "x"
type textarea "Request Support Portal: Windows 10 - Windows 11"
type textarea "x"
type textarea "Request Portal: Windows 10 - Windows 11"
type textarea "x"
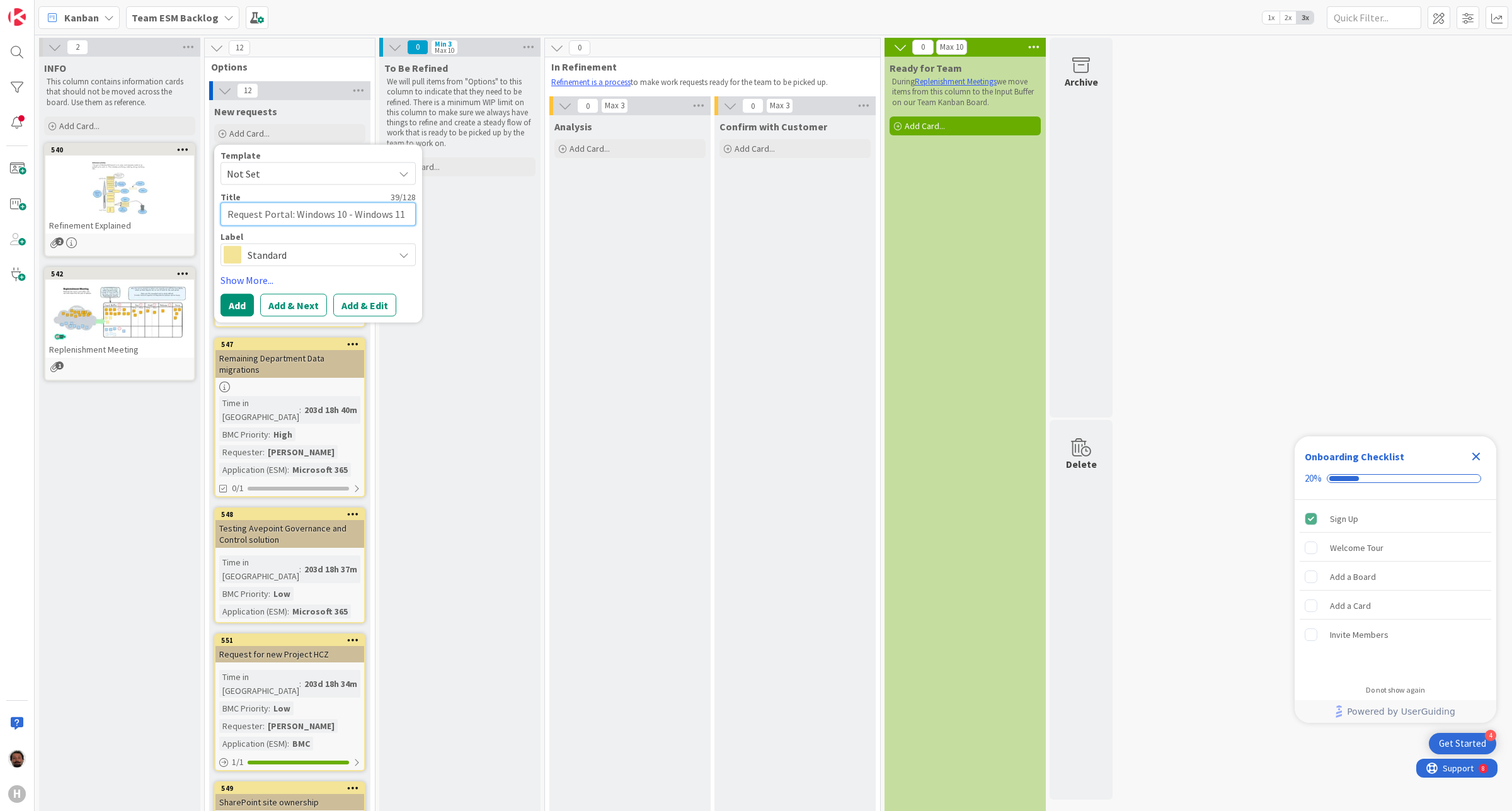
type textarea "Request SPortal: Windows 10 - Windows 11"
type textarea "x"
type textarea "Request SePortal: Windows 10 - Windows 11"
type textarea "x"
type textarea "Request SerPortal: Windows 10 - Windows 11"
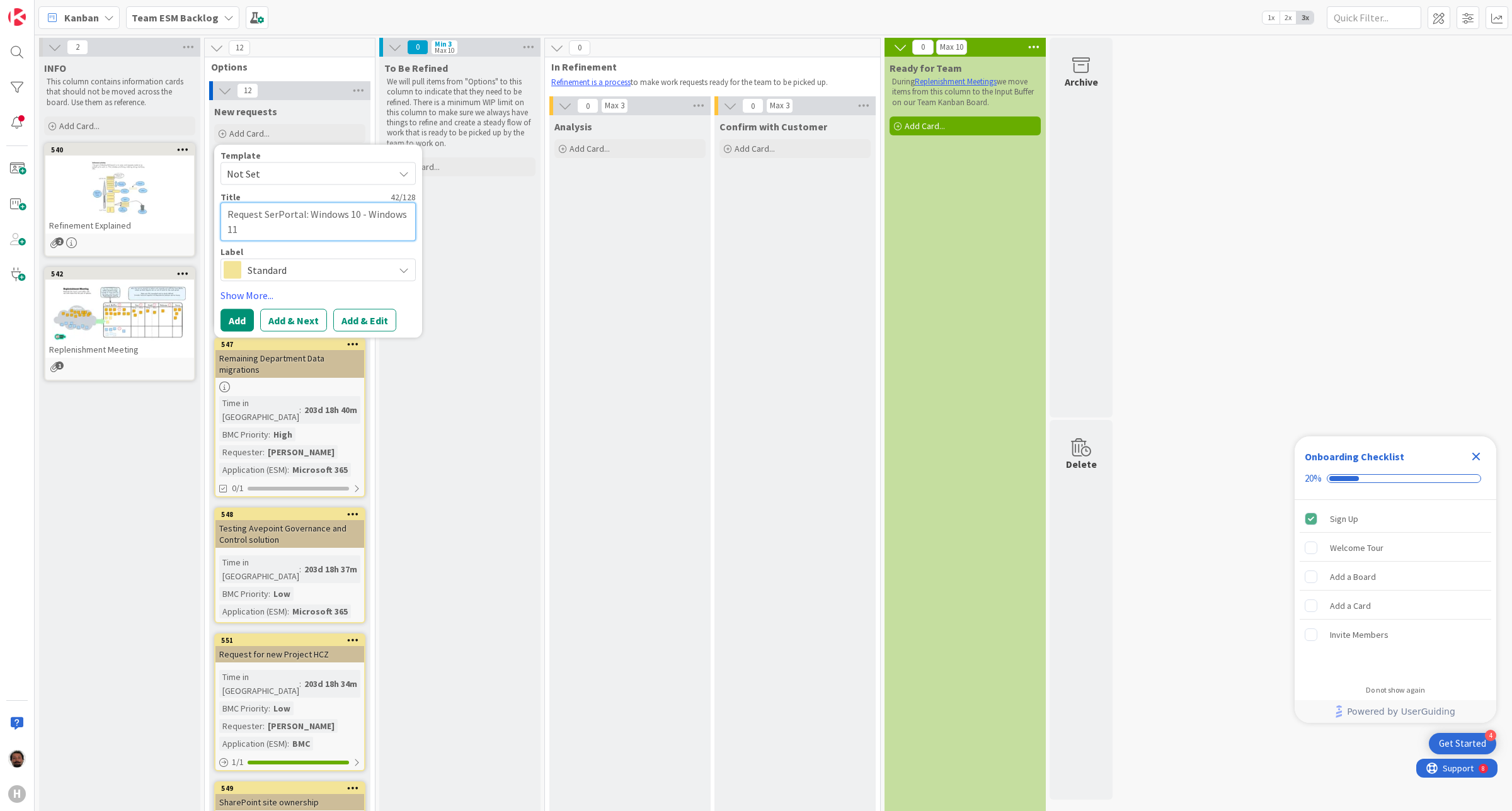
type textarea "x"
type textarea "Request SercPortal: Windows 10 - Windows 11"
type textarea "x"
type textarea "Request SercvPortal: Windows 10 - Windows 11"
type textarea "x"
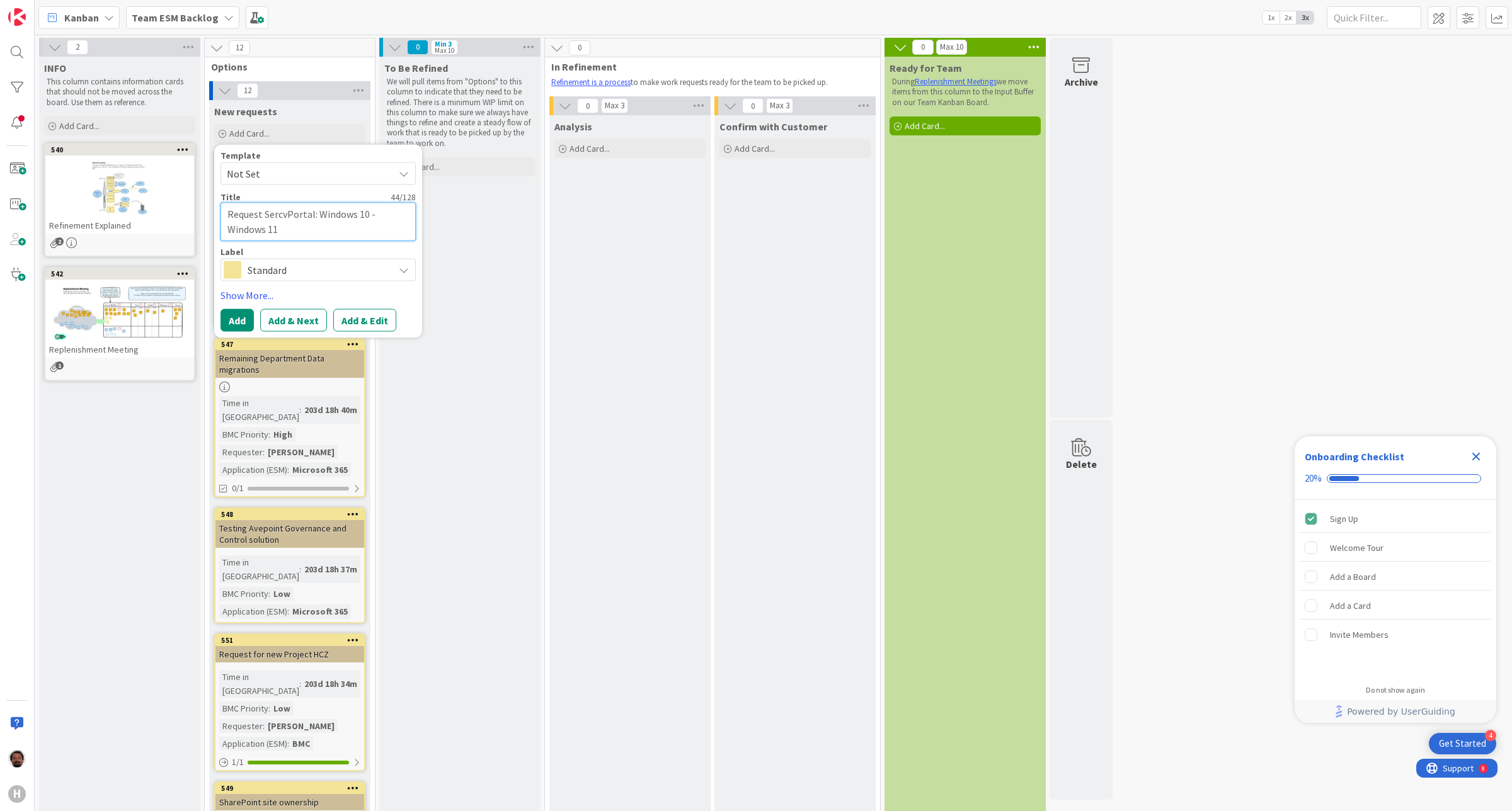
type textarea "Request SercPortal: Windows 10 - Windows 11"
type textarea "x"
type textarea "Request SerPortal: Windows 10 - Windows 11"
type textarea "x"
type textarea "Request ServPortal: Windows 10 - Windows 11"
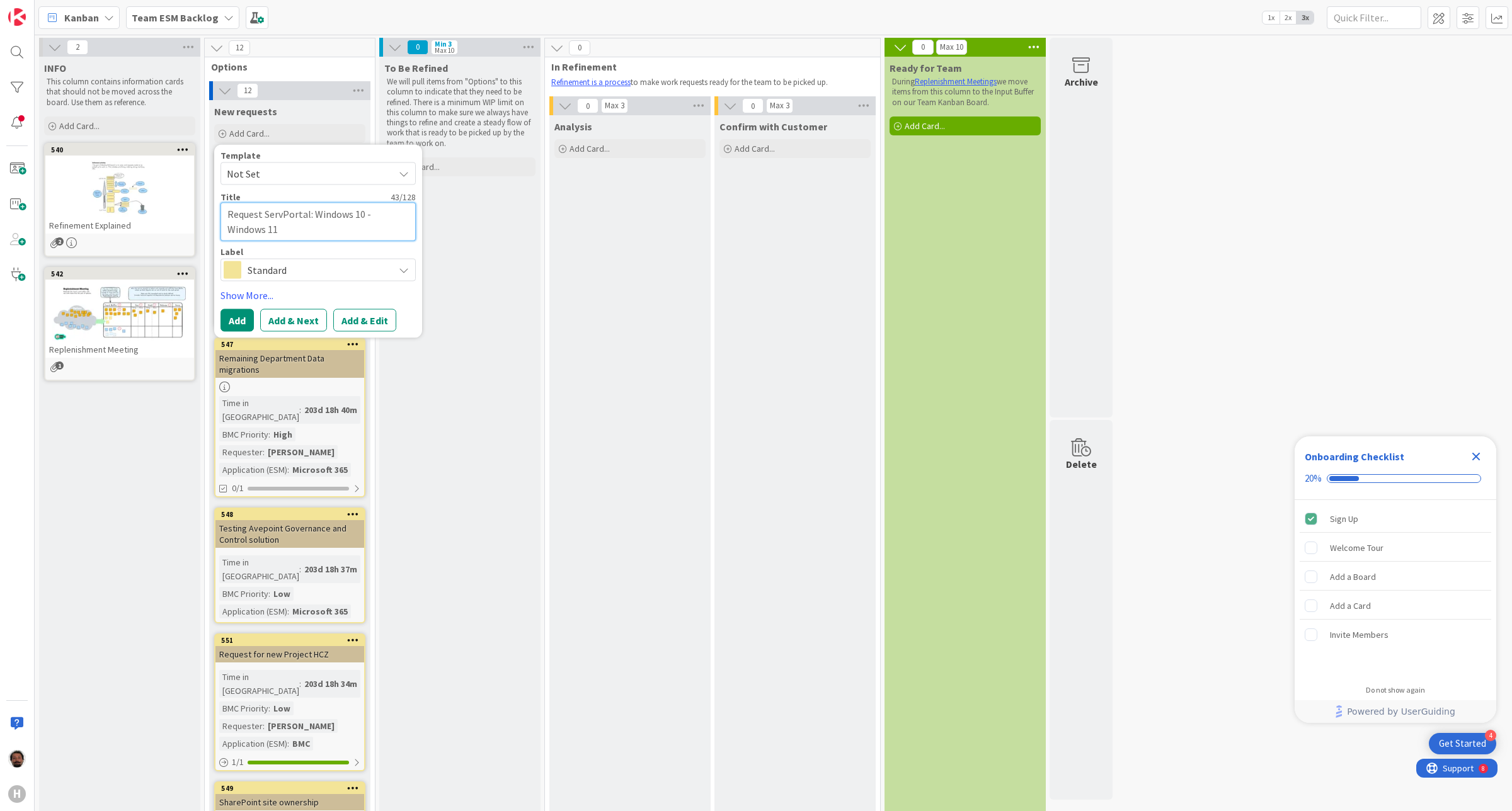
type textarea "x"
type textarea "Request ServiPortal: Windows 10 - Windows 11"
type textarea "x"
type textarea "Request ServicPortal: Windows 10 - Windows 11"
type textarea "x"
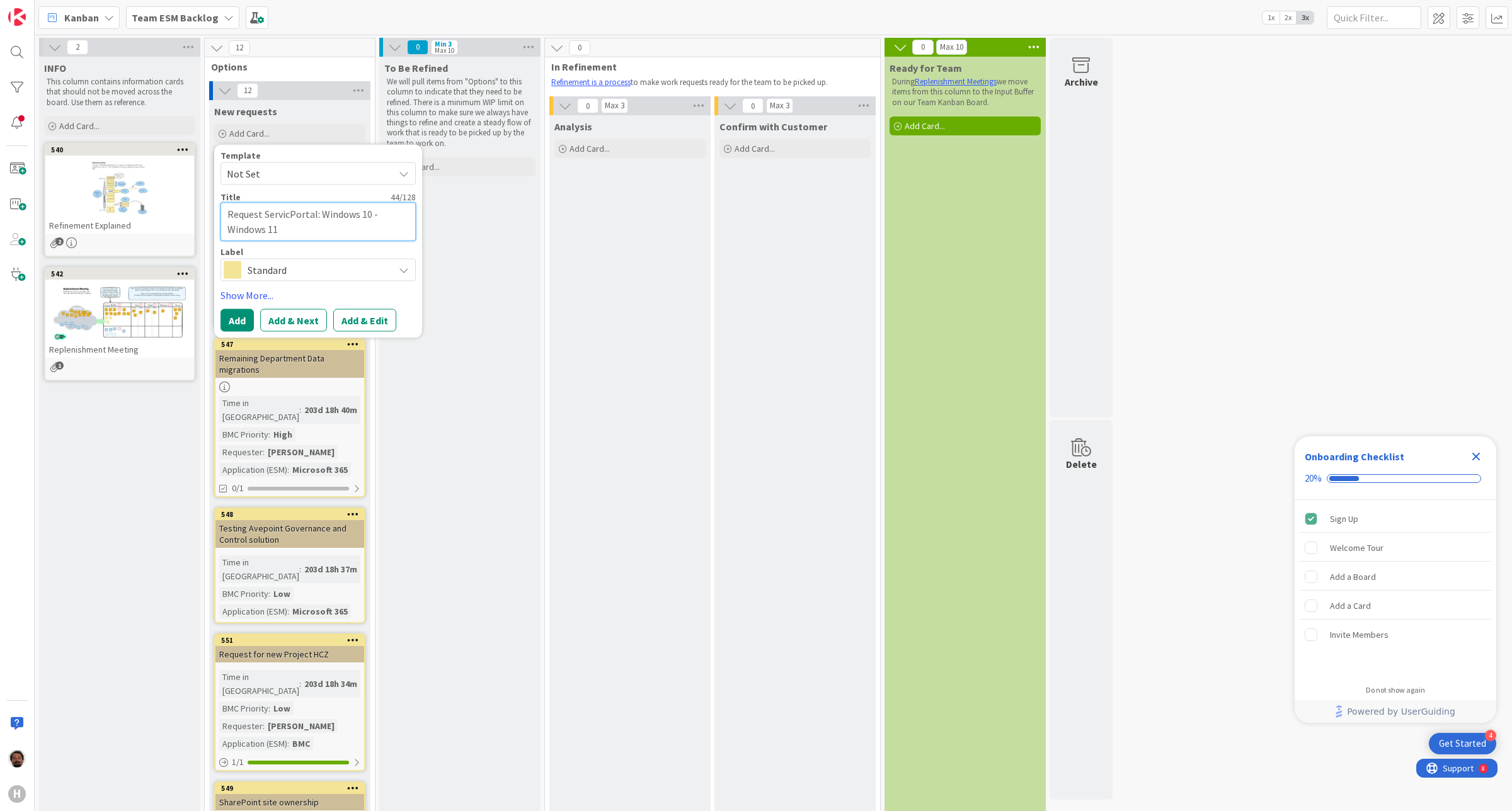
type textarea "Request ServicePortal: Windows 10 - Windows 11"
type textarea "x"
type textarea "Request Service Portal: Windows 10 - Windows 11"
type textarea "x"
type textarea "Request Service pPortal: Windows 10 - Windows 11"
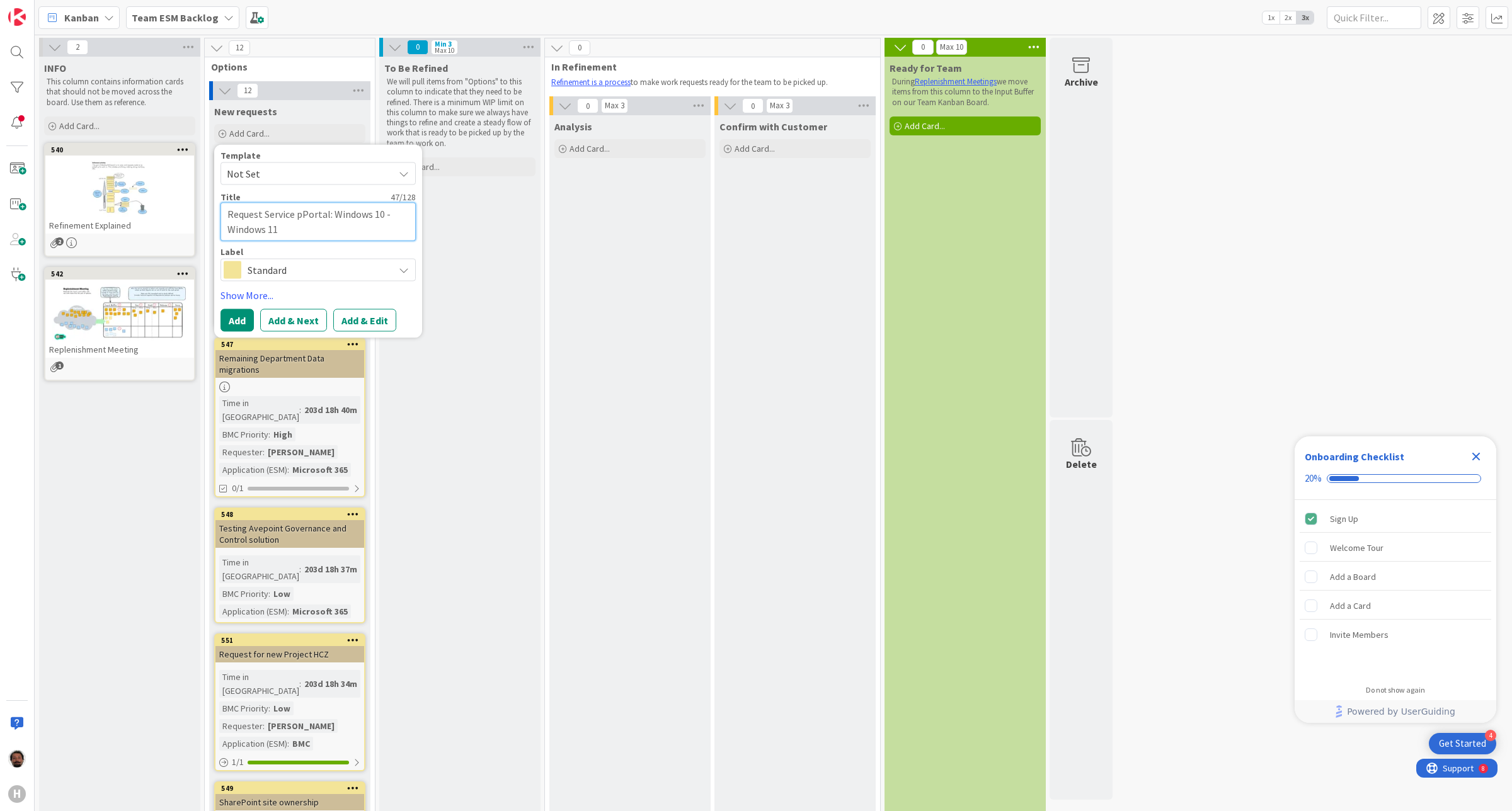
type textarea "x"
type textarea "Request Service porPortal: Windows 10 - Windows 11"
type textarea "x"
type textarea "Request Service portPortal: Windows 10 - Windows 11"
type textarea "x"
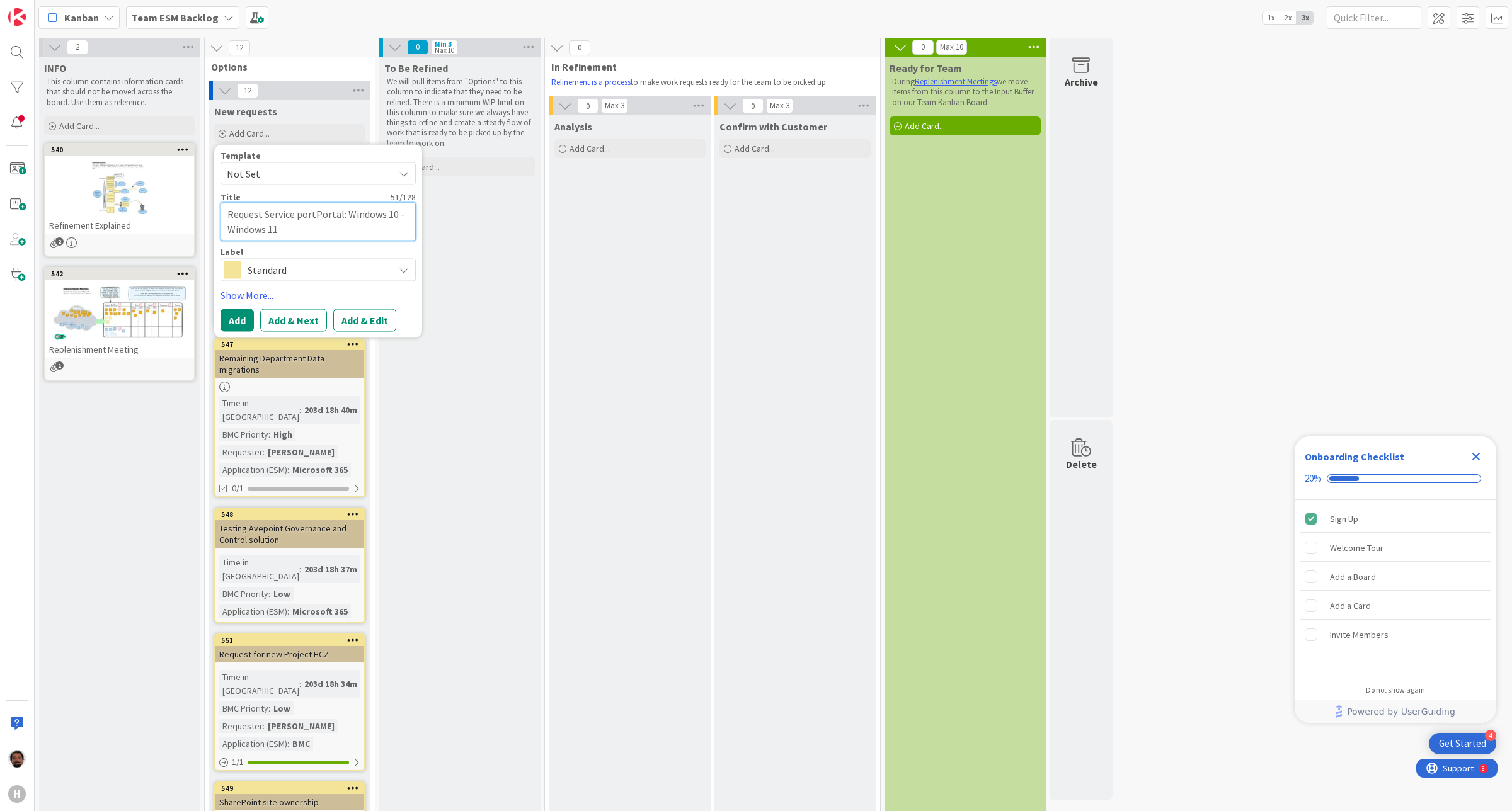
type textarea "Request Service portaPortal: Windows 10 - Windows 11"
type textarea "x"
type textarea "Request Service portalPortal: Windows 10 - Windows 11"
type textarea "x"
type textarea "Request Service portal Portal: Windows 10 - Windows 11"
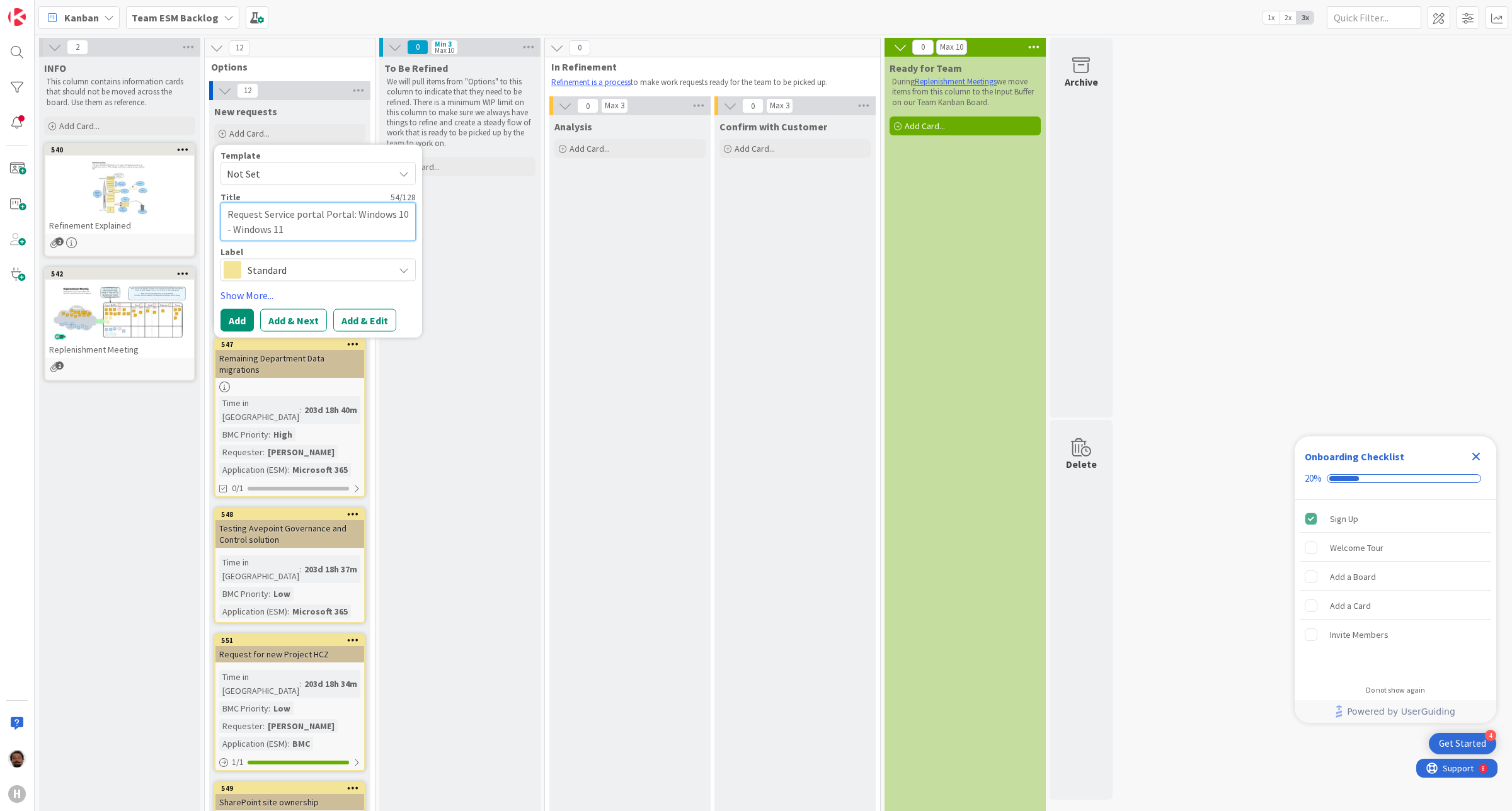
type textarea "x"
type textarea "Request Service portal : Windows 10 - Windows 11"
type textarea "x"
type textarea "Service portal : Windows 10 - Windows 11"
type textarea "x"
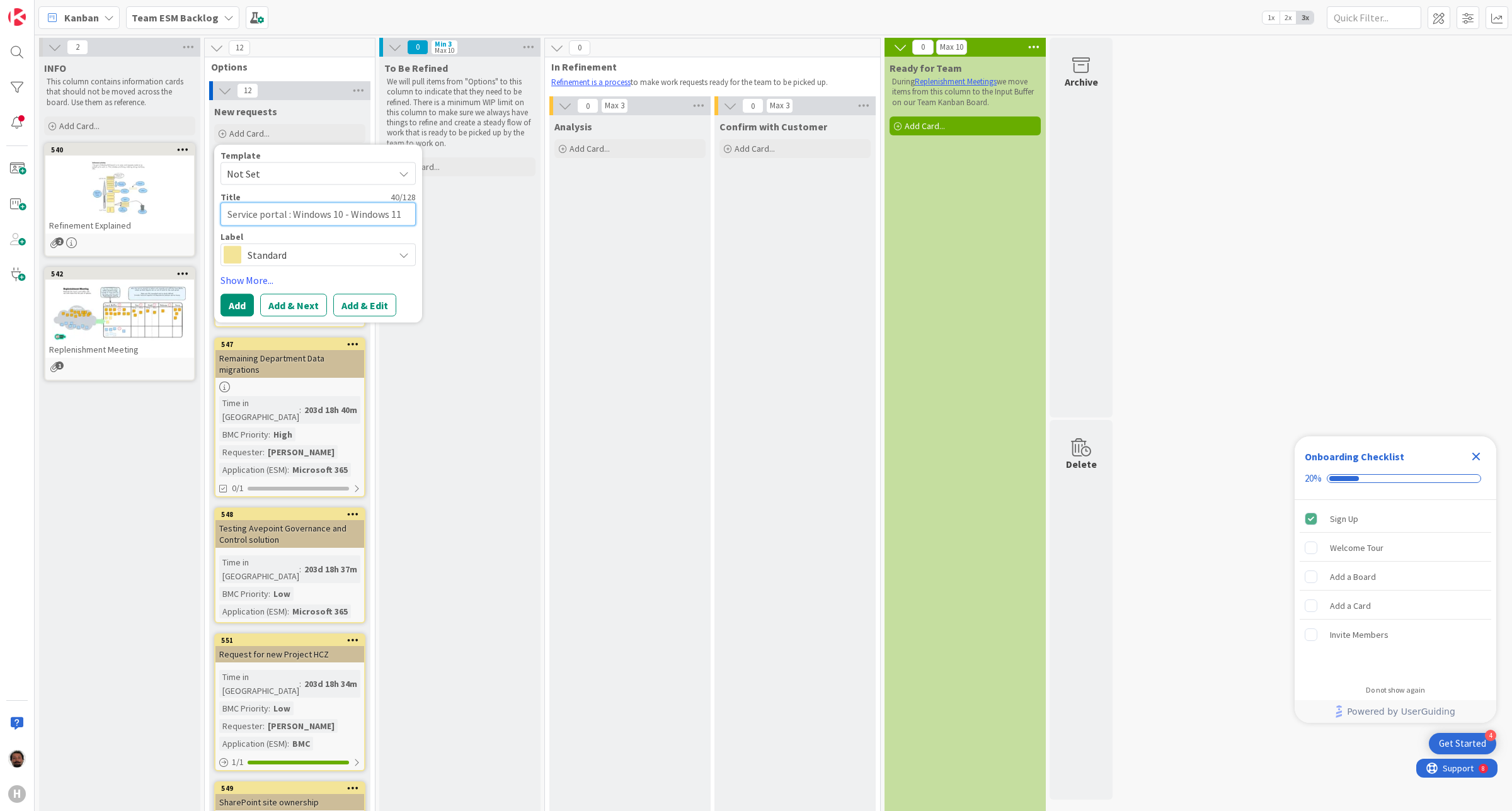
type textarea "CService portal : Windows 10 - Windows 11"
type textarea "x"
type textarea "ChService portal : Windows 10 - Windows 11"
type textarea "x"
type textarea "ChaService portal : Windows 10 - Windows 11"
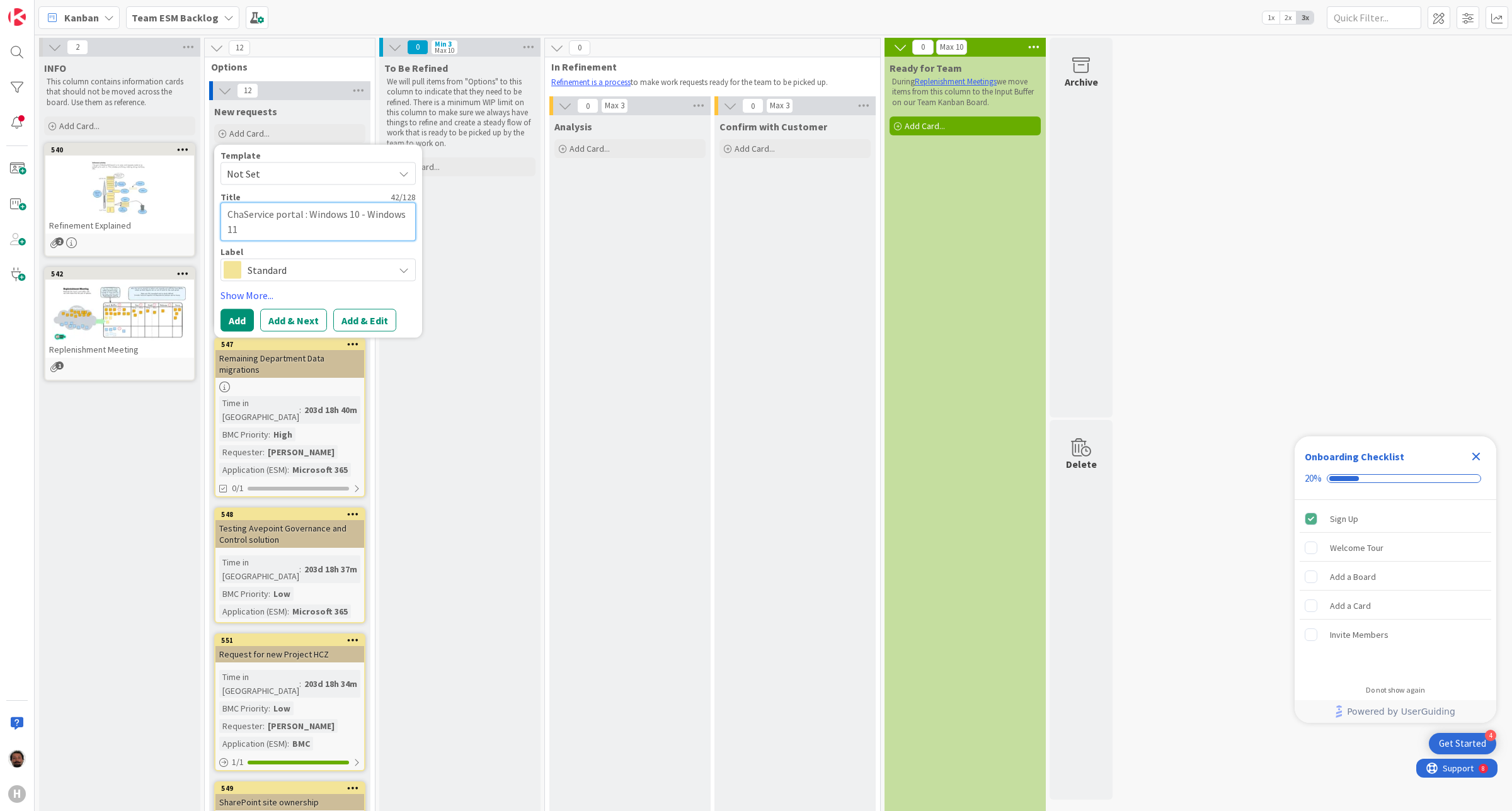
type textarea "x"
type textarea "ChangService portal : Windows 10 - Windows 11"
type textarea "x"
type textarea "ChangeService portal : Windows 10 - Windows 11"
type textarea "x"
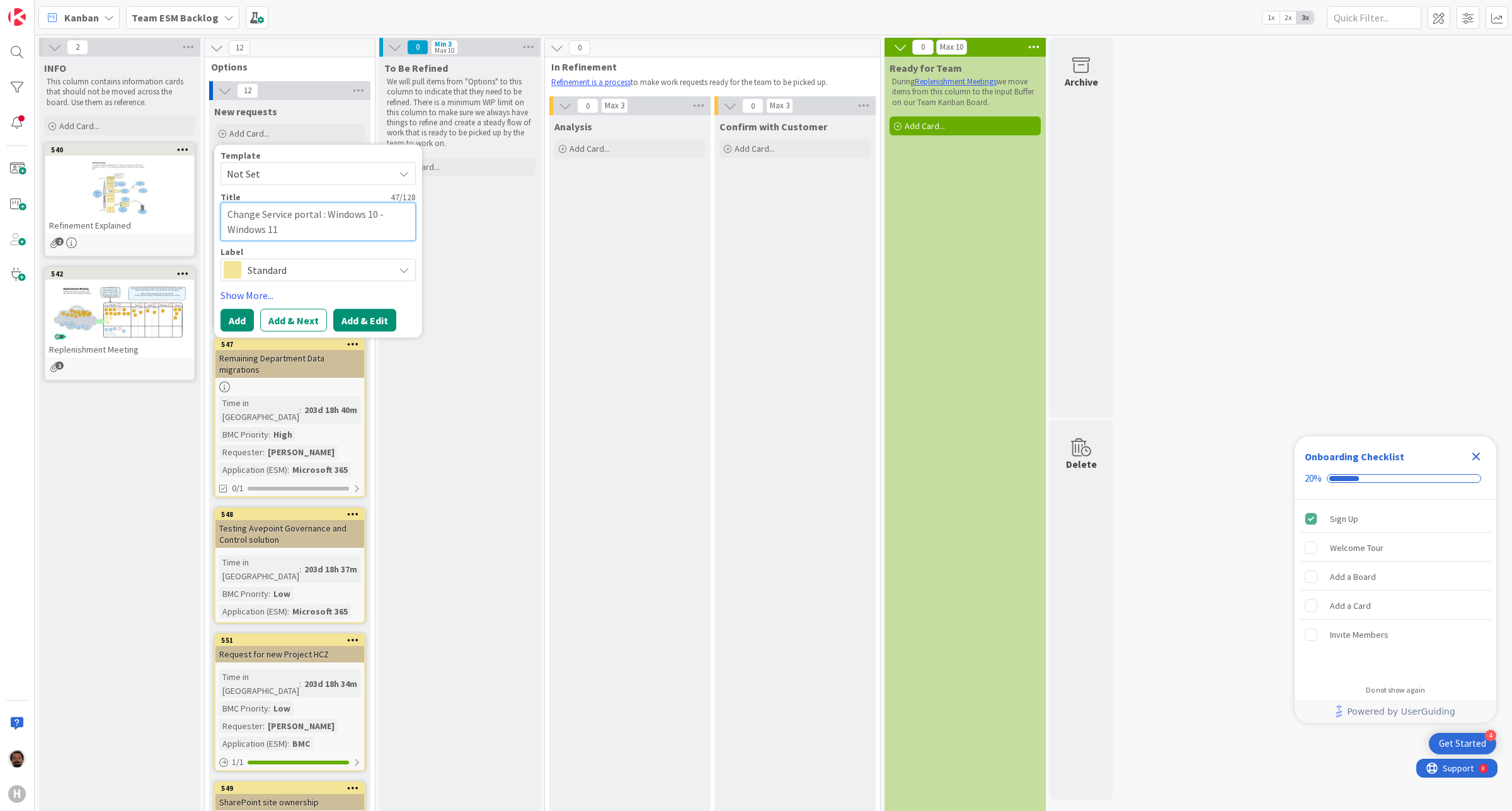
type textarea "Change Service portal : Windows 10 - Windows 11"
click at [380, 318] on button "Add & Edit" at bounding box center [365, 320] width 63 height 22
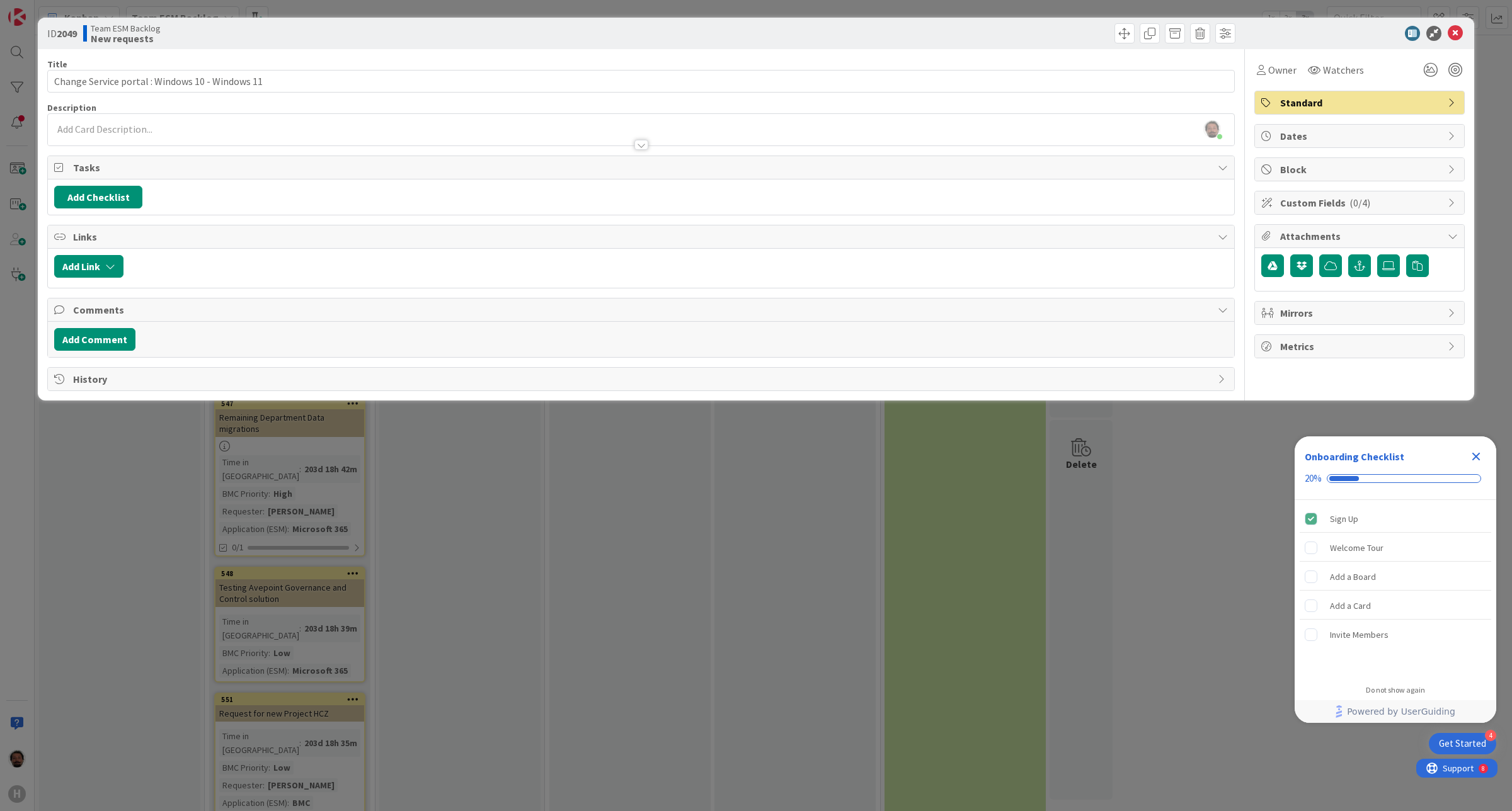
click at [197, 114] on div "[PERSON_NAME] just joined" at bounding box center [641, 130] width 1186 height 32
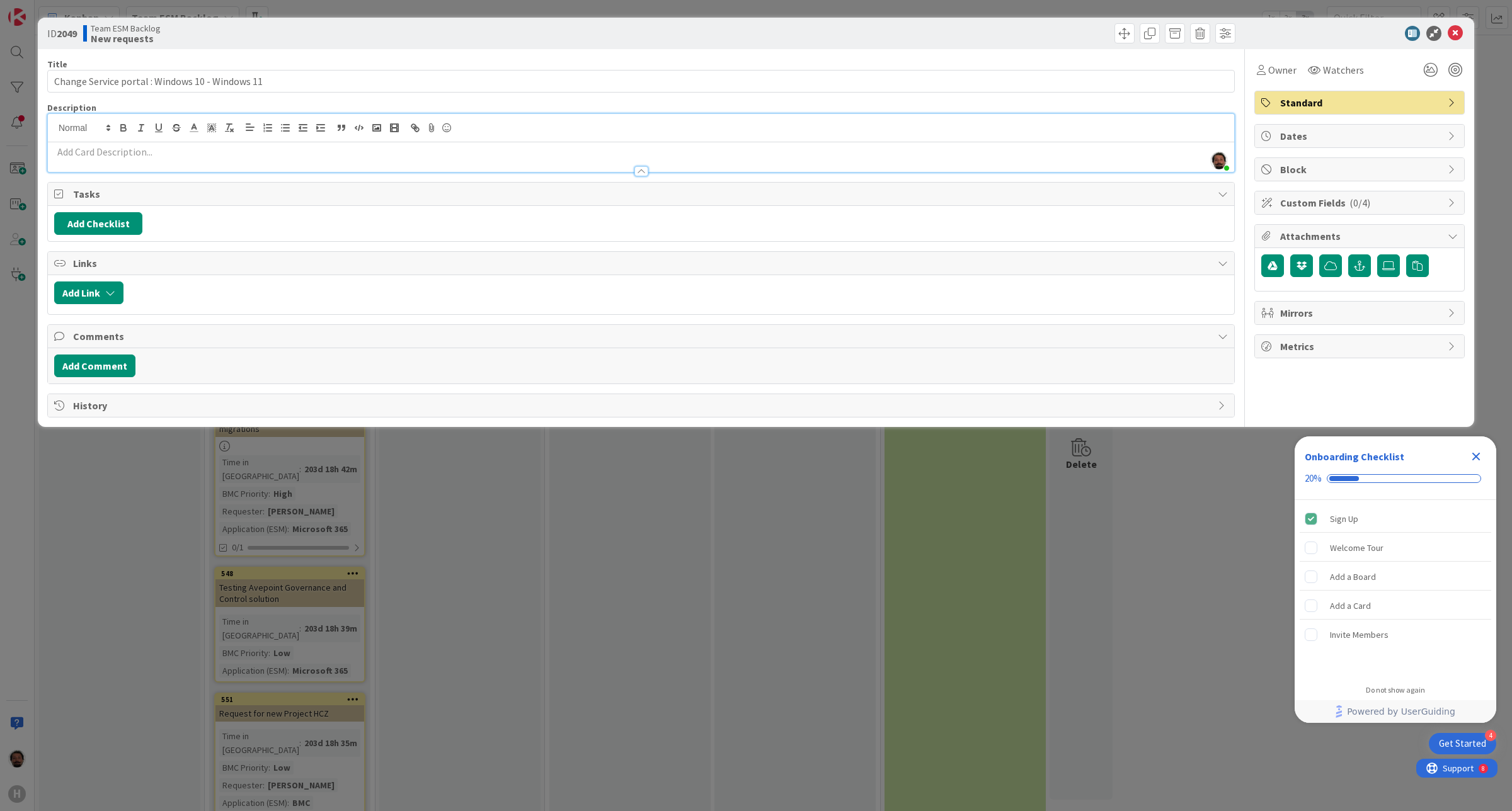
click at [259, 150] on p at bounding box center [641, 152] width 1173 height 15
click at [1358, 268] on icon "button" at bounding box center [1359, 266] width 11 height 10
click at [1295, 324] on input "text" at bounding box center [1359, 323] width 197 height 22
paste input "[URL][PERSON_NAME][DOMAIN_NAME]"
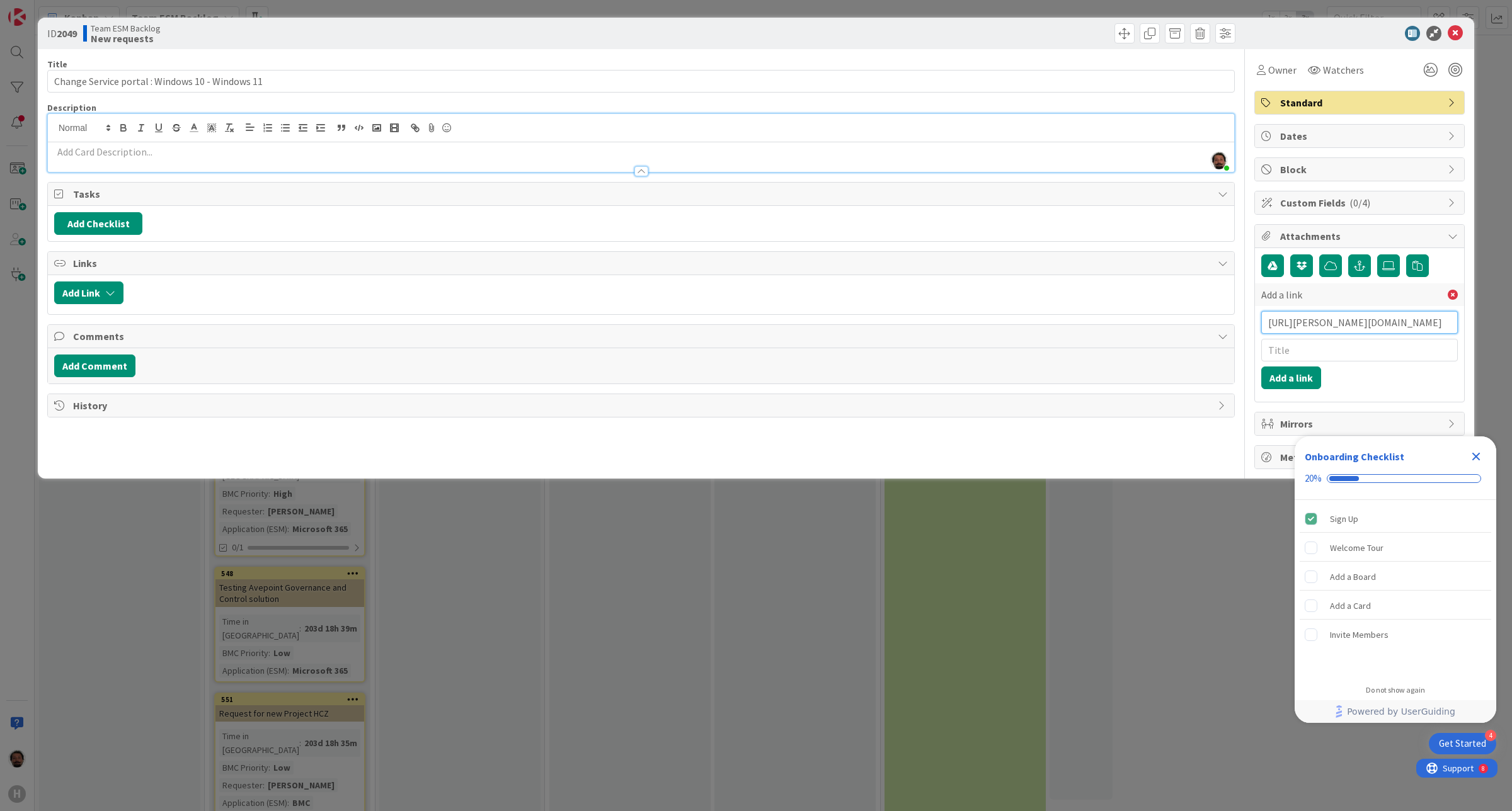
scroll to position [0, 244]
type input "[URL][PERSON_NAME][DOMAIN_NAME]"
click at [1295, 358] on input "text" at bounding box center [1359, 350] width 197 height 22
type input "BMC Ticket"
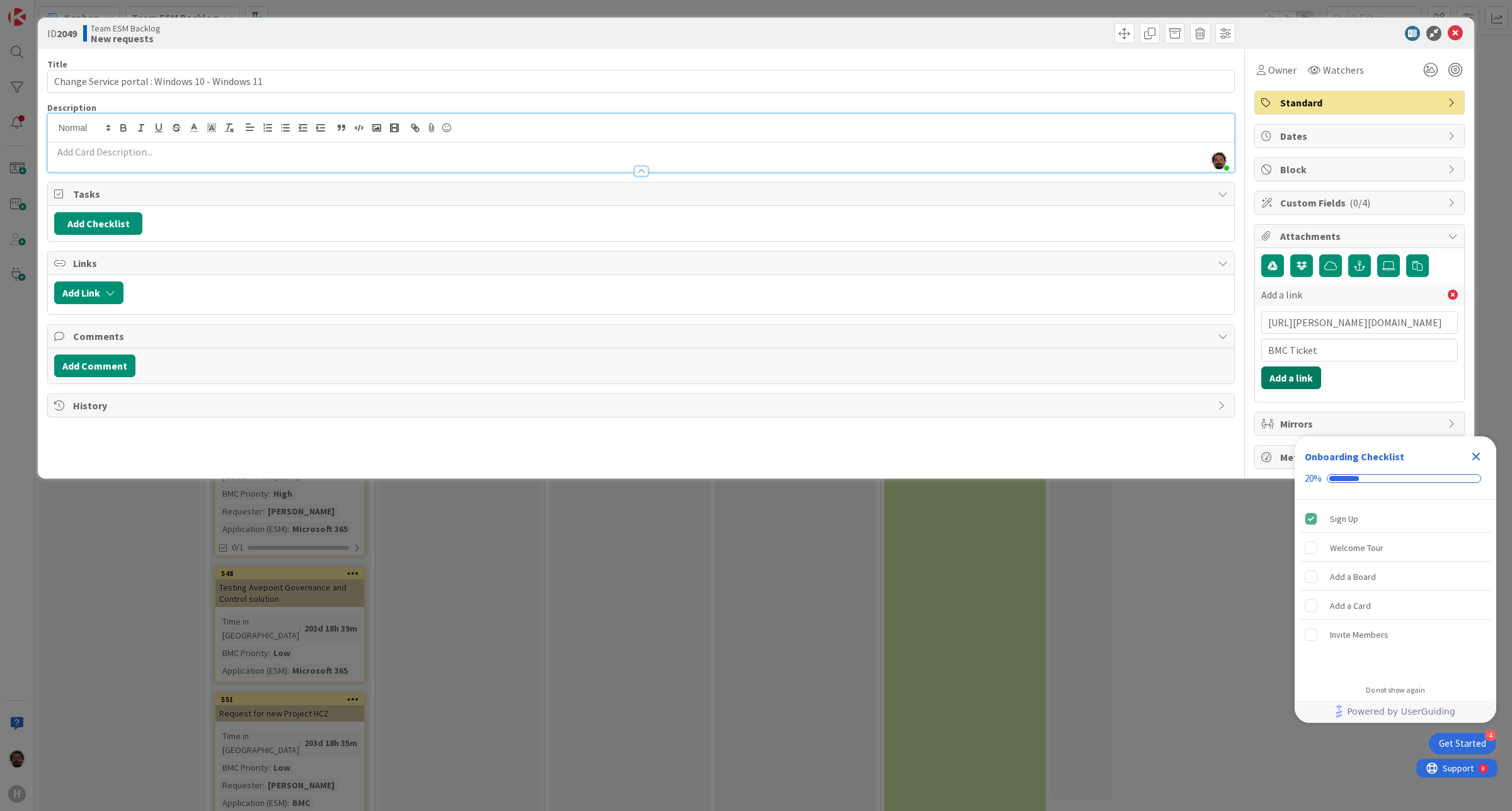
click at [1306, 376] on button "Add a link" at bounding box center [1291, 378] width 60 height 22
